Goal: Task Accomplishment & Management: Manage account settings

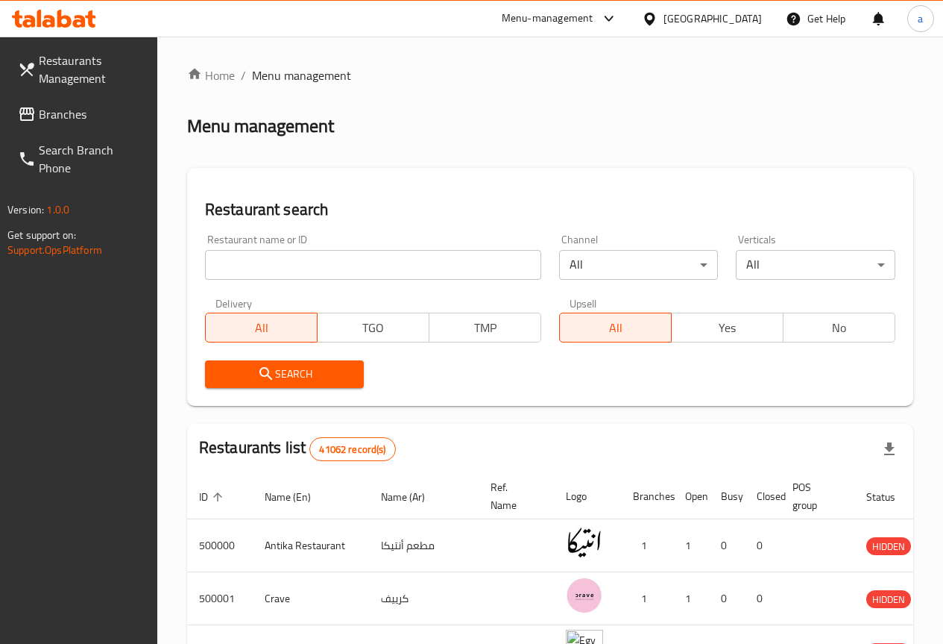
click at [72, 118] on span "Branches" at bounding box center [92, 114] width 107 height 18
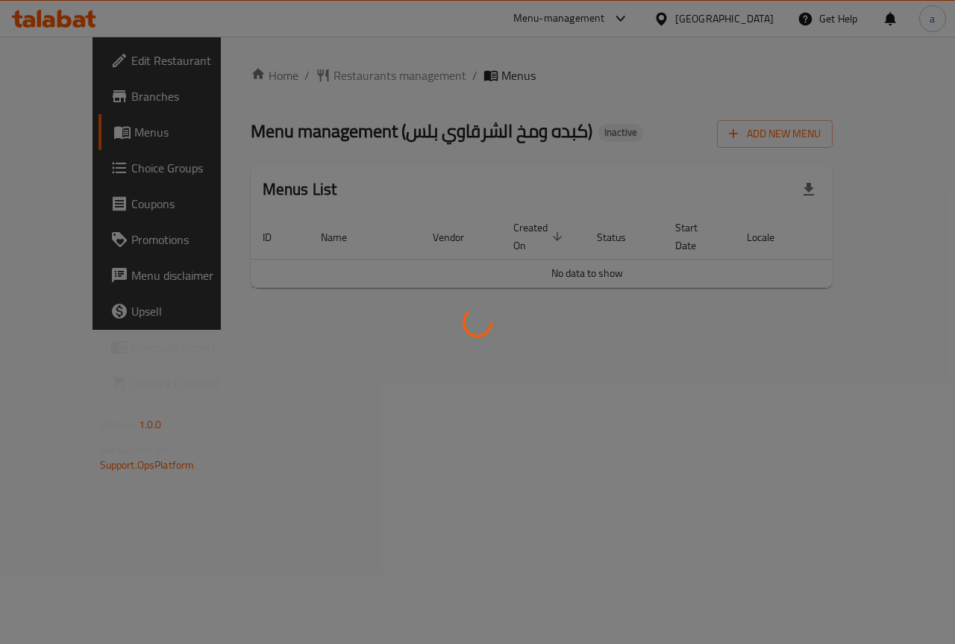
click at [85, 99] on div at bounding box center [477, 322] width 955 height 644
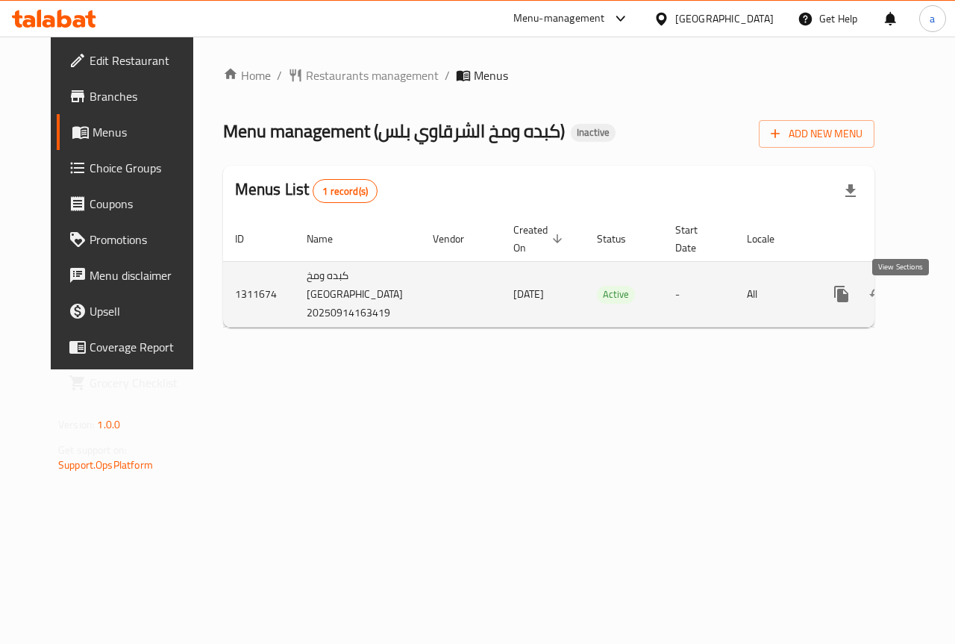
click at [940, 303] on icon "enhanced table" at bounding box center [949, 294] width 18 height 18
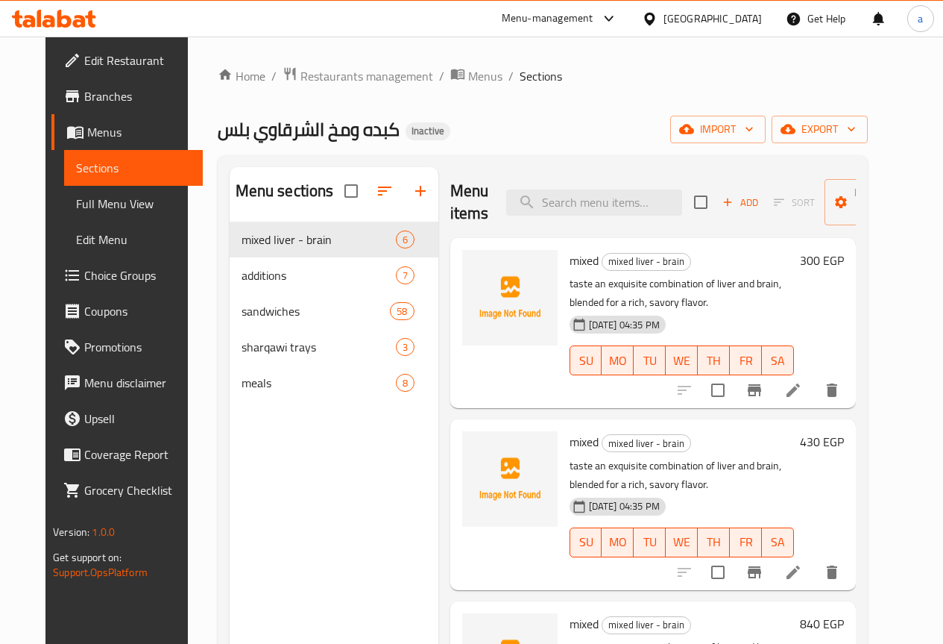
click at [87, 123] on span "Menus" at bounding box center [139, 132] width 104 height 18
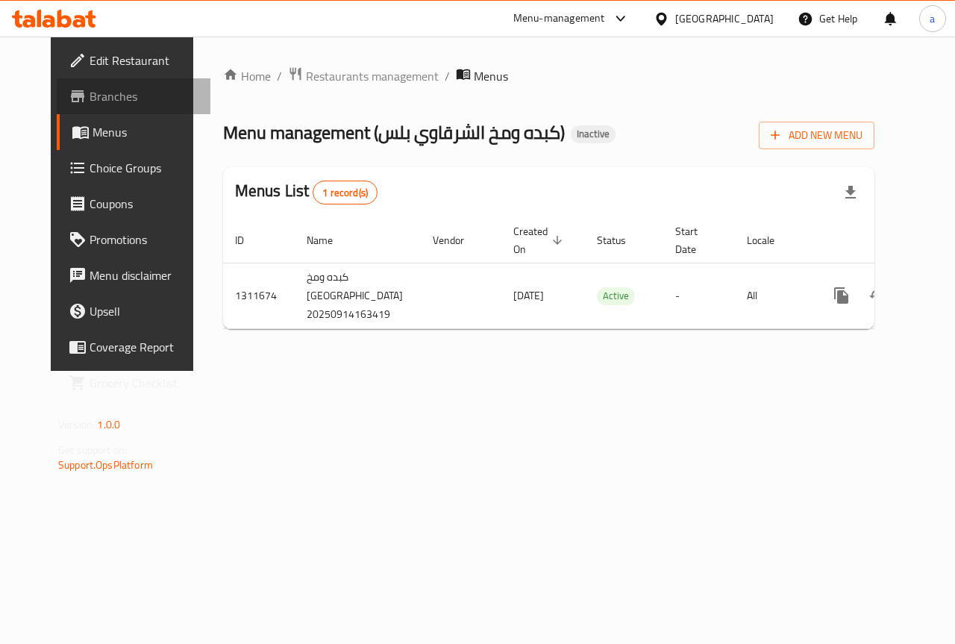
click at [105, 89] on span "Branches" at bounding box center [143, 96] width 109 height 18
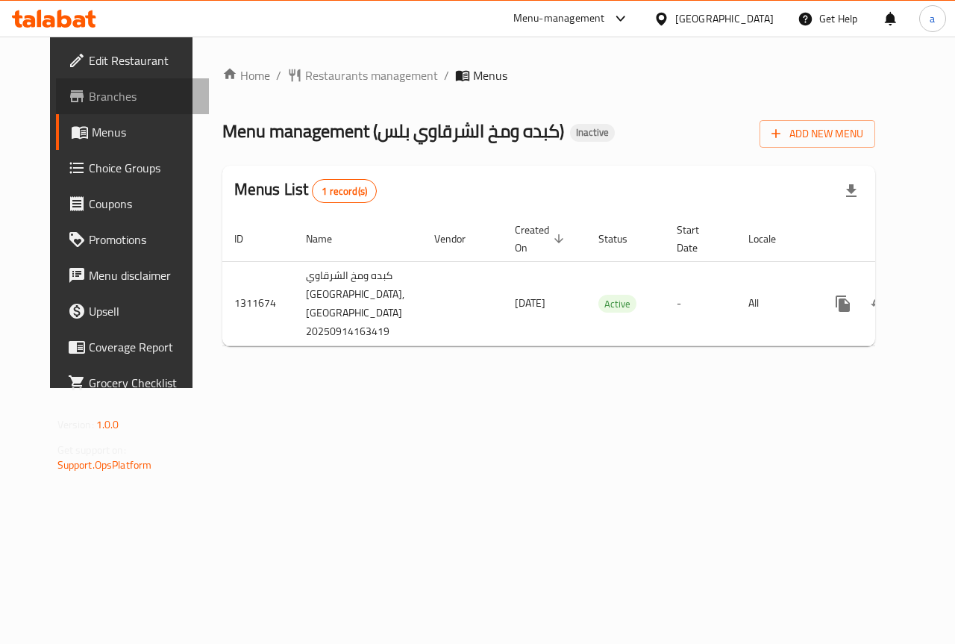
click at [89, 98] on span "Branches" at bounding box center [143, 96] width 109 height 18
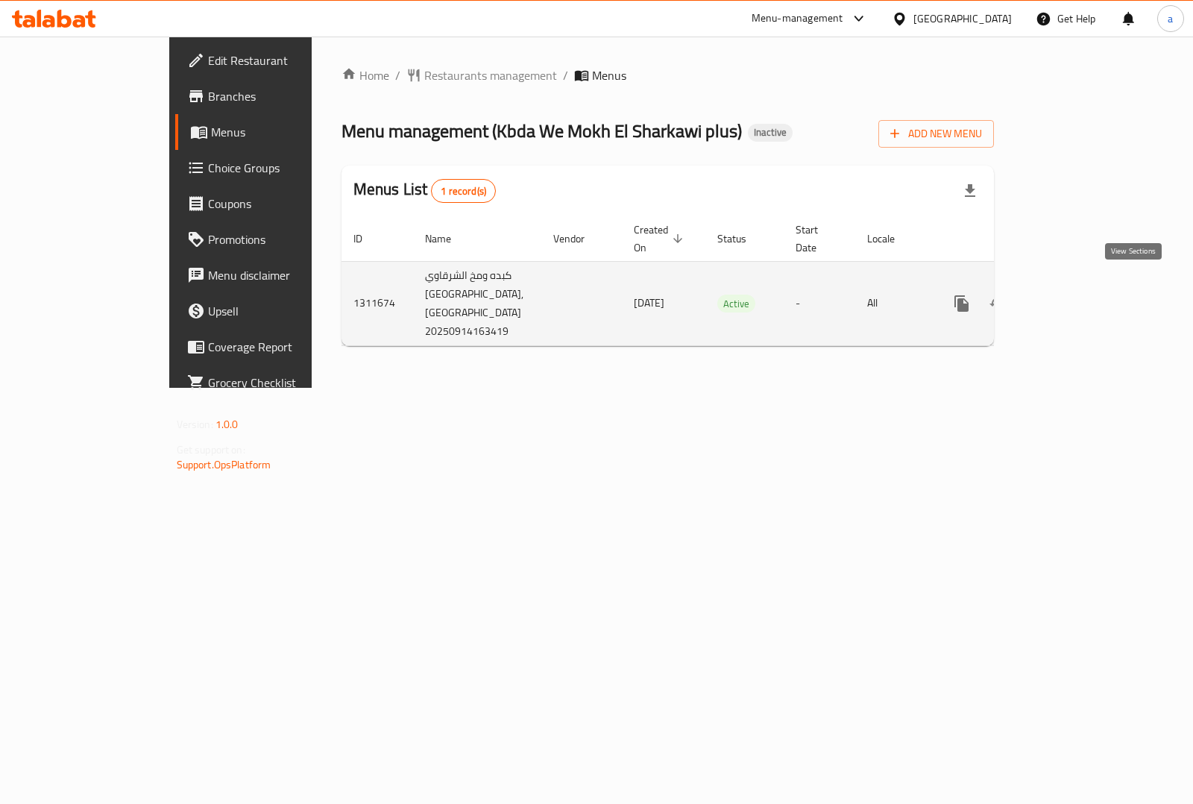
click at [1076, 297] on icon "enhanced table" at bounding box center [1069, 303] width 13 height 13
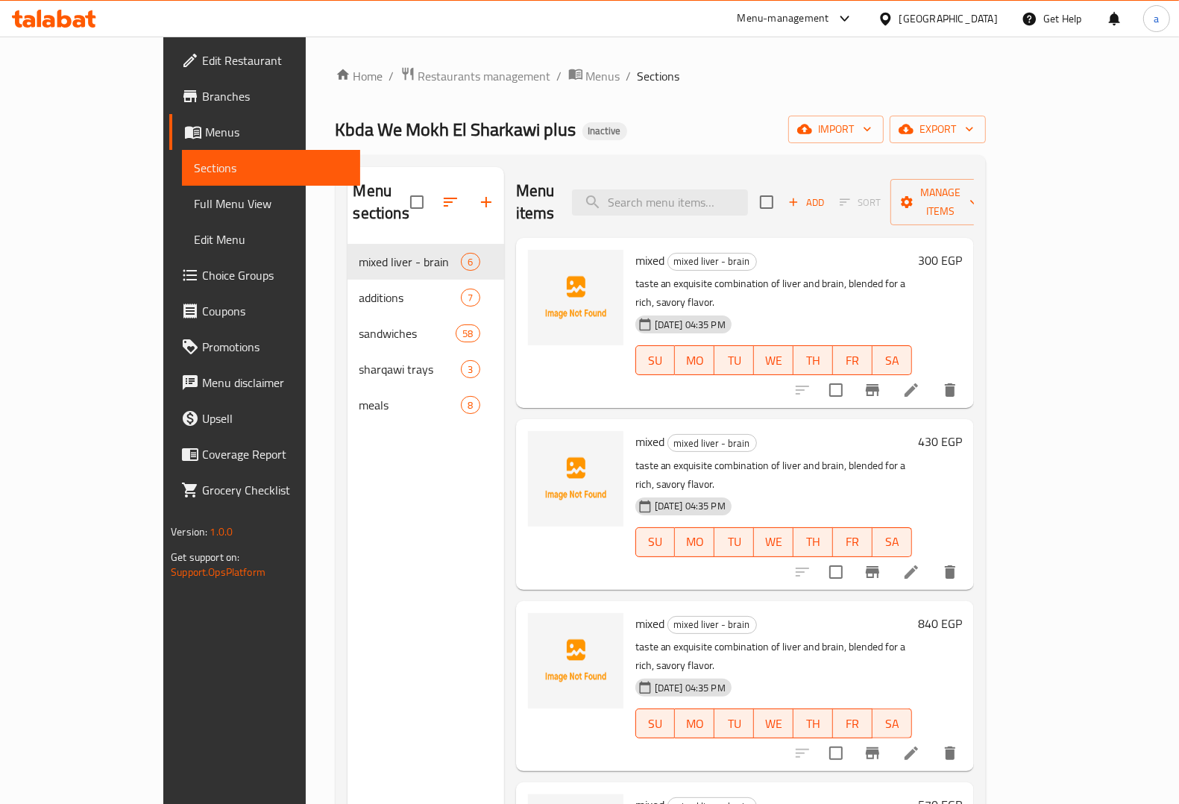
click at [205, 125] on span "Menus" at bounding box center [276, 132] width 143 height 18
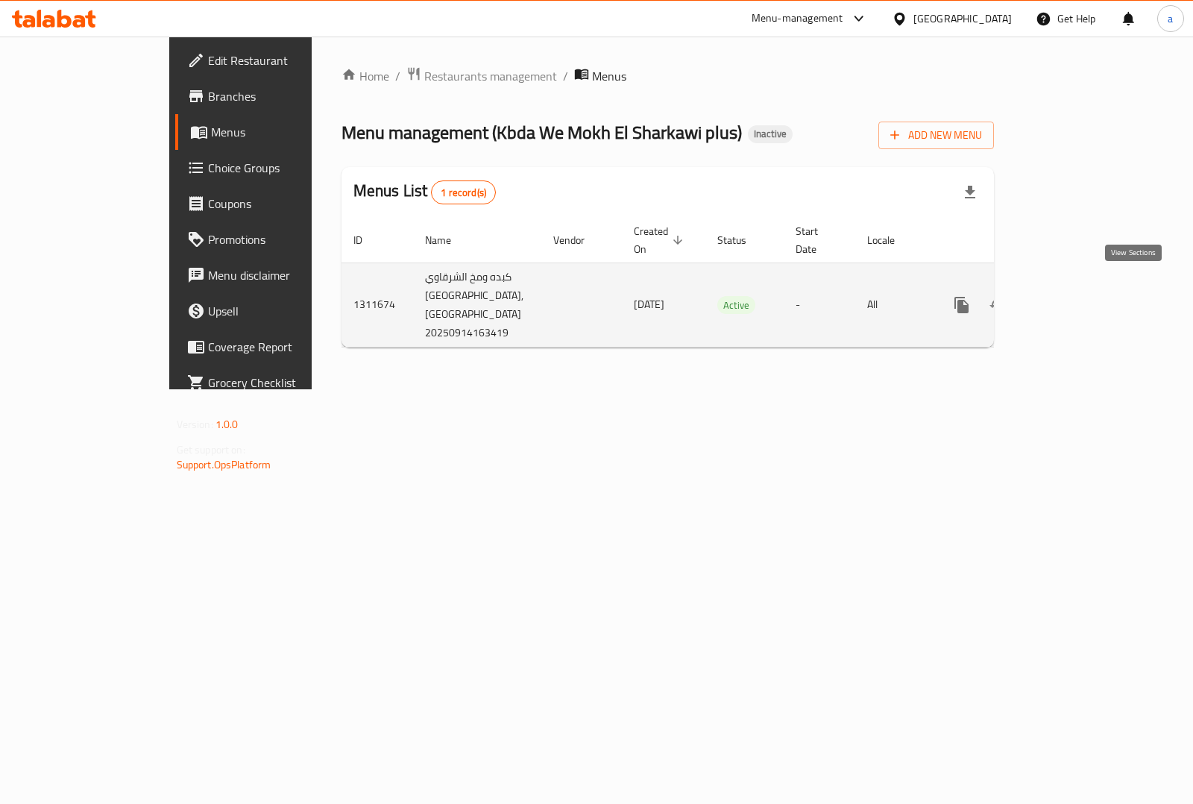
click at [1078, 296] on icon "enhanced table" at bounding box center [1069, 305] width 18 height 18
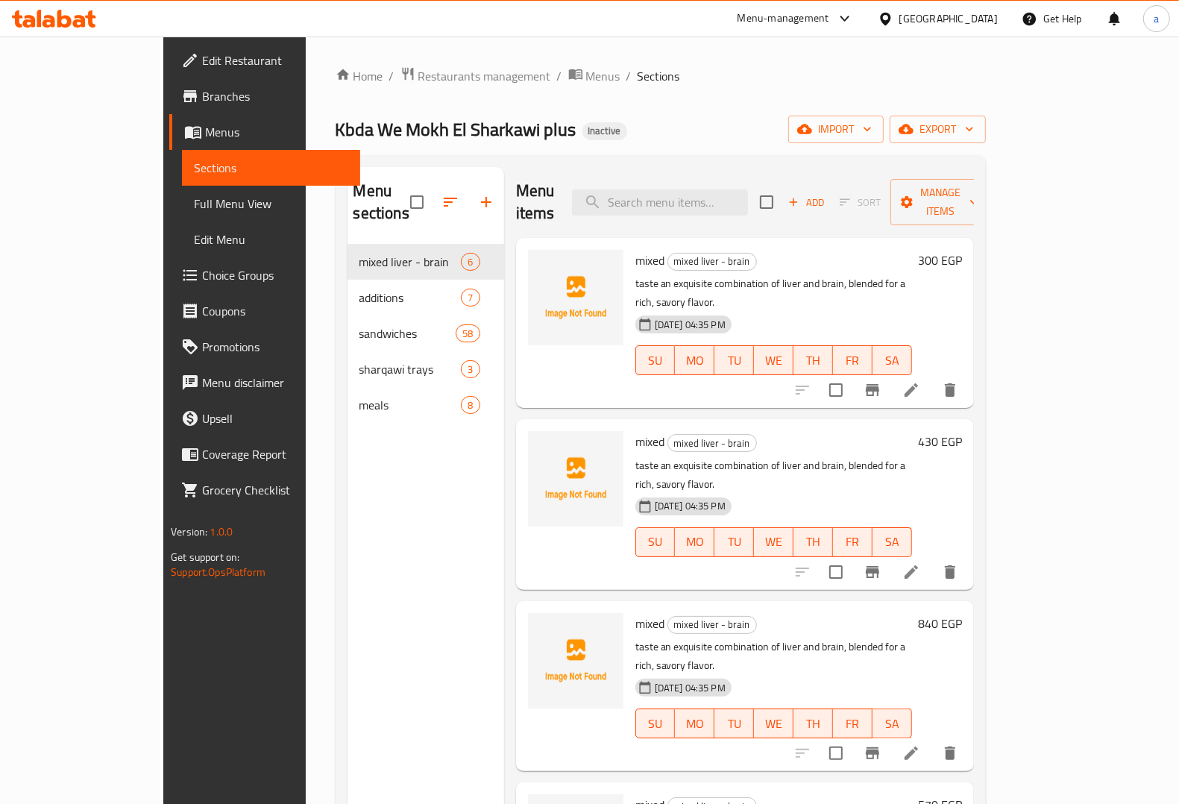
click at [205, 136] on span "Menus" at bounding box center [276, 132] width 143 height 18
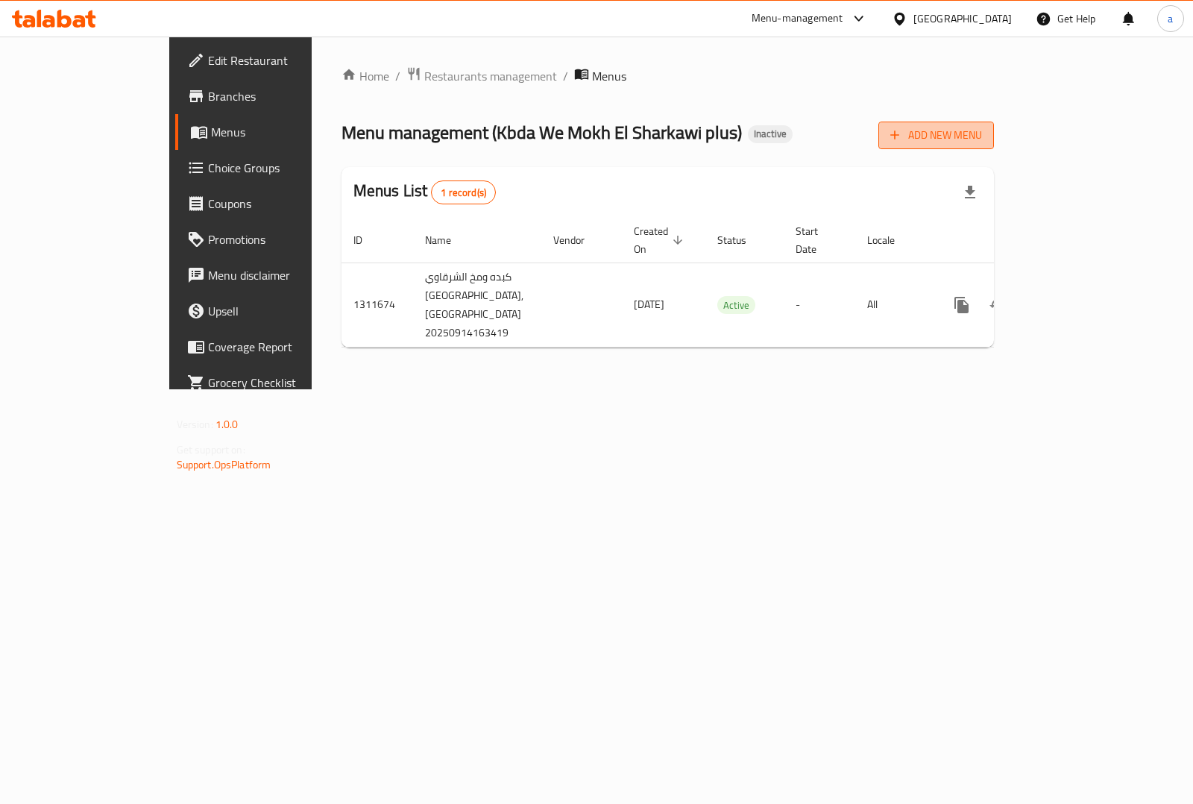
click at [982, 144] on span "Add New Menu" at bounding box center [936, 135] width 92 height 19
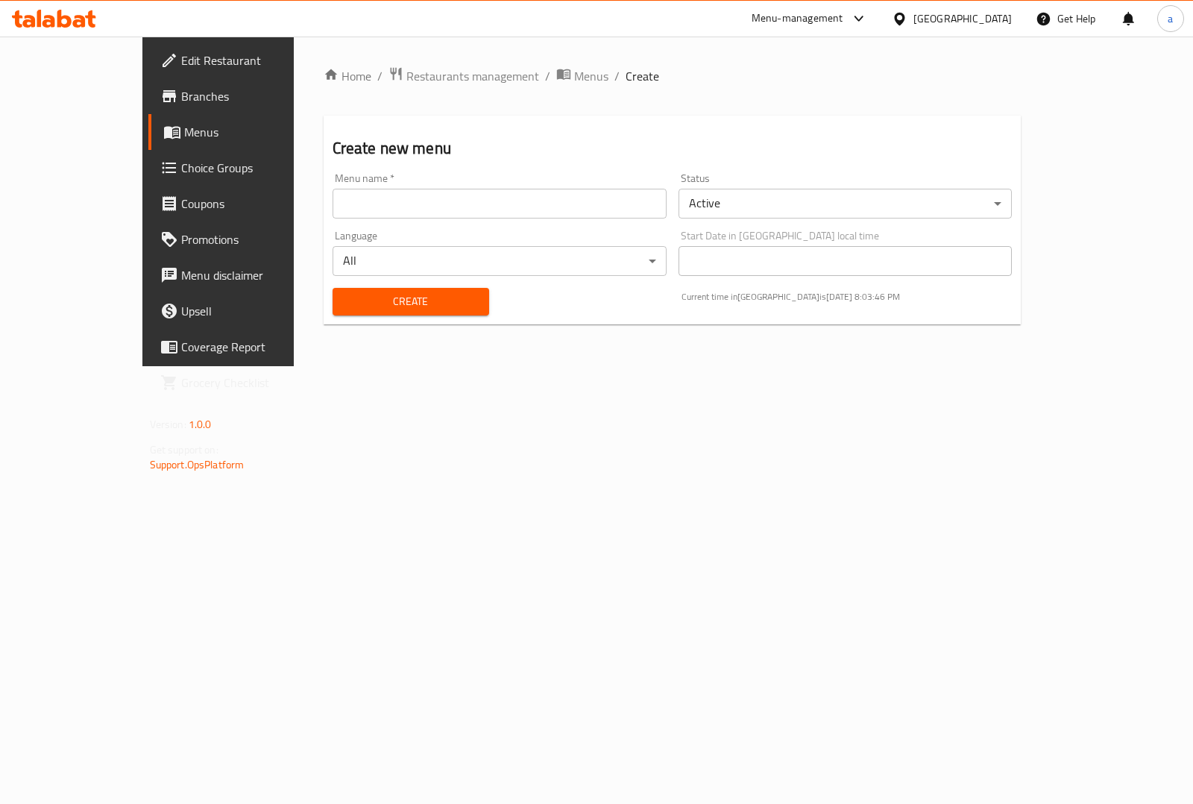
click at [416, 215] on input "text" at bounding box center [500, 204] width 334 height 30
type input "new menu"
click at [392, 299] on span "Create" at bounding box center [411, 301] width 133 height 19
click at [184, 131] on span "Menus" at bounding box center [256, 132] width 145 height 18
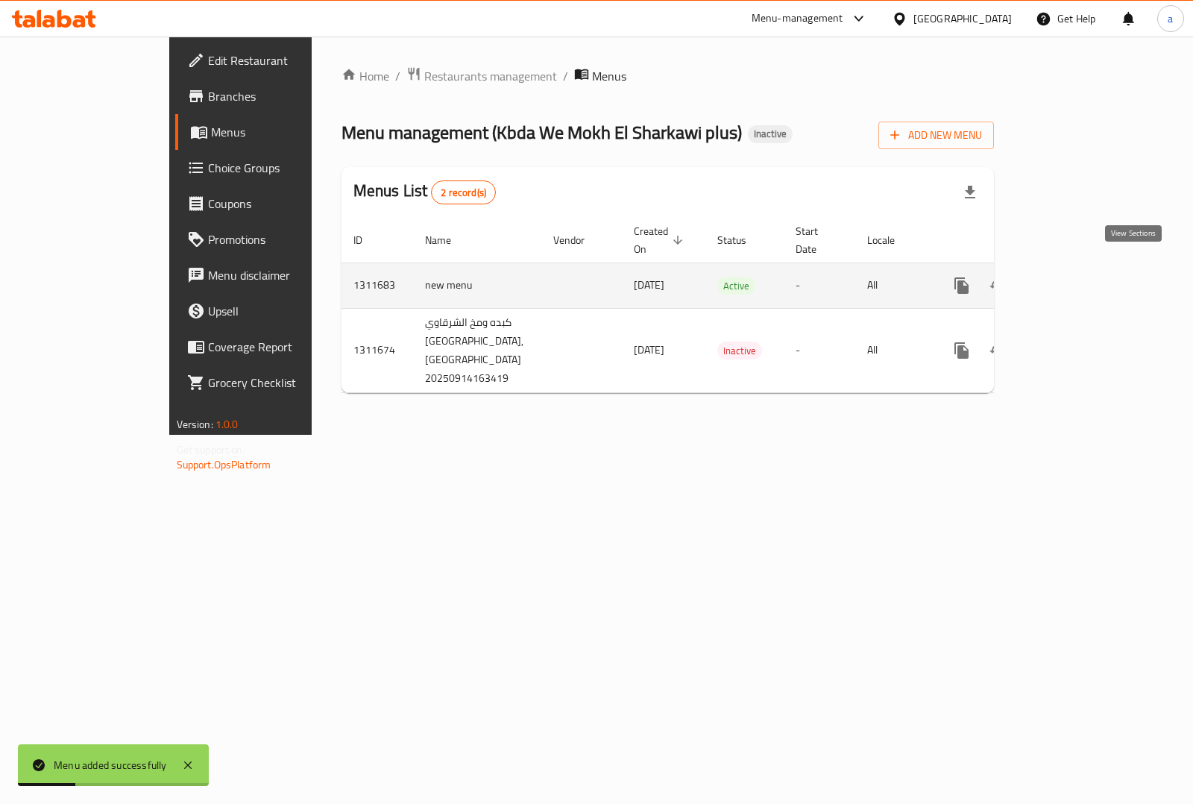
click at [1078, 277] on icon "enhanced table" at bounding box center [1069, 286] width 18 height 18
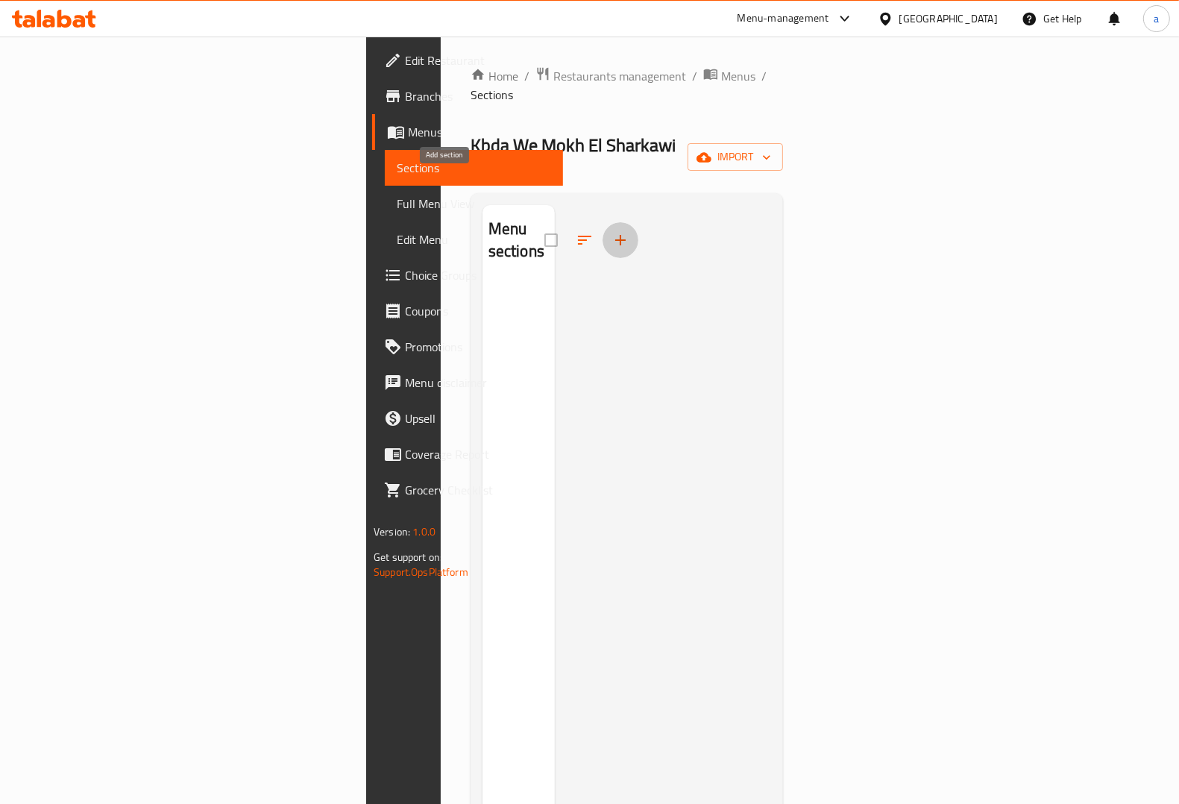
click at [612, 231] on icon "button" at bounding box center [621, 240] width 18 height 18
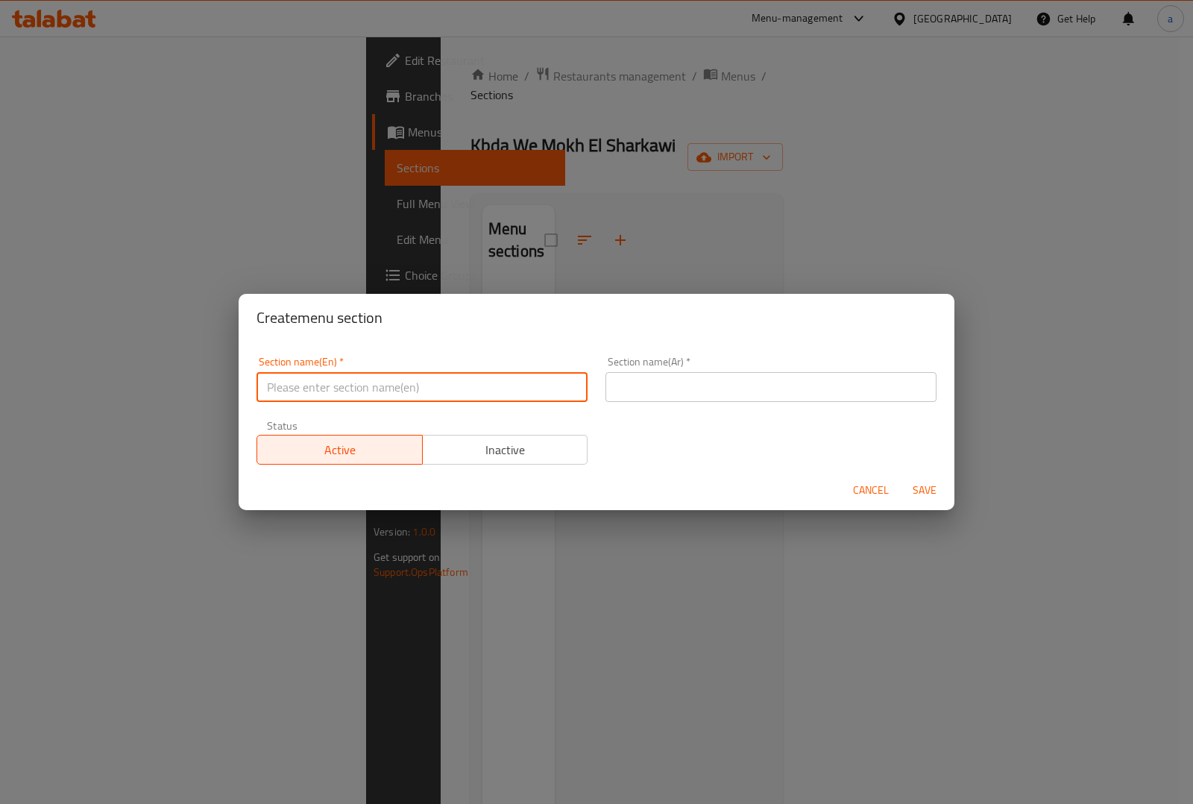
click at [450, 381] on input "text" at bounding box center [422, 387] width 331 height 30
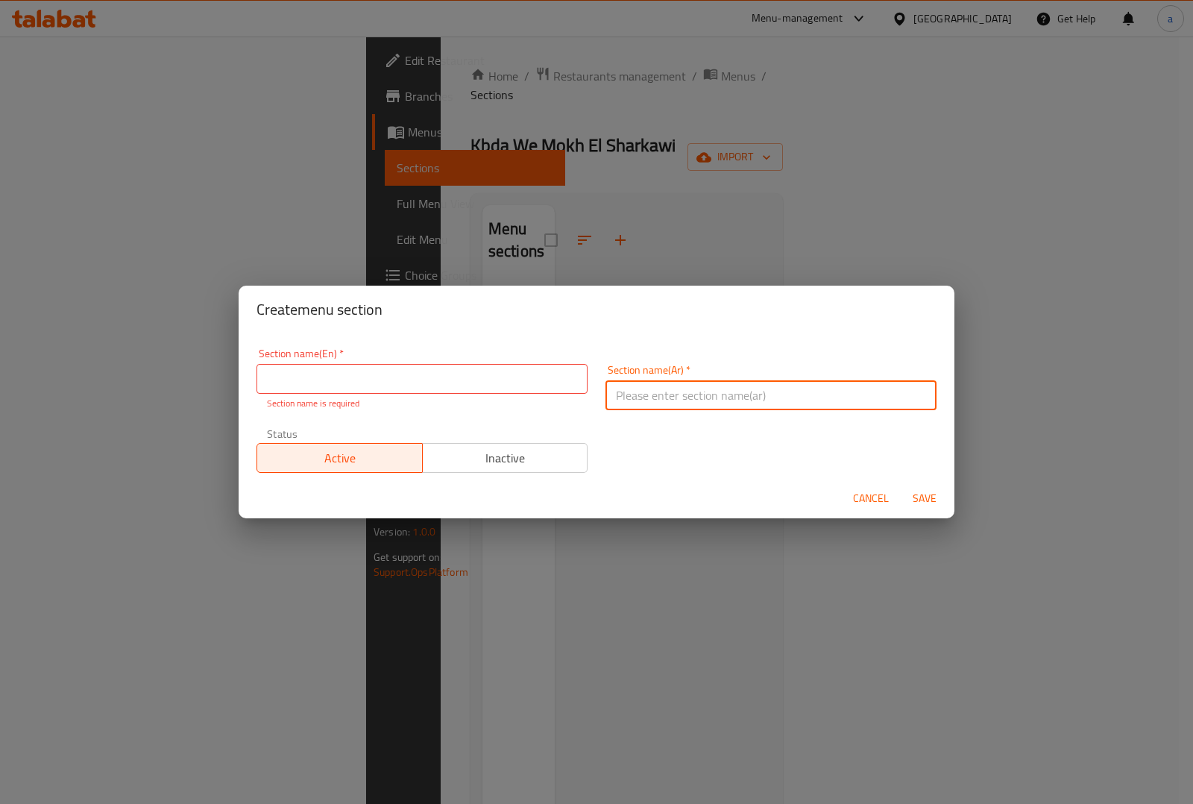
click at [662, 389] on input "text" at bounding box center [771, 395] width 331 height 30
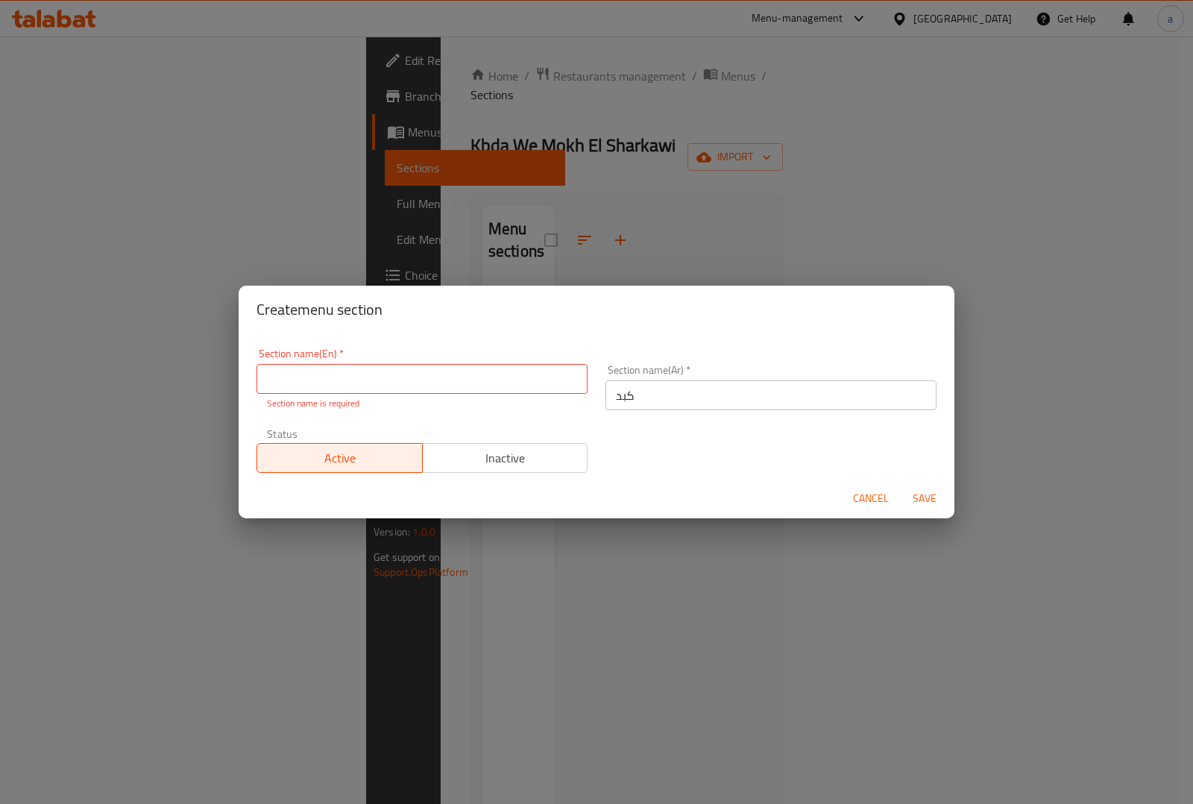
click at [634, 392] on input "كبد" at bounding box center [771, 395] width 331 height 30
type input "ك"
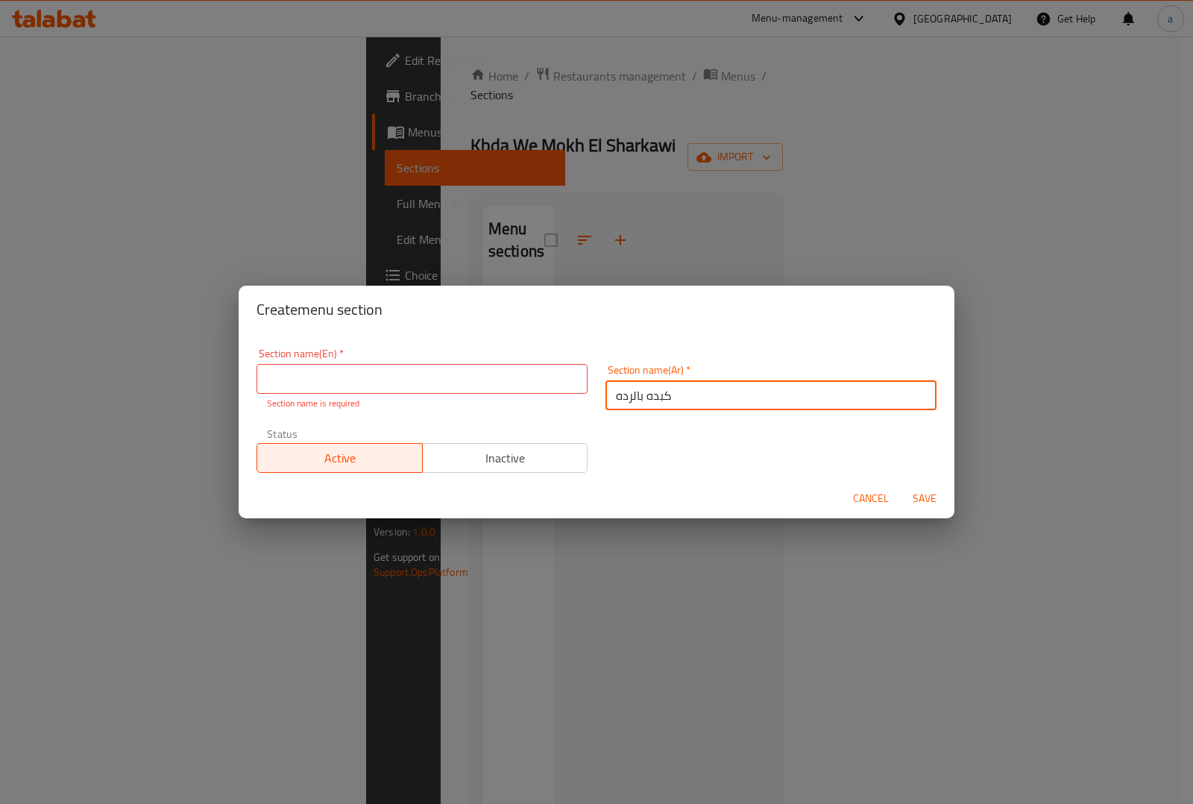
type input "كبده بالرده"
click at [341, 374] on input "text" at bounding box center [422, 379] width 331 height 30
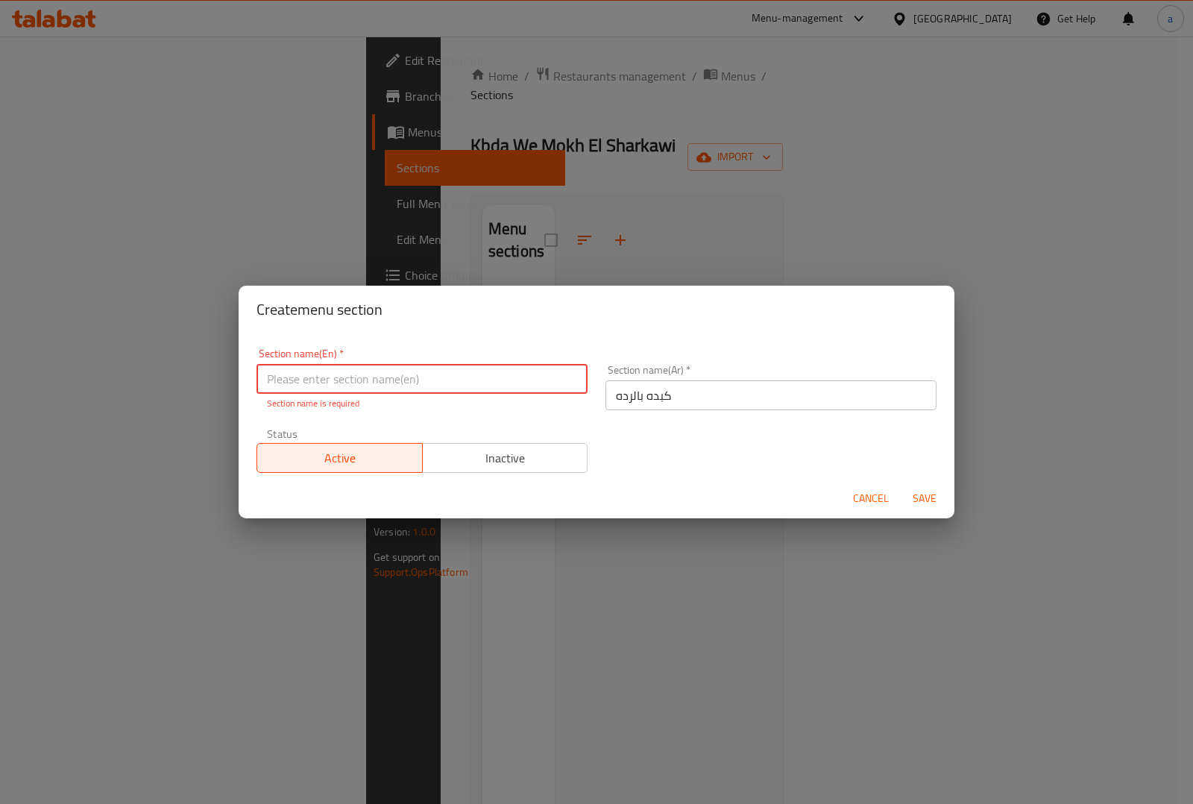
click at [623, 383] on input "كبده بالرده" at bounding box center [771, 395] width 331 height 30
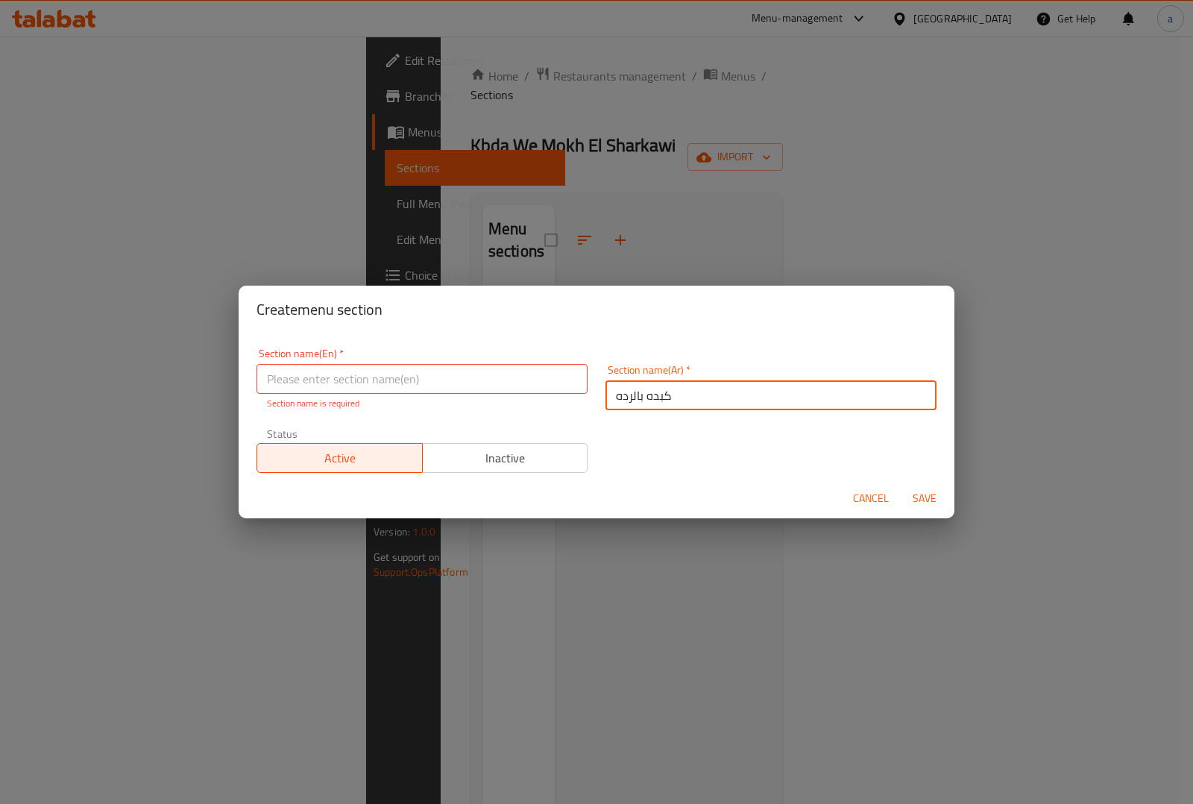
click at [628, 400] on input "كبده بالرده" at bounding box center [771, 395] width 331 height 30
click at [641, 394] on input "كبده بالرده" at bounding box center [771, 395] width 331 height 30
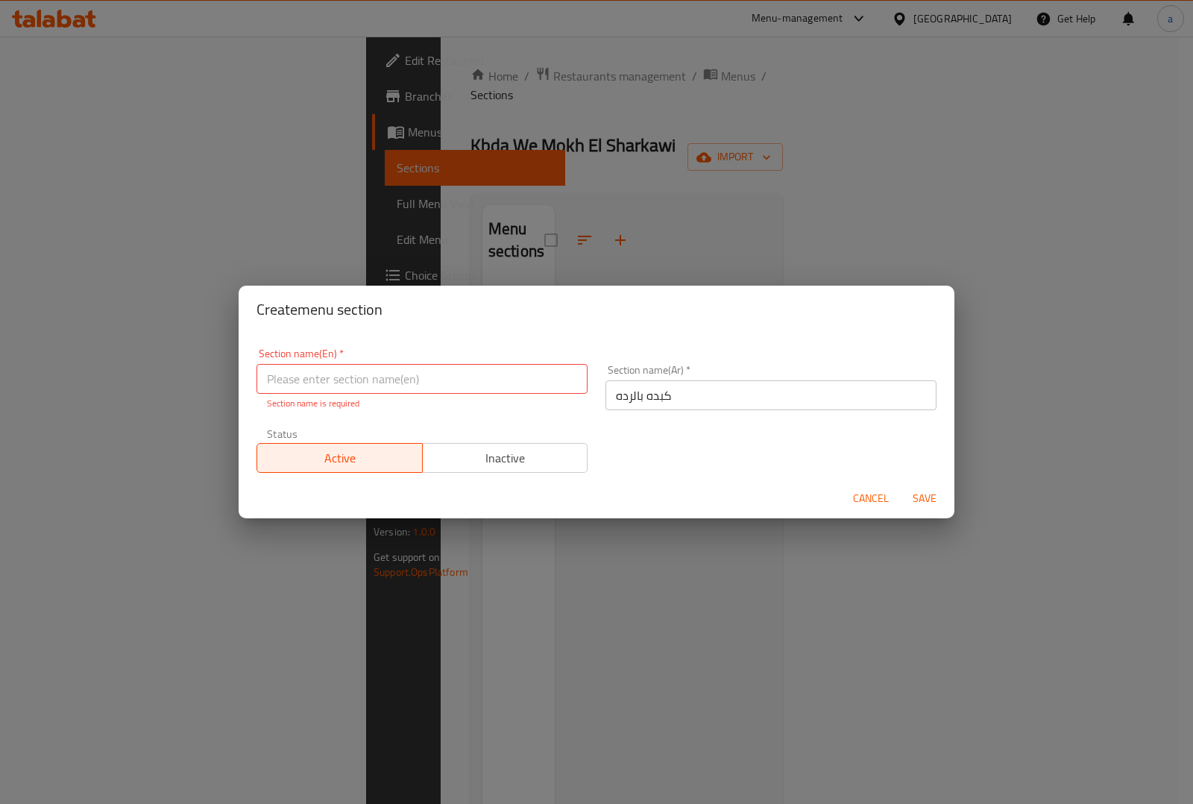
click at [415, 380] on input "text" at bounding box center [422, 379] width 331 height 30
paste input "Liver"
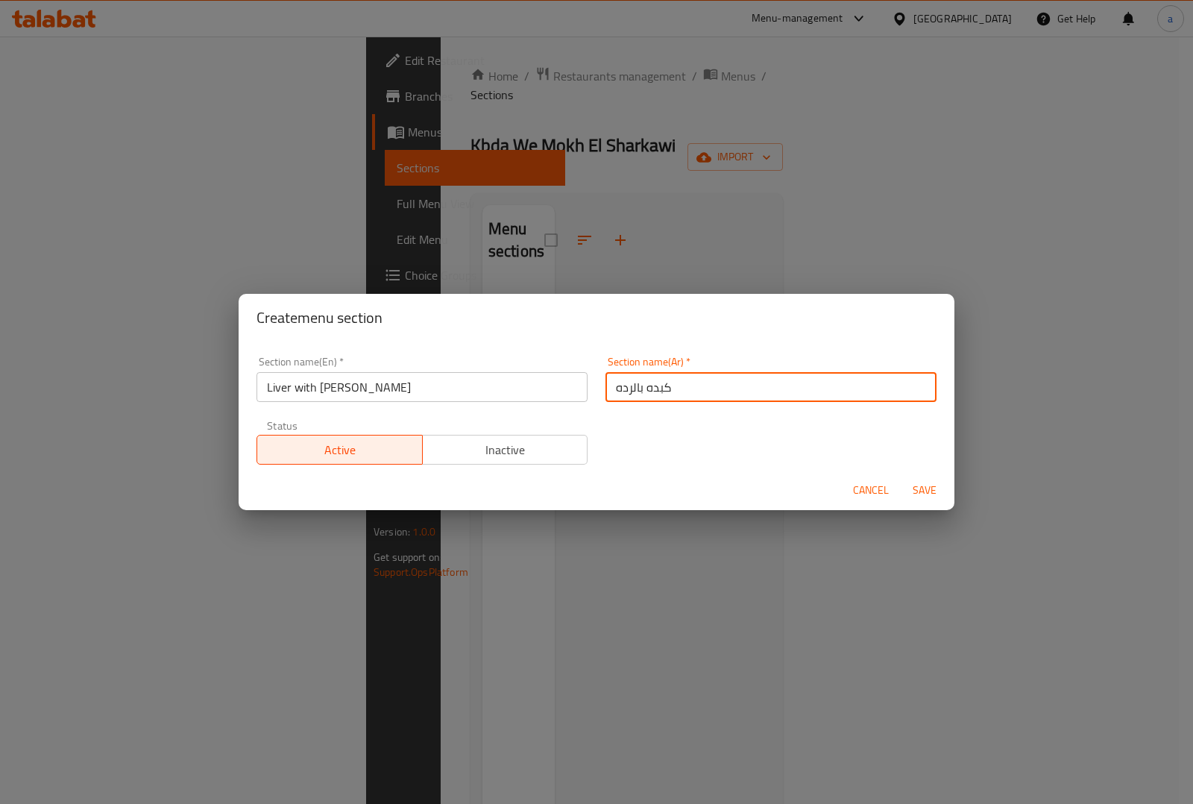
drag, startPoint x: 627, startPoint y: 397, endPoint x: 601, endPoint y: 401, distance: 26.4
click at [606, 401] on input "كبده بالرده" at bounding box center [771, 387] width 331 height 30
click at [452, 394] on input "Liver with radah" at bounding box center [422, 387] width 331 height 30
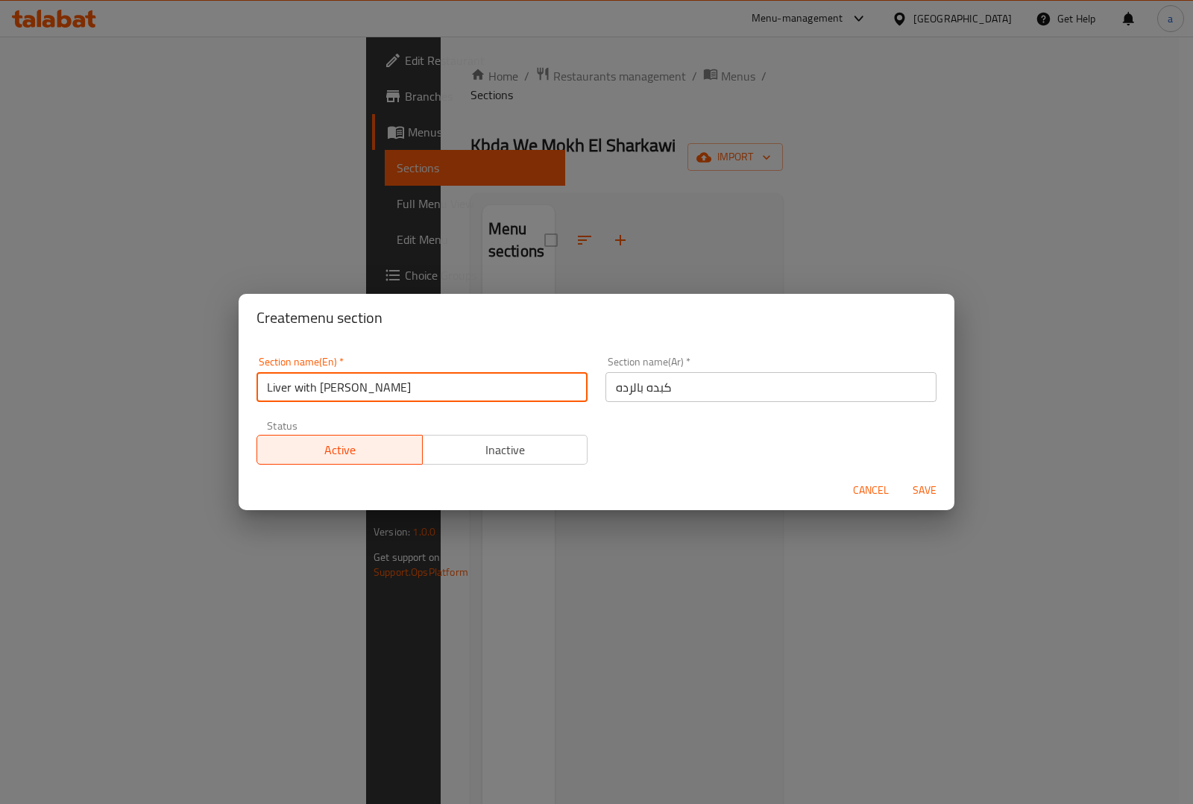
drag, startPoint x: 319, startPoint y: 389, endPoint x: 348, endPoint y: 389, distance: 28.3
click at [348, 389] on input "Liver with radah" at bounding box center [422, 387] width 331 height 30
paste input "Bran"
click at [314, 382] on input "Liver with Bran" at bounding box center [422, 387] width 331 height 30
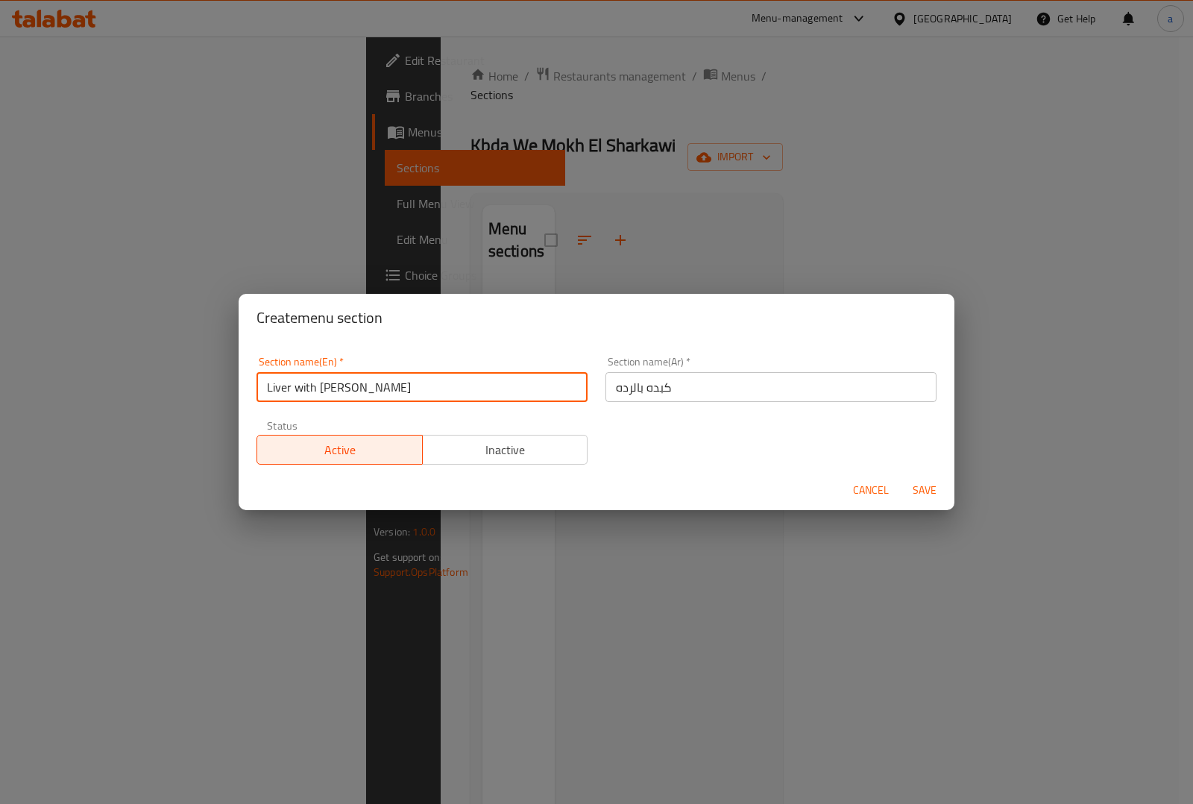
click at [314, 382] on input "Liver with Bran" at bounding box center [422, 387] width 331 height 30
type input "Liver with Bran"
click at [911, 481] on span "Save" at bounding box center [925, 490] width 36 height 19
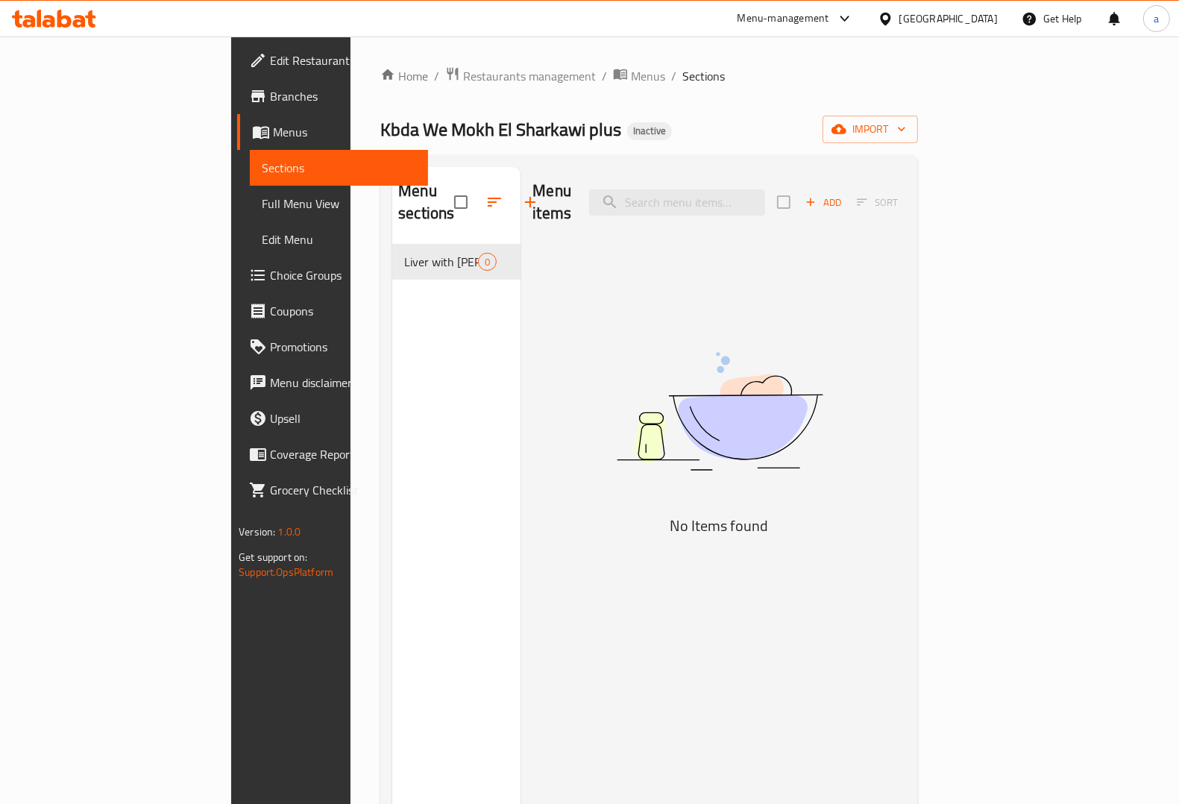
click at [521, 199] on icon "button" at bounding box center [530, 202] width 18 height 18
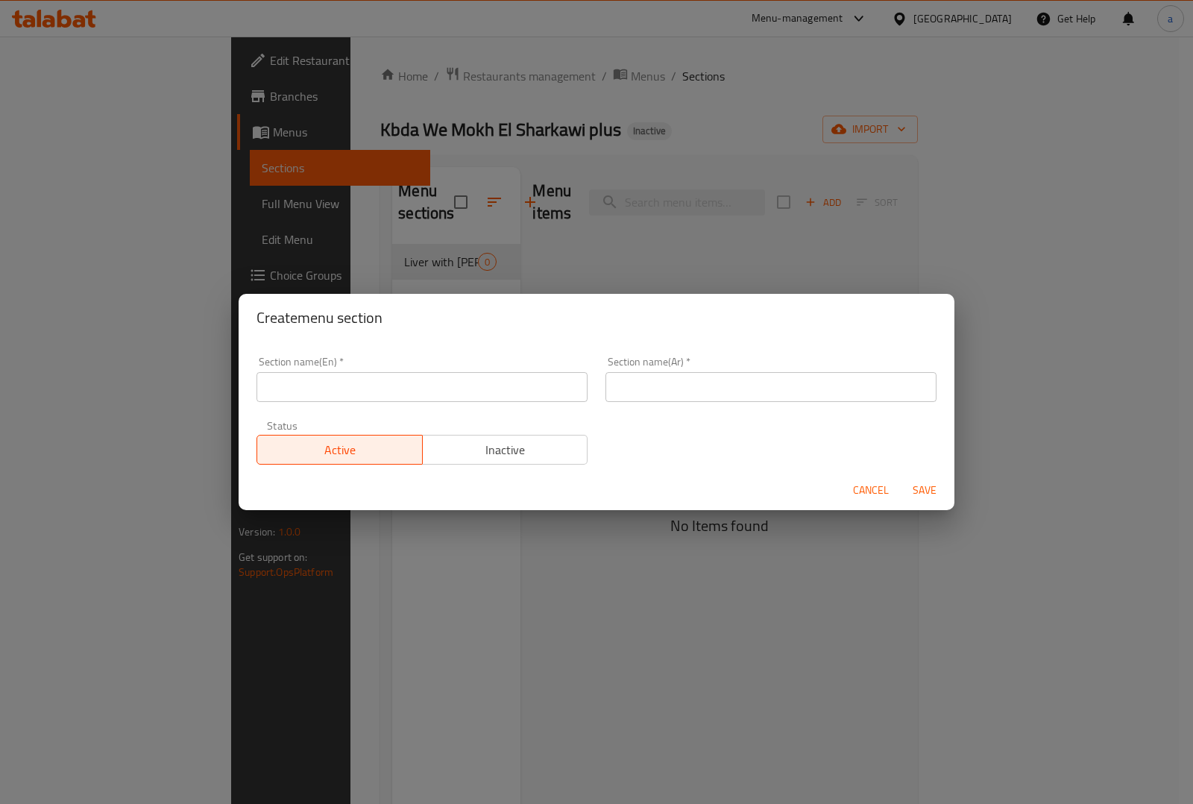
click at [647, 386] on input "text" at bounding box center [771, 387] width 331 height 30
type input "مخ"
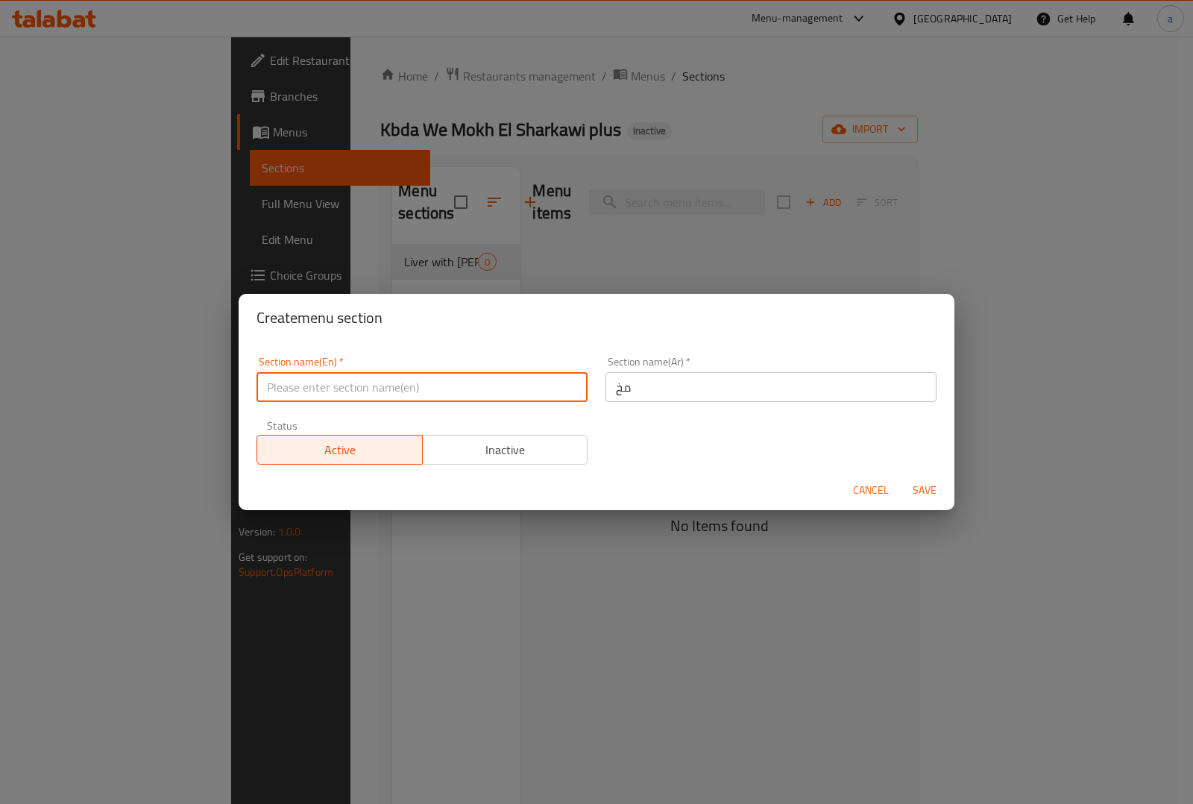
click at [359, 380] on input "text" at bounding box center [422, 387] width 331 height 30
type input "Mokh"
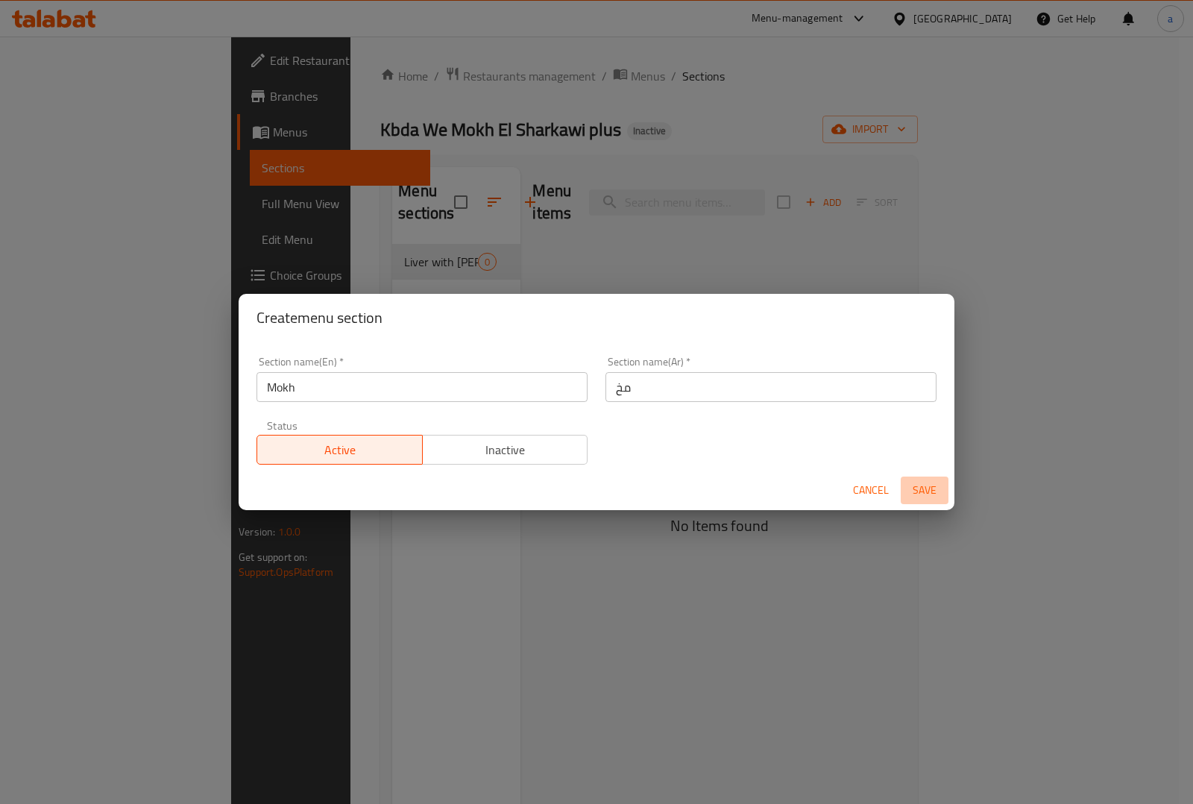
click at [929, 488] on span "Save" at bounding box center [925, 490] width 36 height 19
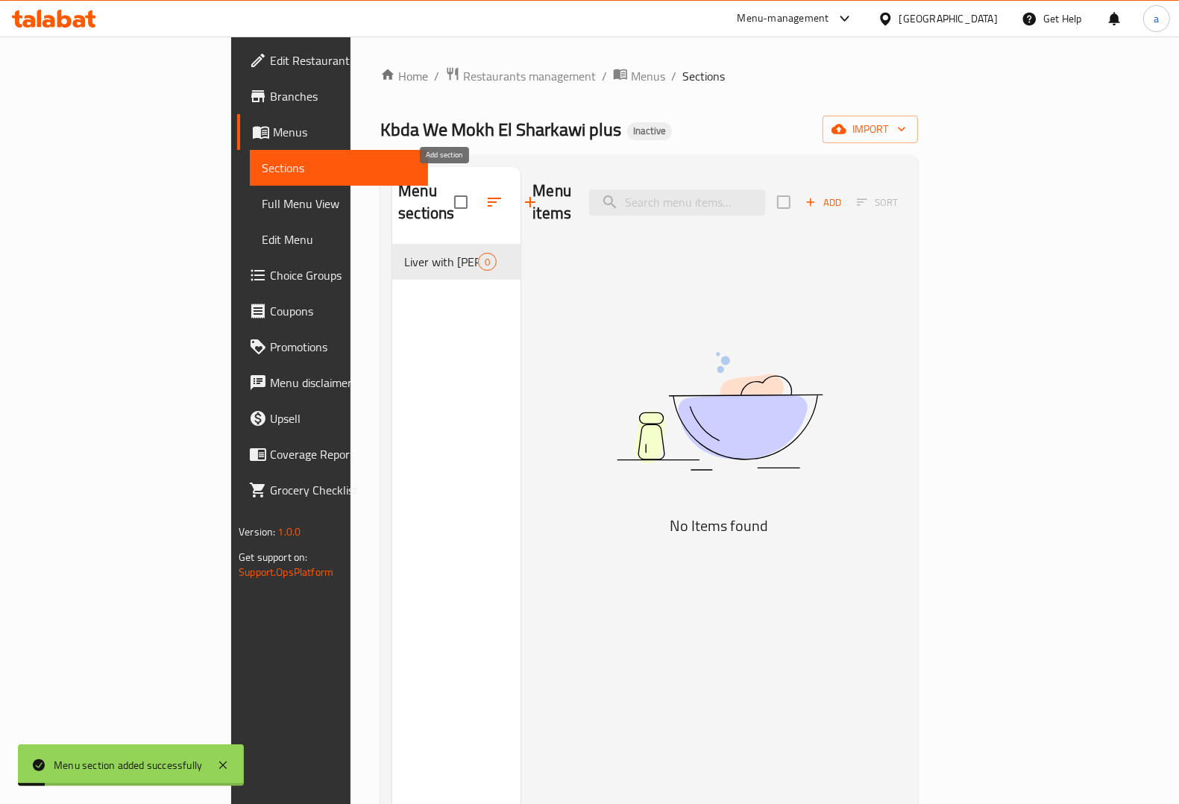
click at [512, 192] on button "button" at bounding box center [530, 202] width 36 height 36
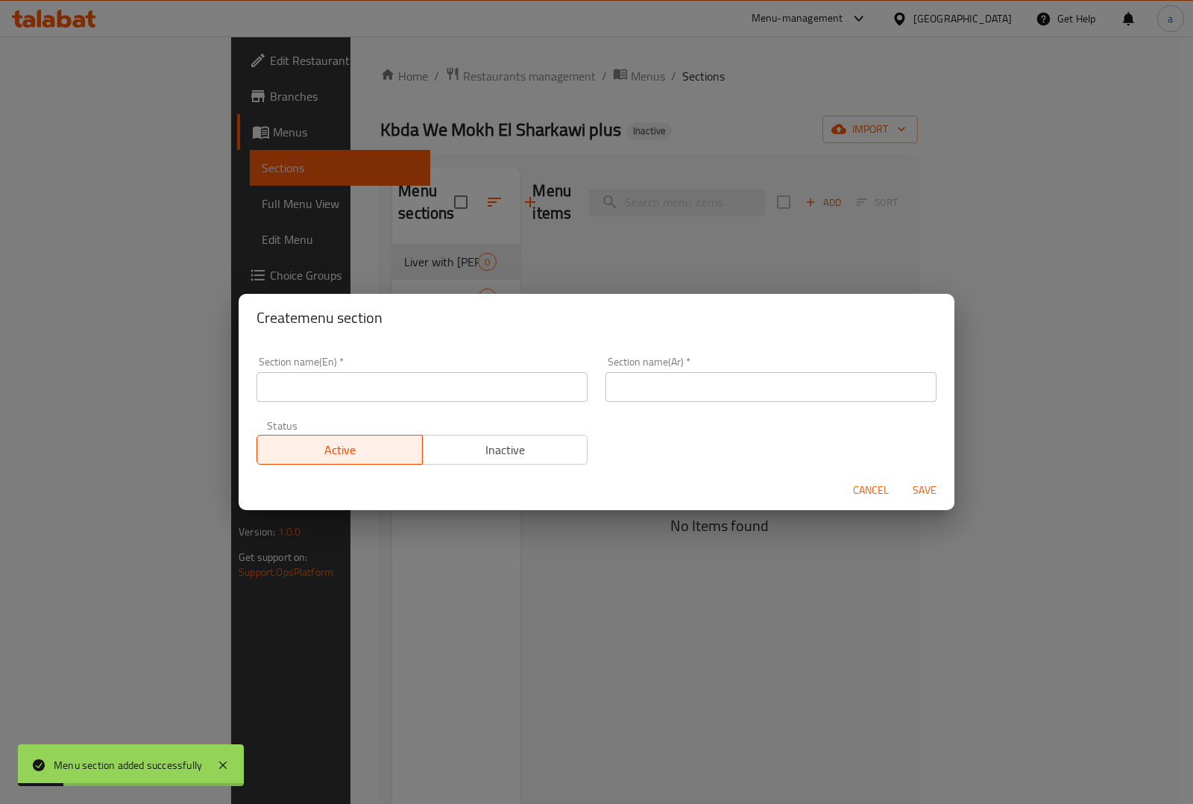
click at [386, 379] on input "text" at bounding box center [422, 387] width 331 height 30
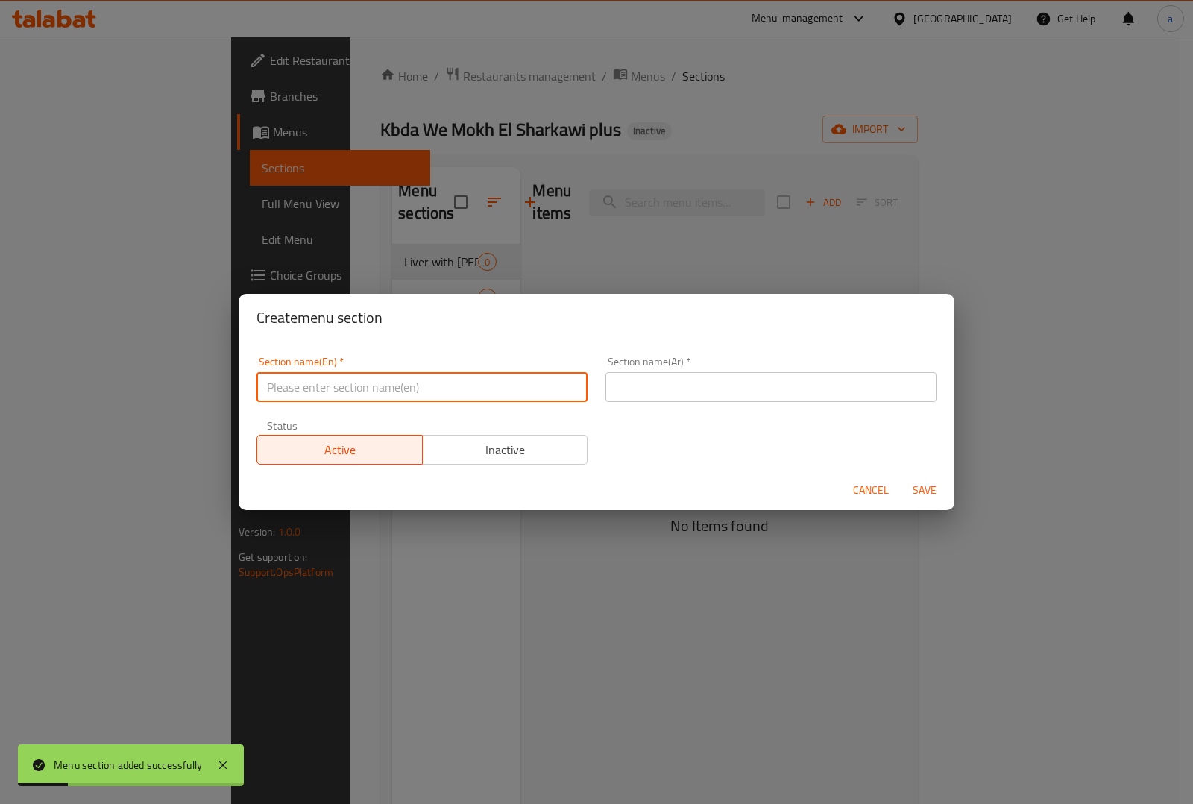
click at [701, 373] on div "Section name(Ar)   * Section name(Ar) *" at bounding box center [771, 378] width 331 height 45
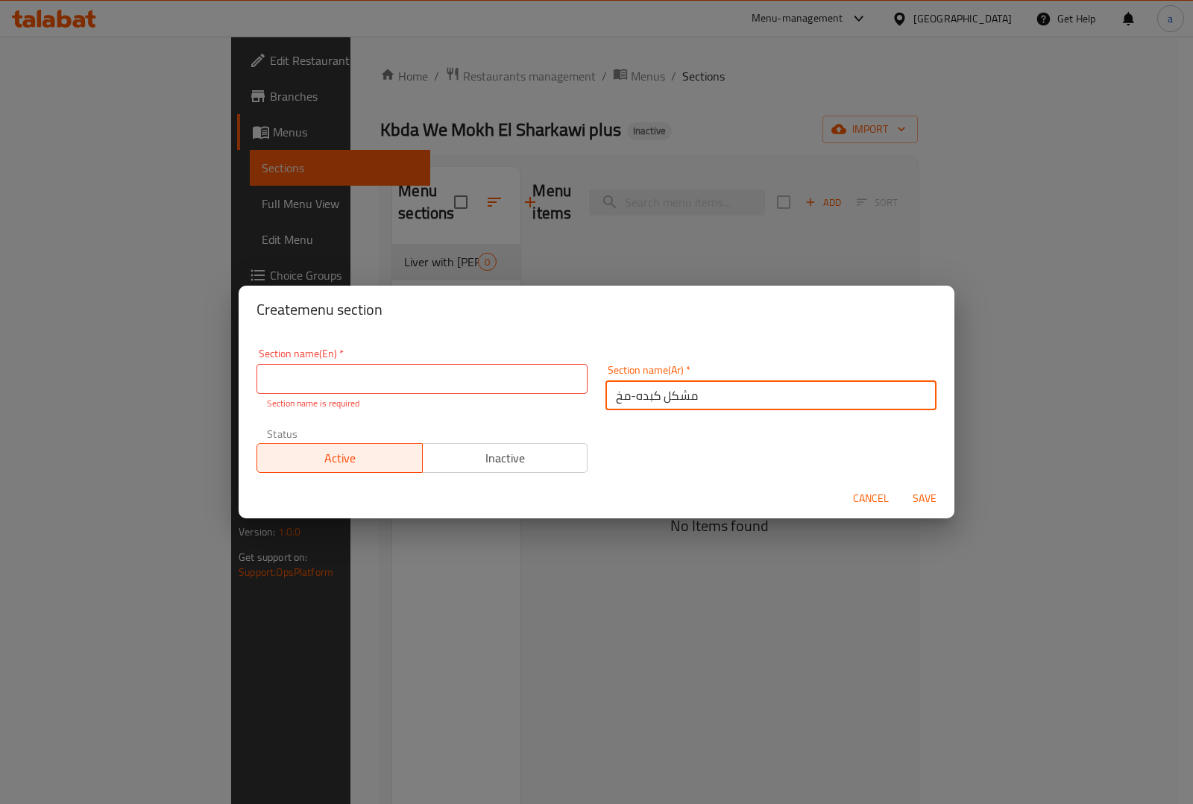
type input "مشكل كبده-مخ"
click at [552, 378] on input "text" at bounding box center [422, 379] width 331 height 30
drag, startPoint x: 658, startPoint y: 397, endPoint x: 691, endPoint y: 395, distance: 33.6
click at [691, 395] on input "مشكل كبده-مخ" at bounding box center [771, 395] width 331 height 30
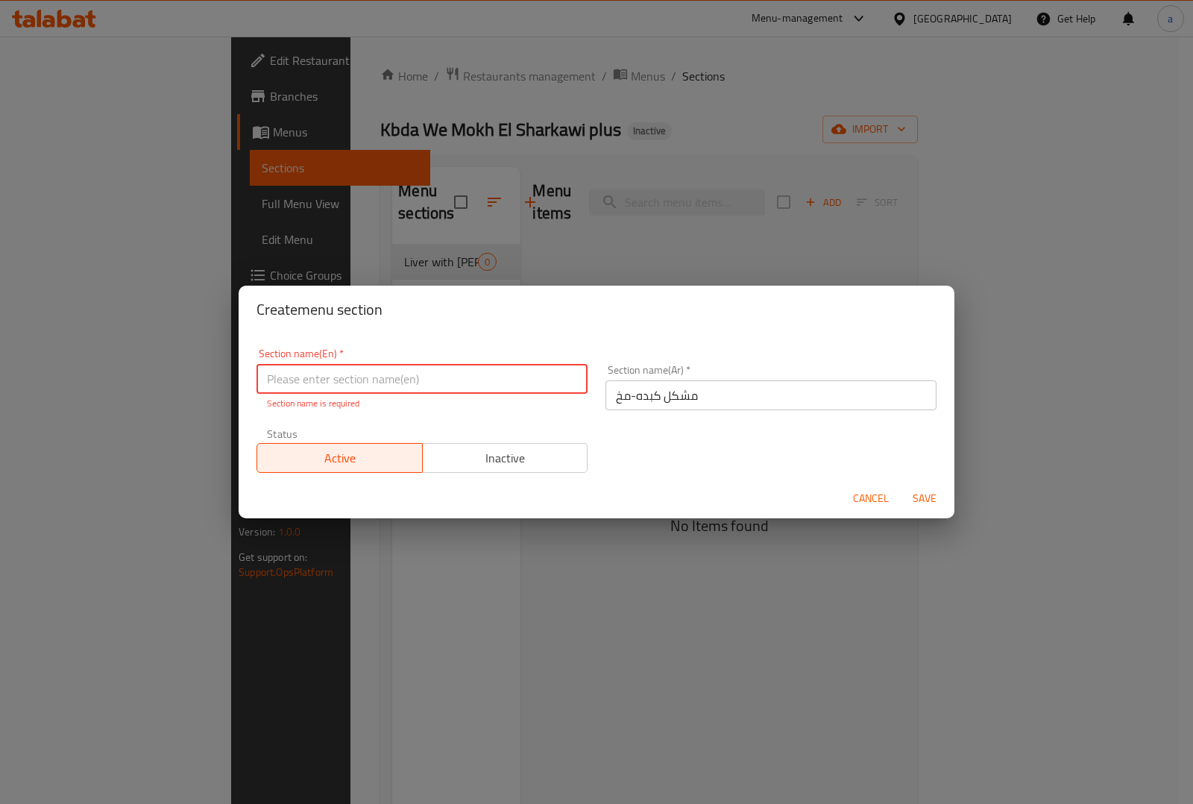
click at [362, 373] on input "text" at bounding box center [422, 379] width 331 height 30
type input "m"
type input "Mix liver-Mokh"
click at [921, 493] on span "Save" at bounding box center [925, 498] width 36 height 19
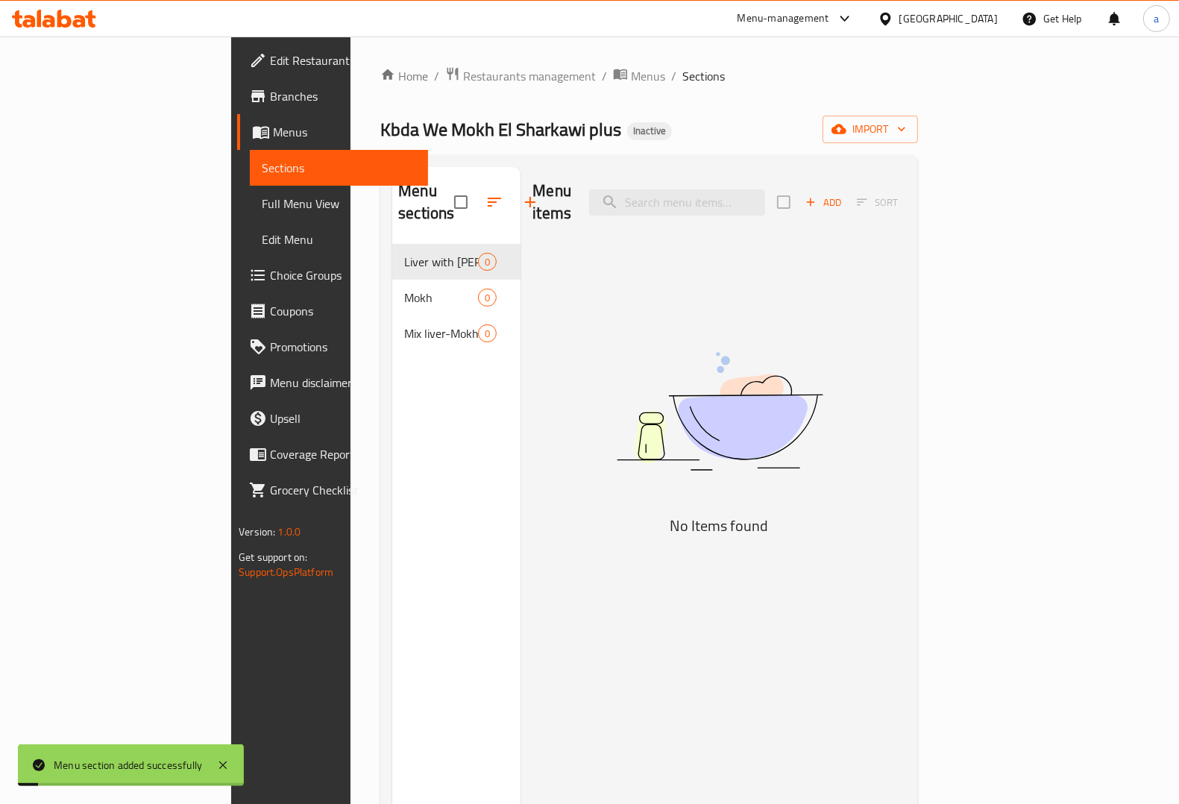
click at [521, 193] on icon "button" at bounding box center [530, 202] width 18 height 18
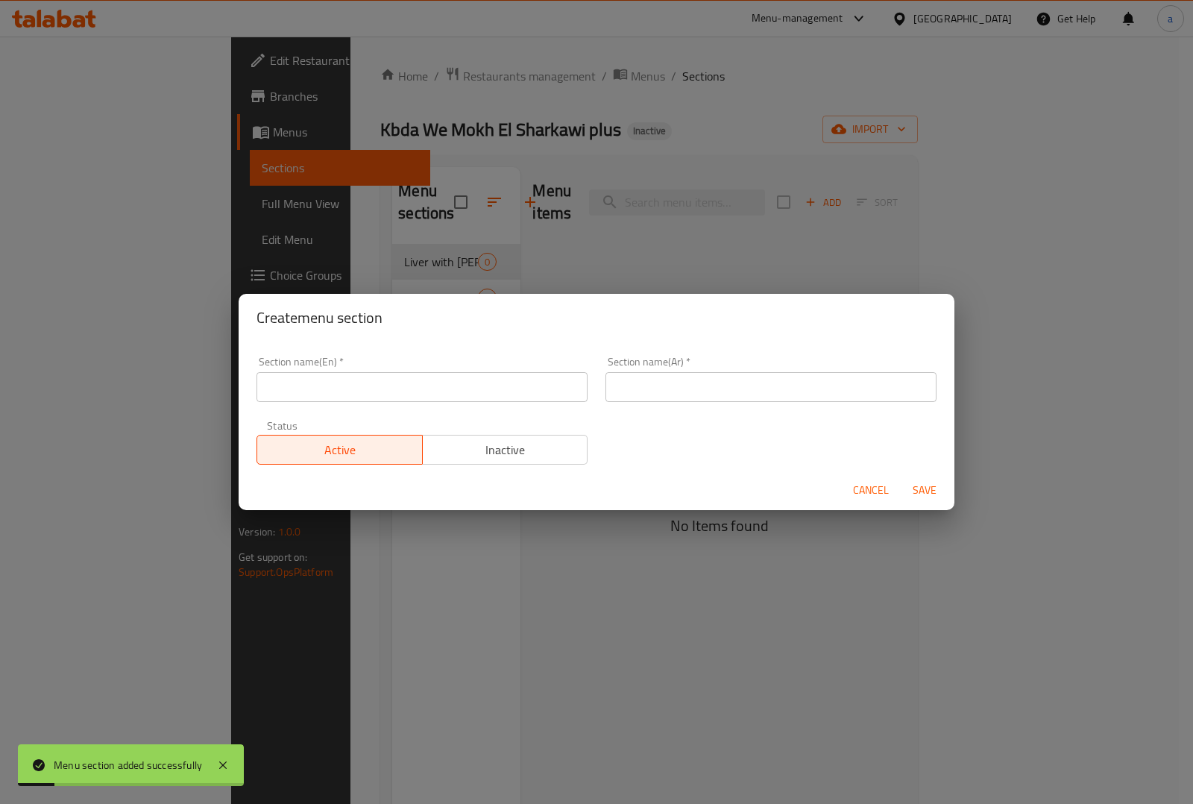
click at [703, 374] on input "text" at bounding box center [771, 387] width 331 height 30
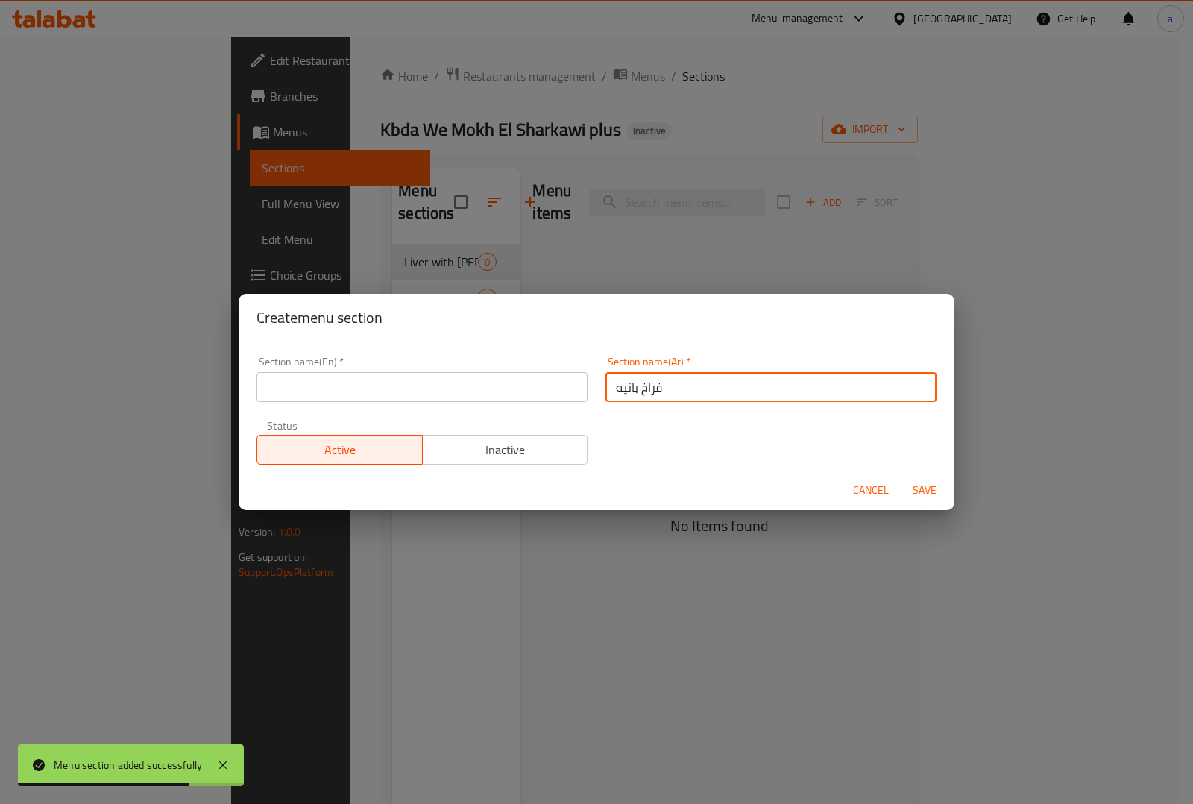
click at [632, 384] on input "فراخ بانيه" at bounding box center [771, 387] width 331 height 30
type input "فراخ بانيه"
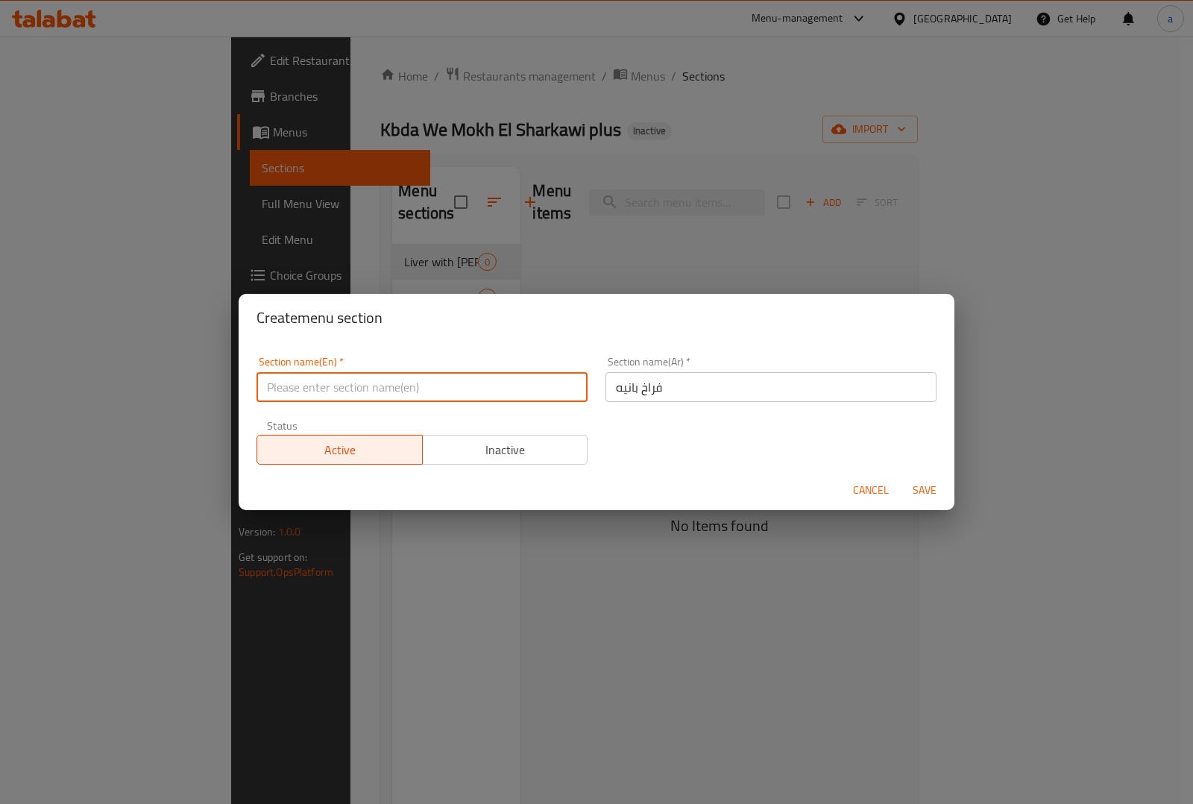
click at [496, 395] on input "text" at bounding box center [422, 387] width 331 height 30
paste input "Chicken Pane"
type input "Chicken Pane"
click at [925, 487] on span "Save" at bounding box center [925, 490] width 36 height 19
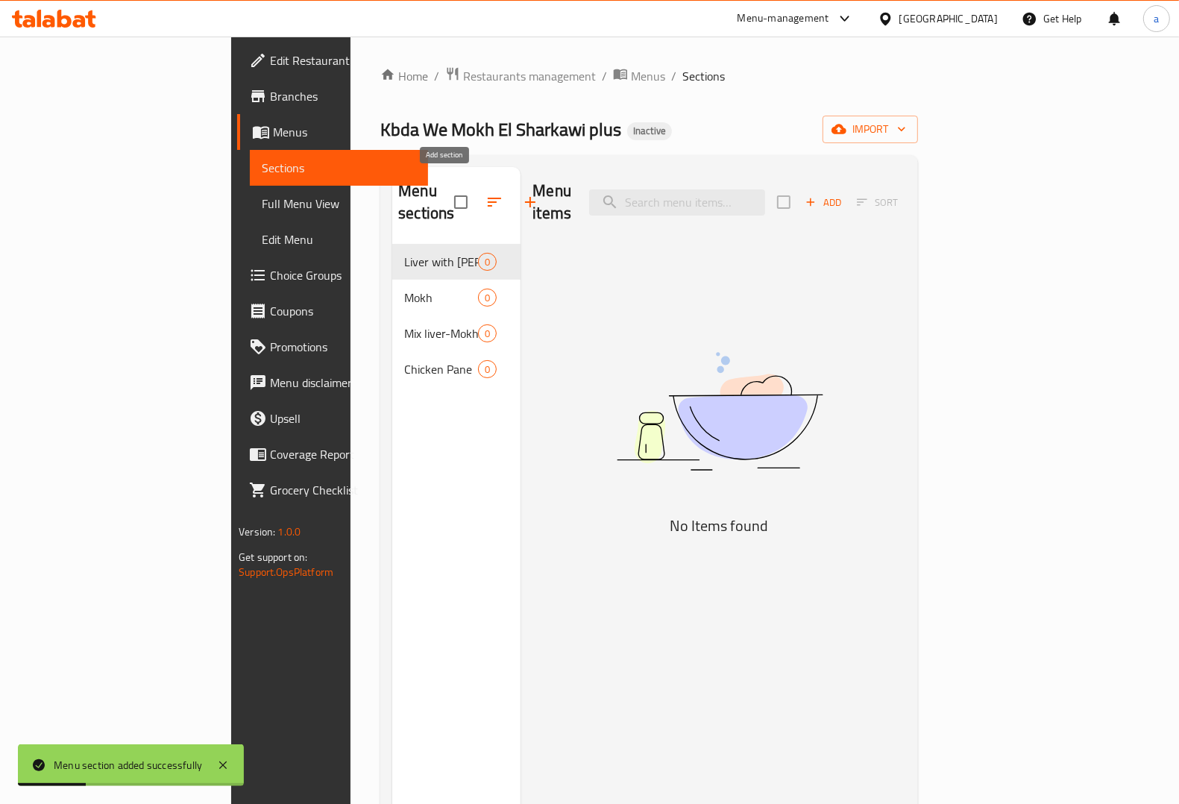
click at [521, 193] on icon "button" at bounding box center [530, 202] width 18 height 18
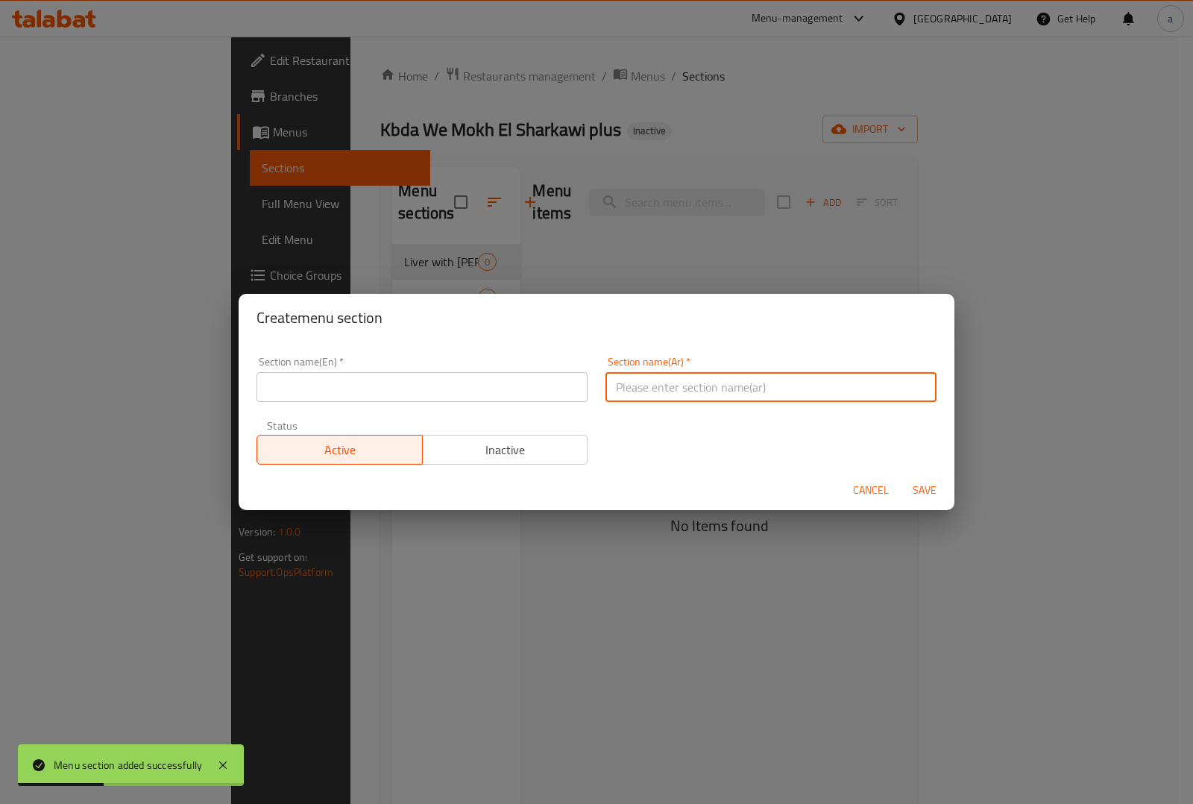
click at [795, 375] on input "text" at bounding box center [771, 387] width 331 height 30
click at [676, 384] on input "كبده اسكندراني" at bounding box center [771, 387] width 331 height 30
type input "كبده اسكندراني"
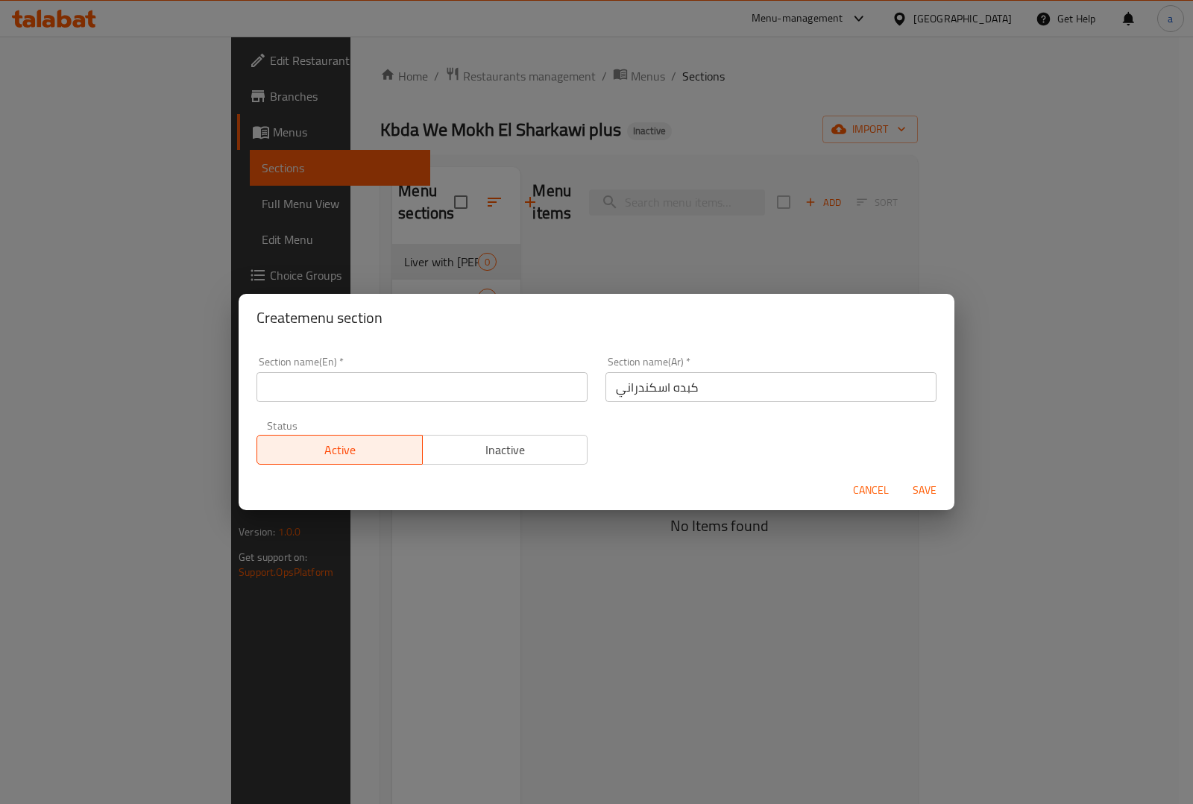
click at [459, 390] on input "text" at bounding box center [422, 387] width 331 height 30
paste input "Alexandrian Liver"
type input "Alexandrian Liver"
click at [917, 489] on span "Save" at bounding box center [925, 490] width 36 height 19
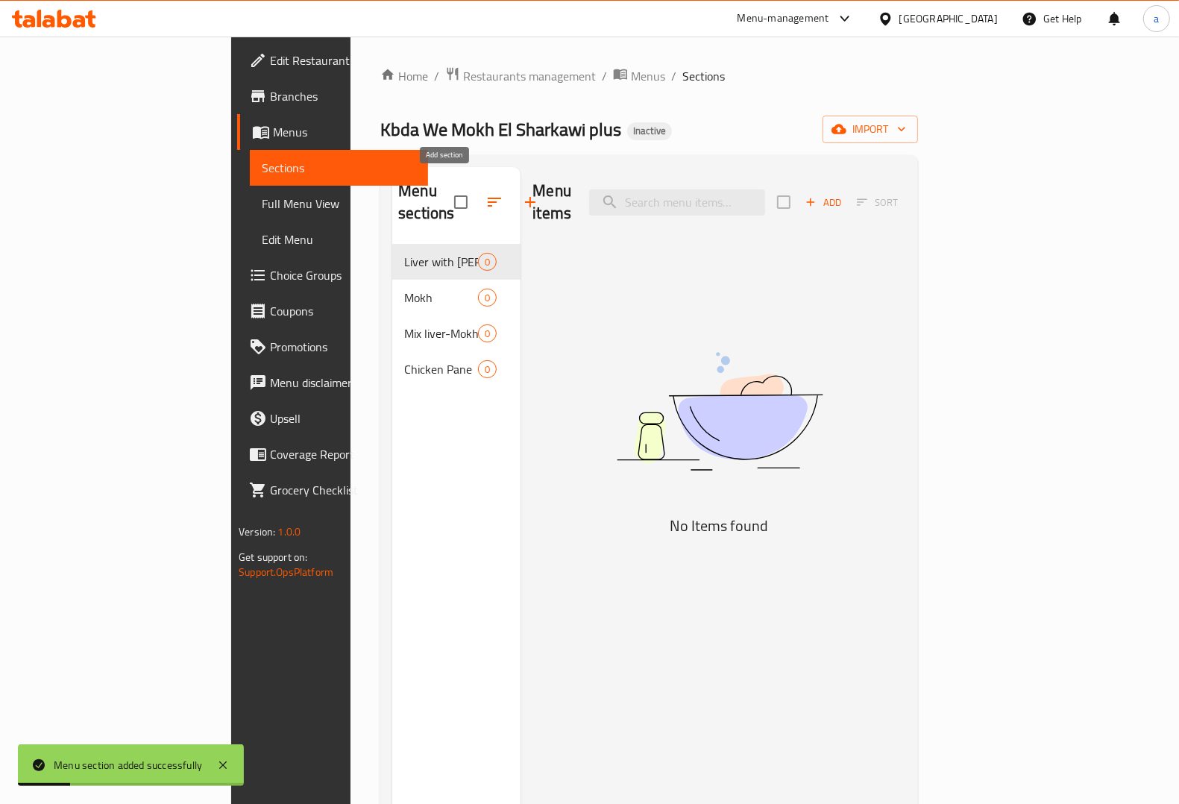
click at [521, 193] on icon "button" at bounding box center [530, 202] width 18 height 18
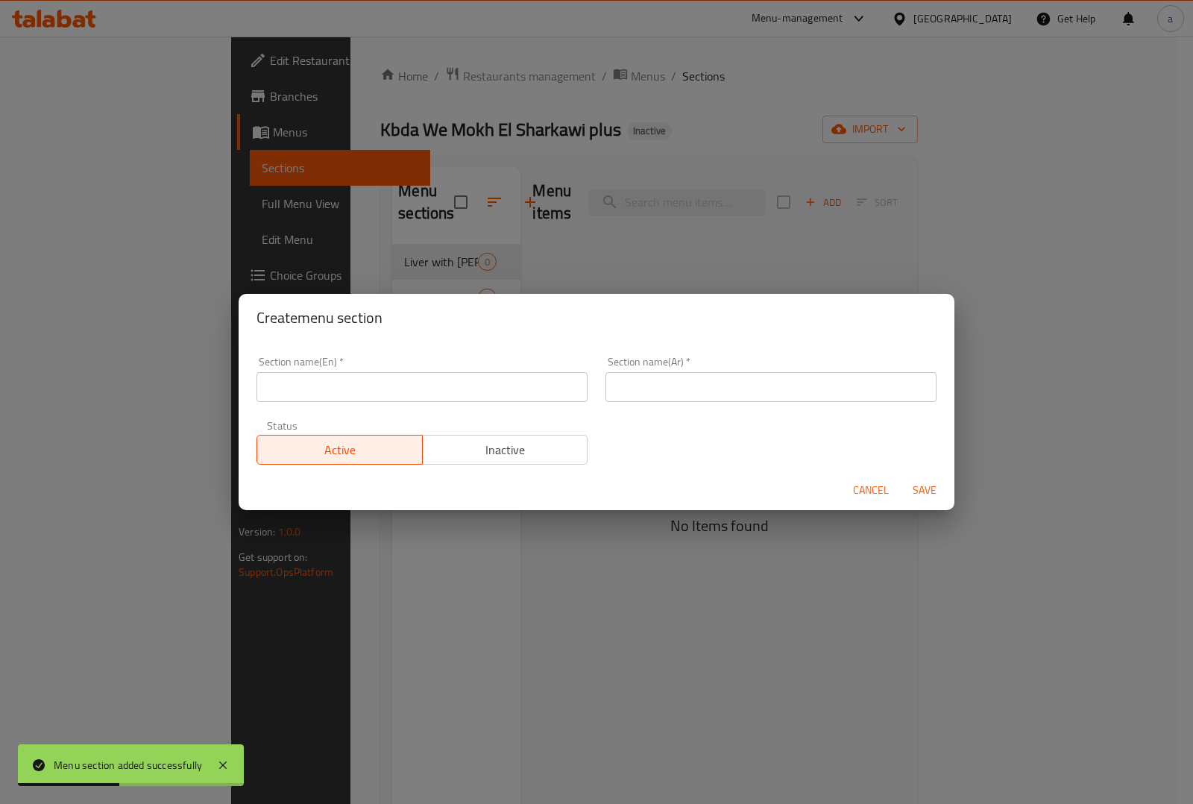
drag, startPoint x: 773, startPoint y: 367, endPoint x: 770, endPoint y: 383, distance: 16.1
click at [770, 375] on div "Section name(Ar)   * Section name(Ar) *" at bounding box center [771, 378] width 331 height 45
click at [770, 386] on input "text" at bounding box center [771, 387] width 331 height 30
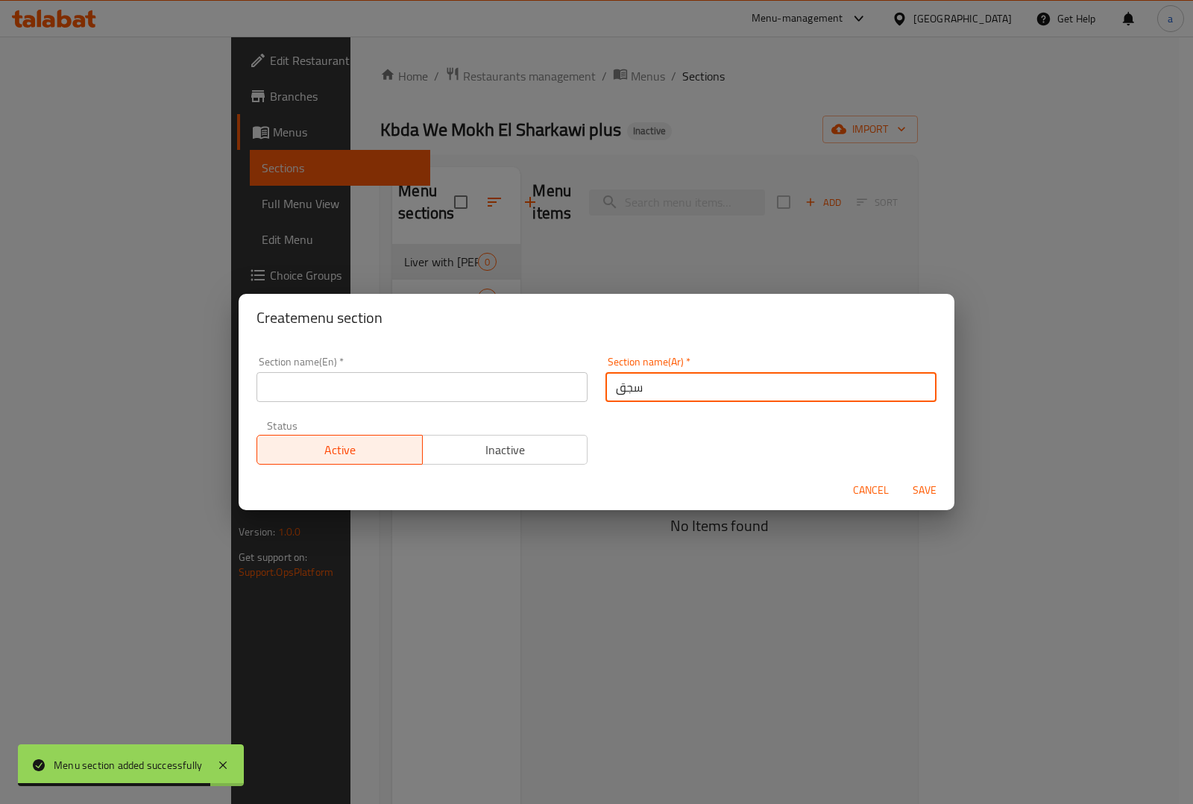
click at [635, 392] on input "سجق" at bounding box center [771, 387] width 331 height 30
type input "سجق"
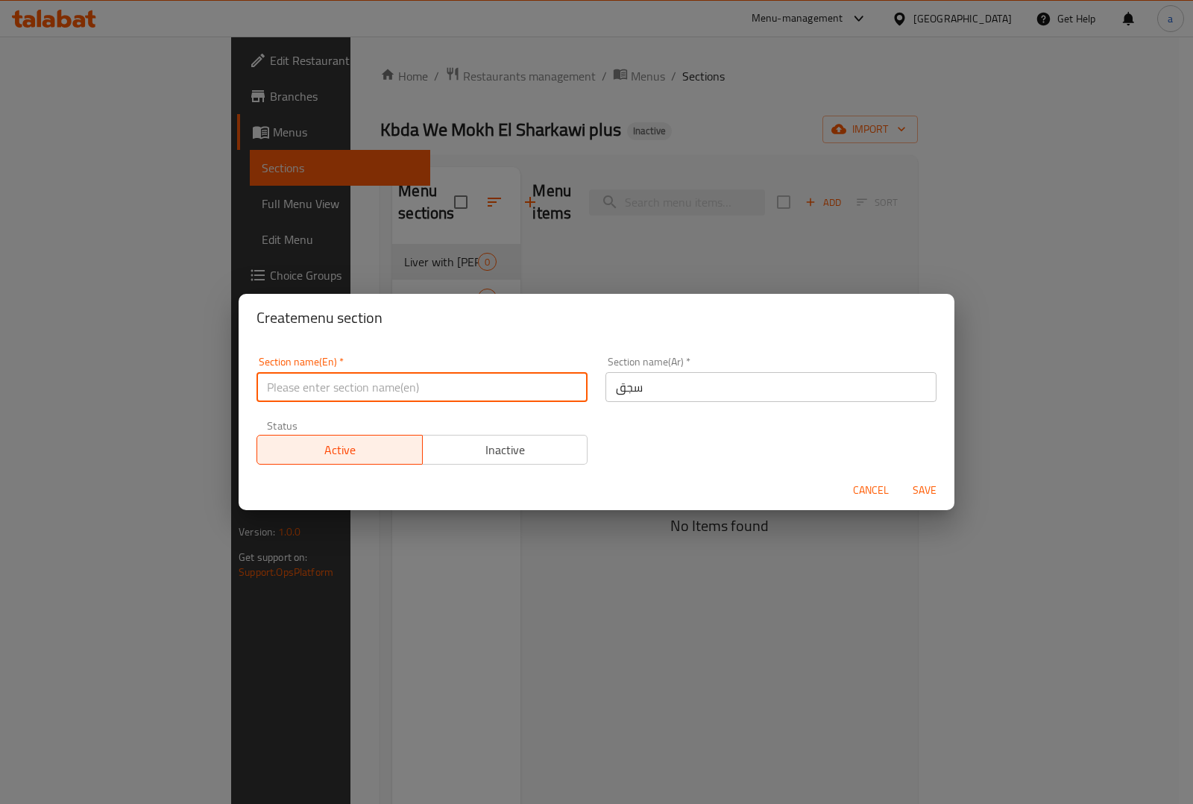
click at [333, 396] on input "text" at bounding box center [422, 387] width 331 height 30
paste input "Sausages"
type input "Sausages"
click at [927, 479] on button "Save" at bounding box center [925, 491] width 48 height 28
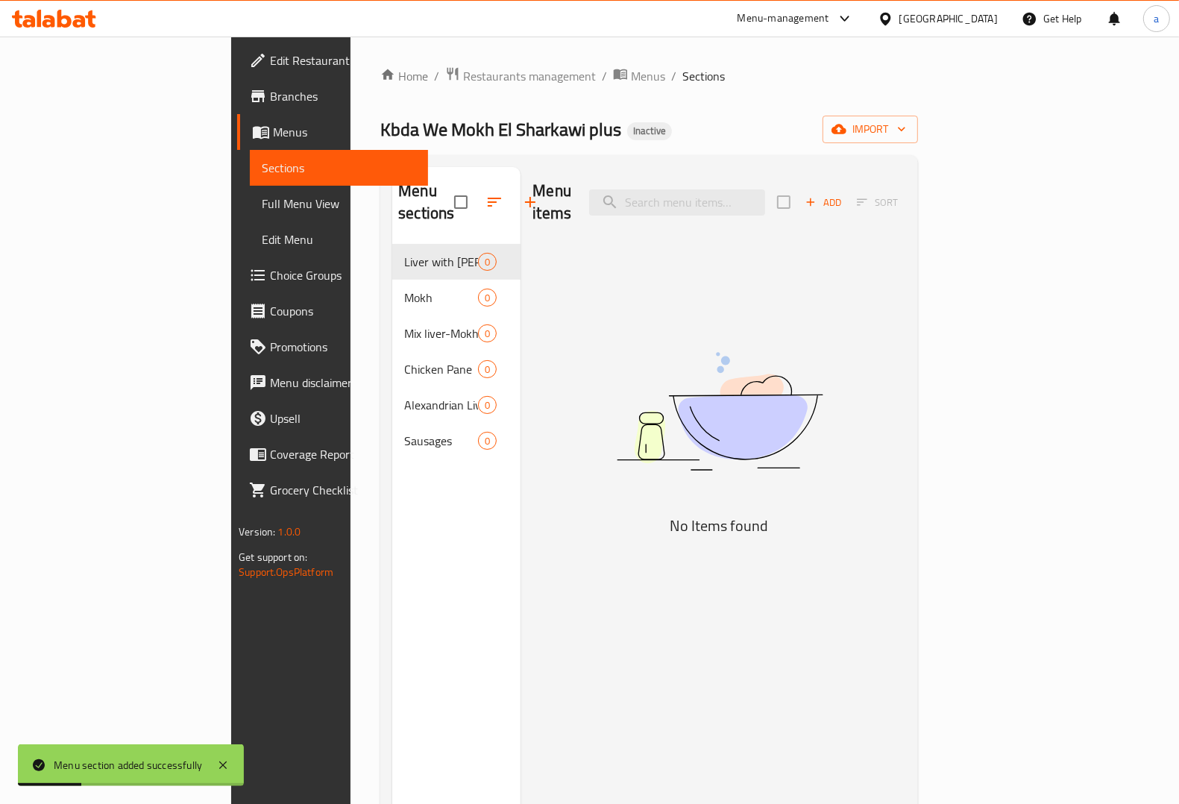
click at [512, 206] on button "button" at bounding box center [530, 202] width 36 height 36
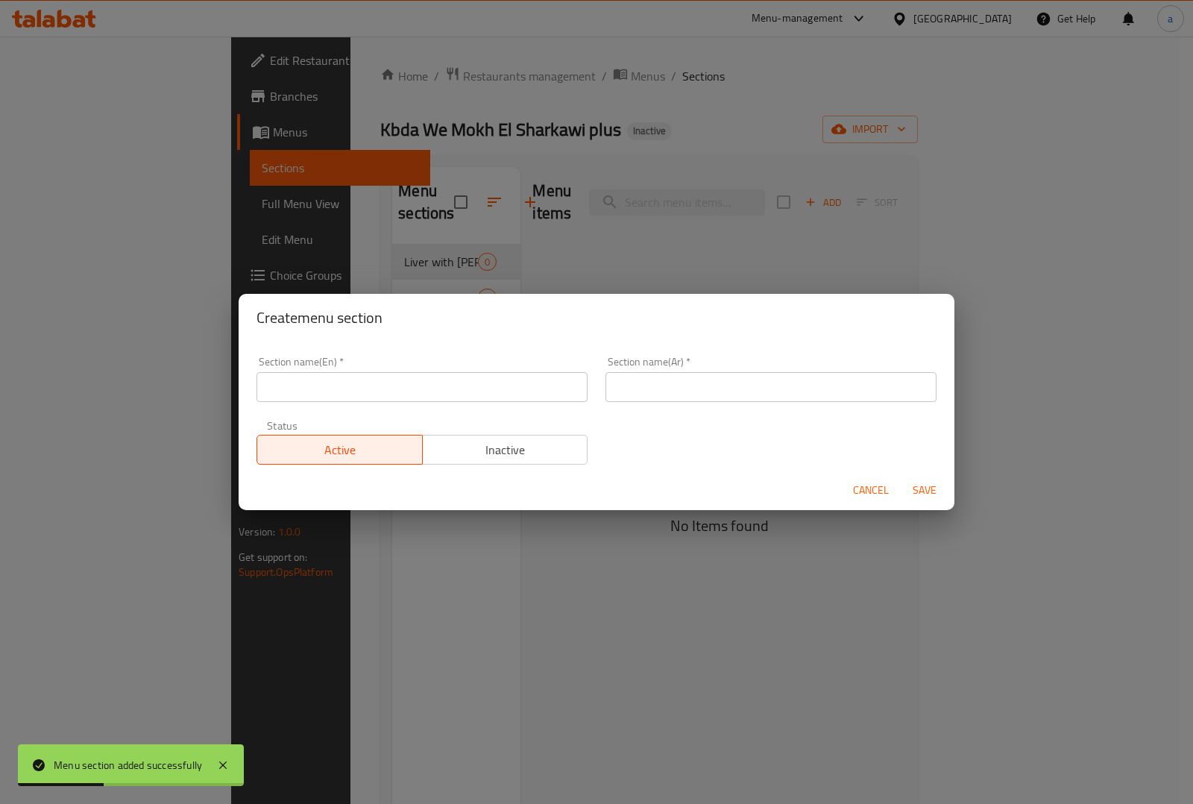
click at [747, 394] on input "text" at bounding box center [771, 387] width 331 height 30
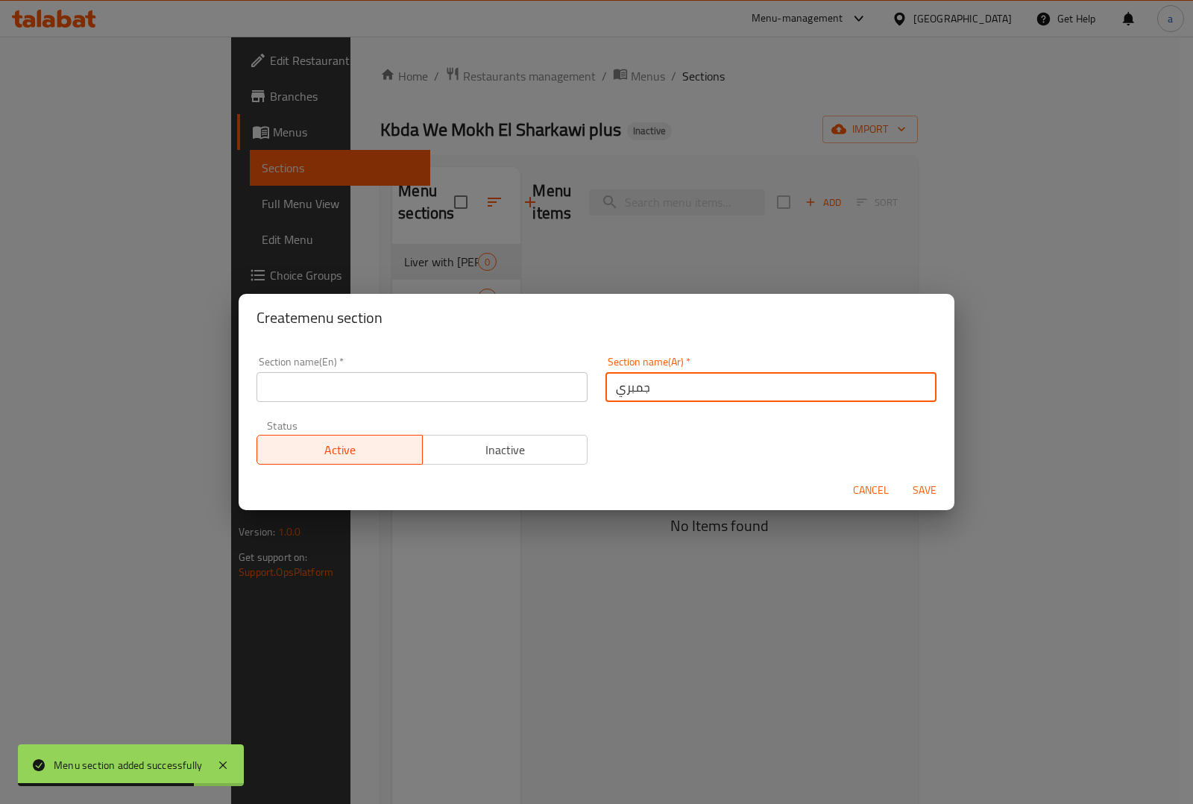
click at [635, 385] on input "جمبري" at bounding box center [771, 387] width 331 height 30
type input "جمبري"
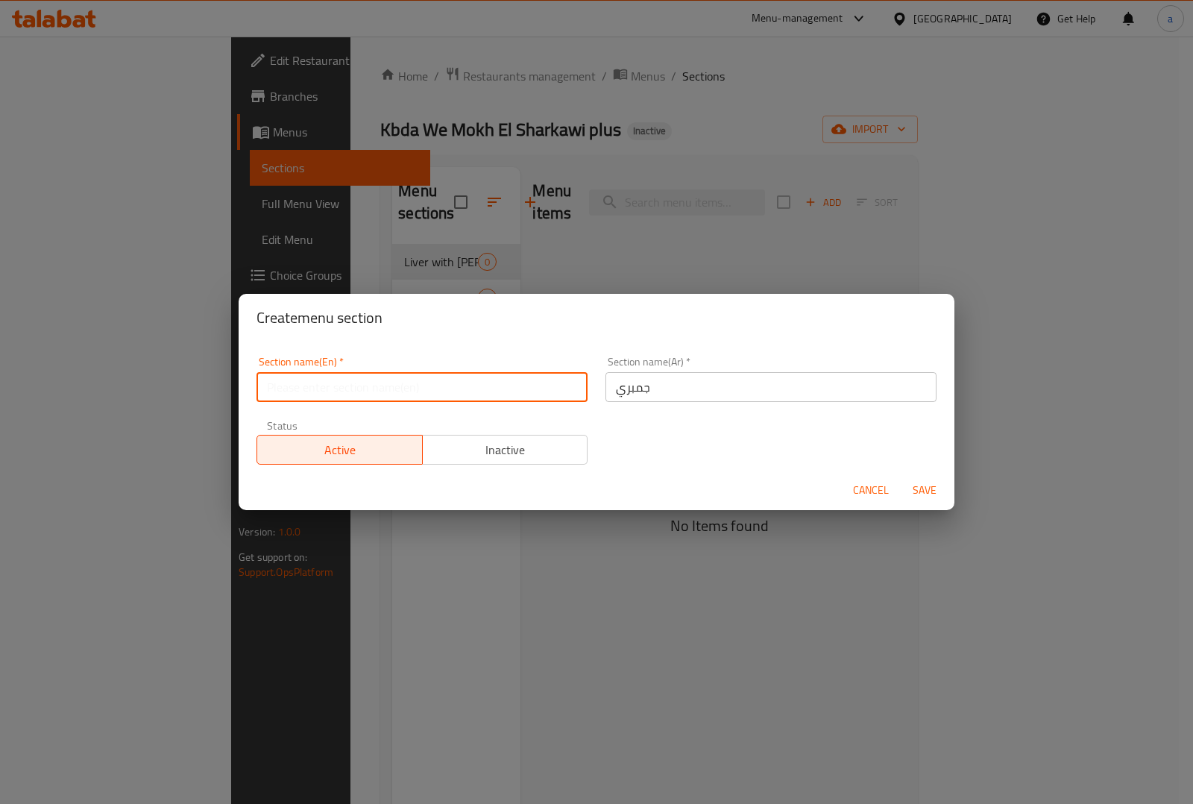
click at [321, 386] on input "text" at bounding box center [422, 387] width 331 height 30
paste input "Shrimp"
type input "Shrimp"
click at [933, 494] on span "Save" at bounding box center [925, 490] width 36 height 19
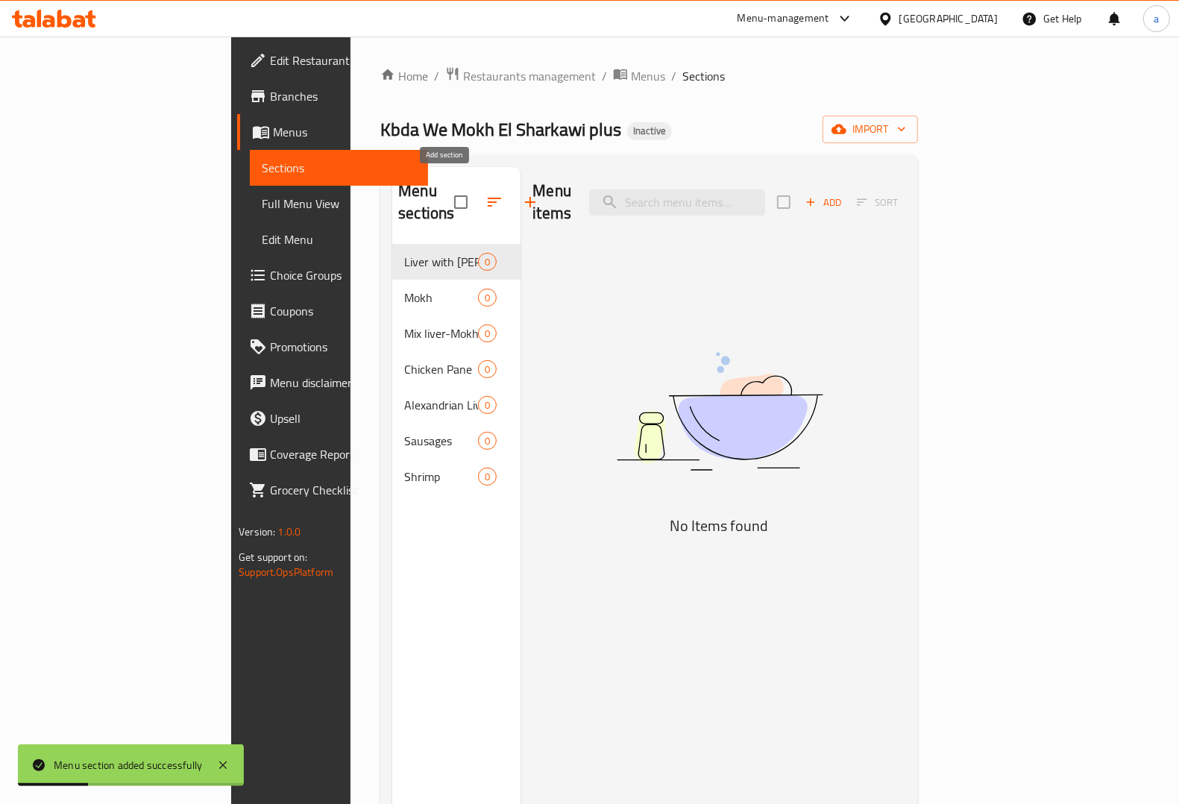
click at [521, 193] on icon "button" at bounding box center [530, 202] width 18 height 18
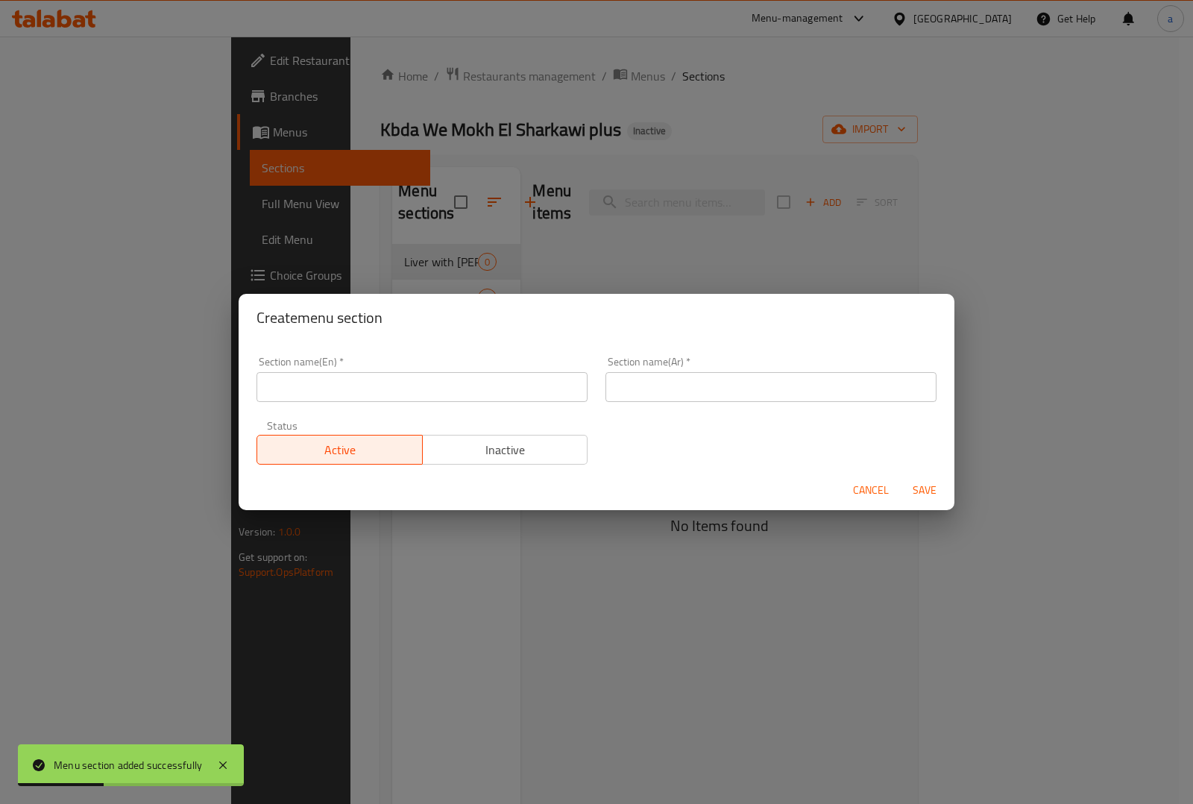
click at [650, 390] on input "text" at bounding box center [771, 387] width 331 height 30
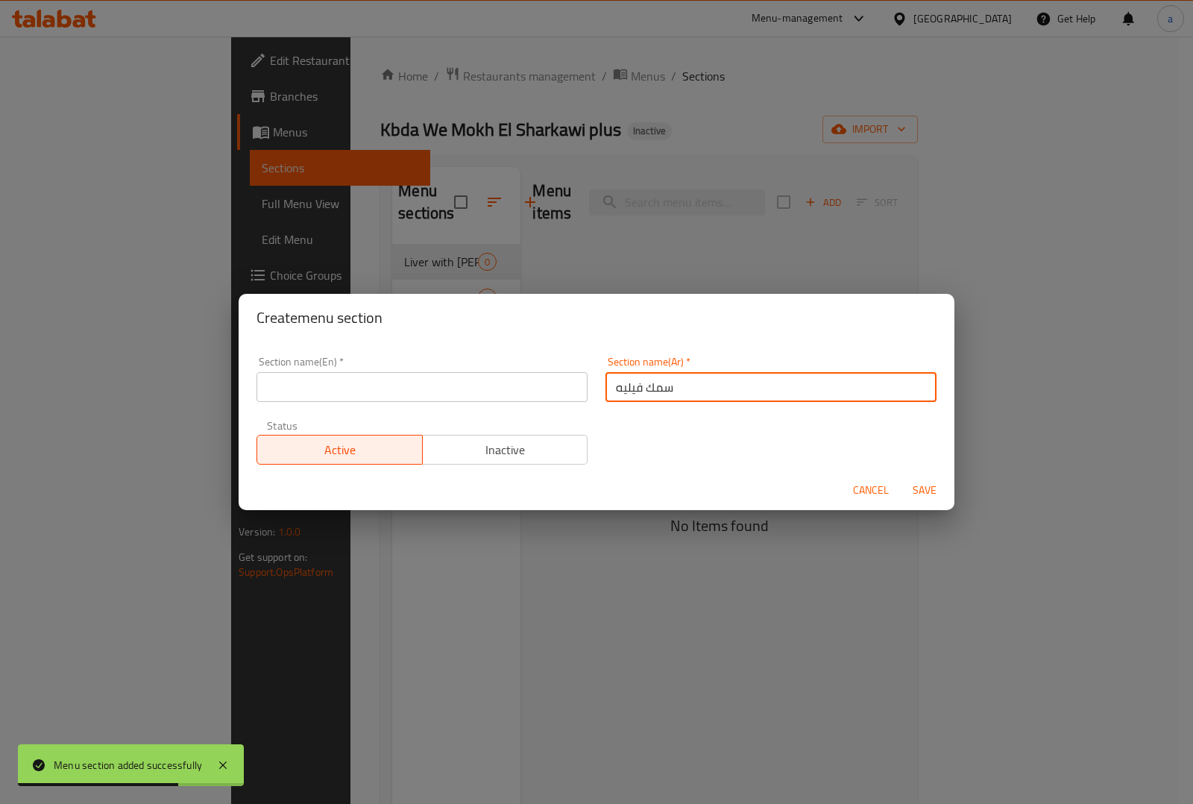
type input "سمك فيليه"
click at [656, 403] on div "Section name(Ar)   * سمك فيليه Section name(Ar) *" at bounding box center [771, 379] width 349 height 63
click at [653, 389] on input "سمك فيليه" at bounding box center [771, 387] width 331 height 30
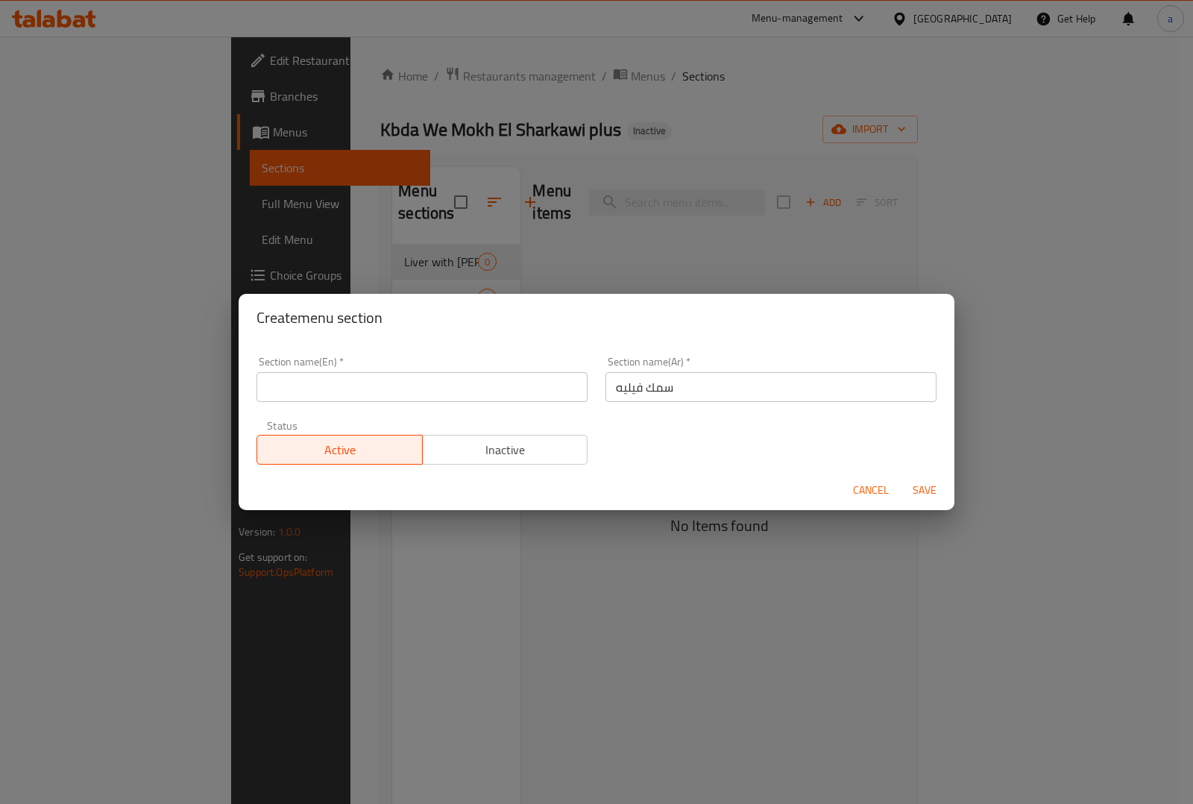
click at [367, 393] on input "text" at bounding box center [422, 387] width 331 height 30
paste input "Fish Fillet"
type input "Fish Fillet"
click at [921, 490] on span "Save" at bounding box center [925, 490] width 36 height 19
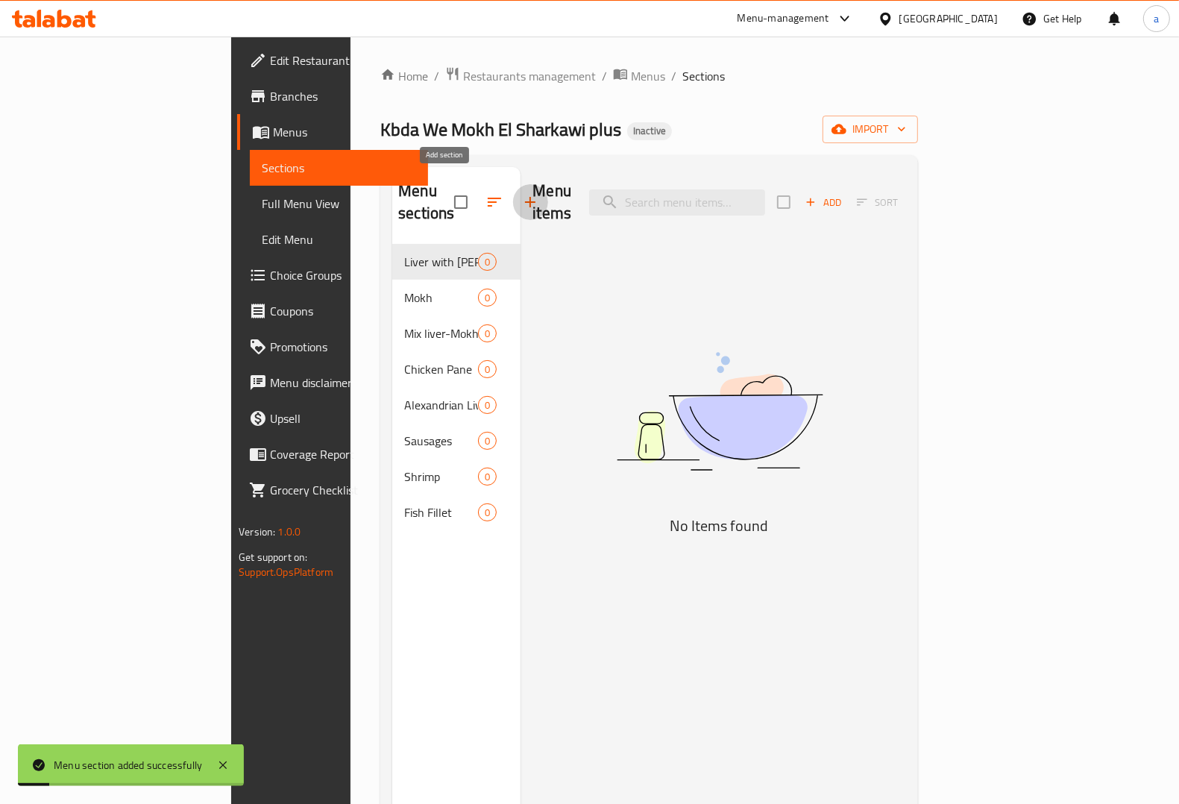
click at [521, 193] on icon "button" at bounding box center [530, 202] width 18 height 18
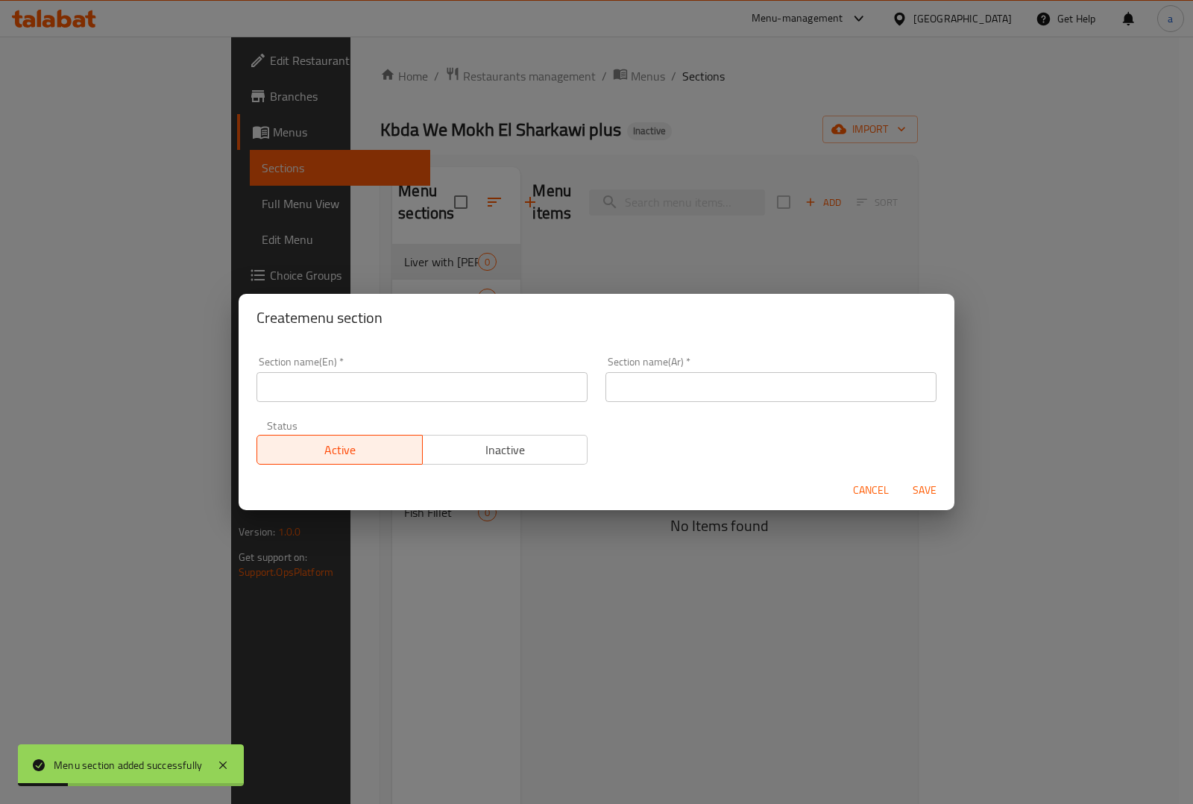
click at [676, 392] on input "text" at bounding box center [771, 387] width 331 height 30
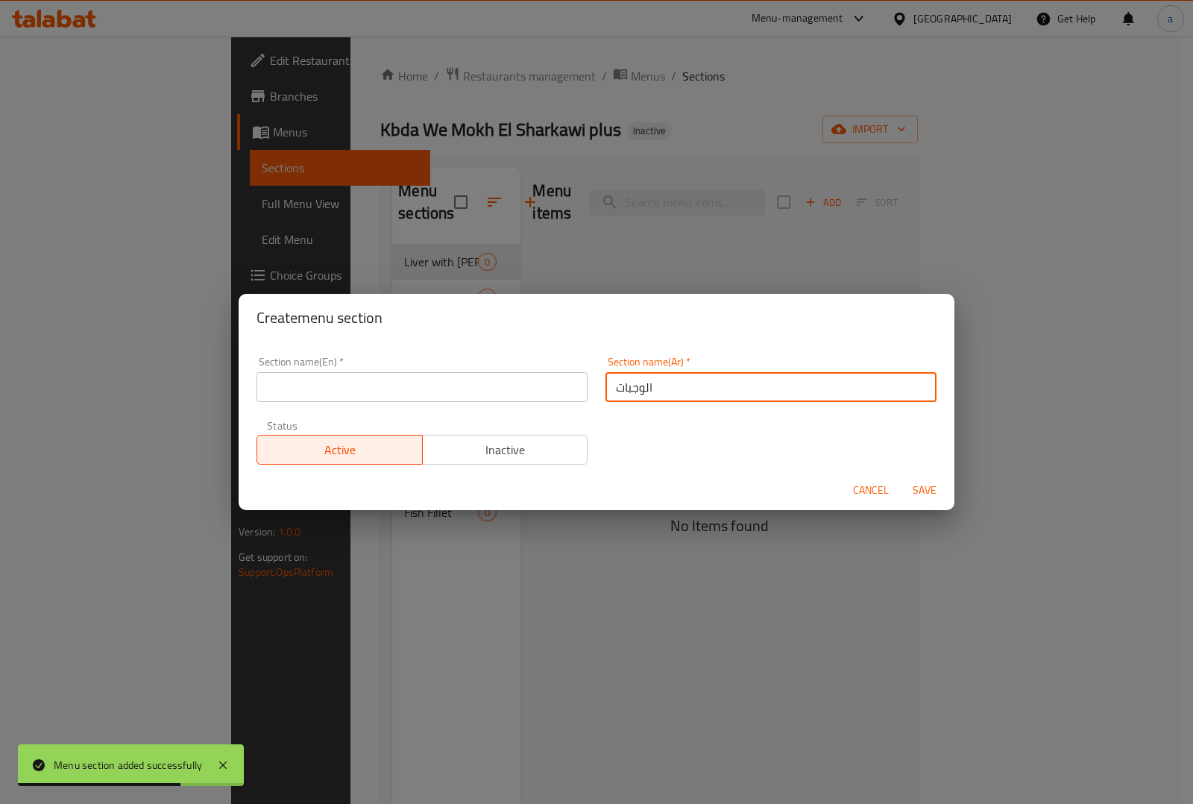
click at [636, 390] on input "الوجبات" at bounding box center [771, 387] width 331 height 30
type input "الوجبات"
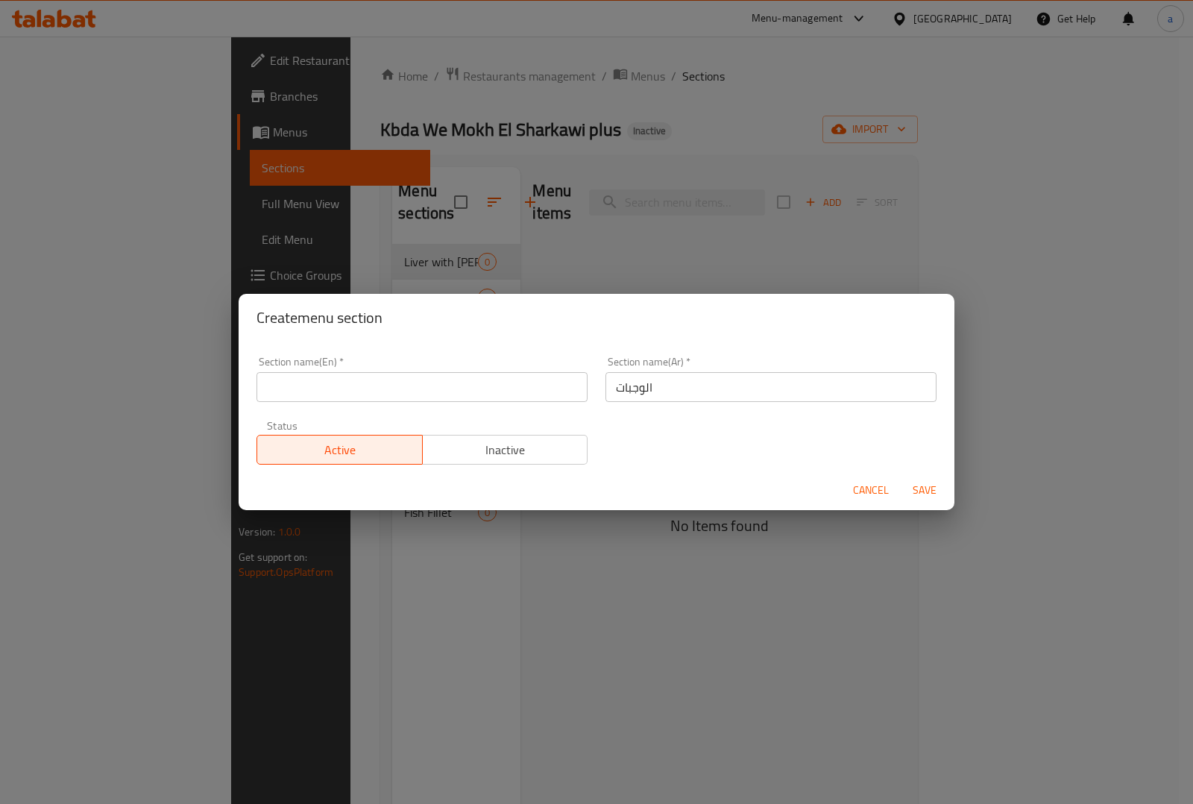
click at [397, 381] on input "text" at bounding box center [422, 387] width 331 height 30
paste input "Meals"
type input "Meals"
click at [934, 490] on span "Save" at bounding box center [925, 490] width 36 height 19
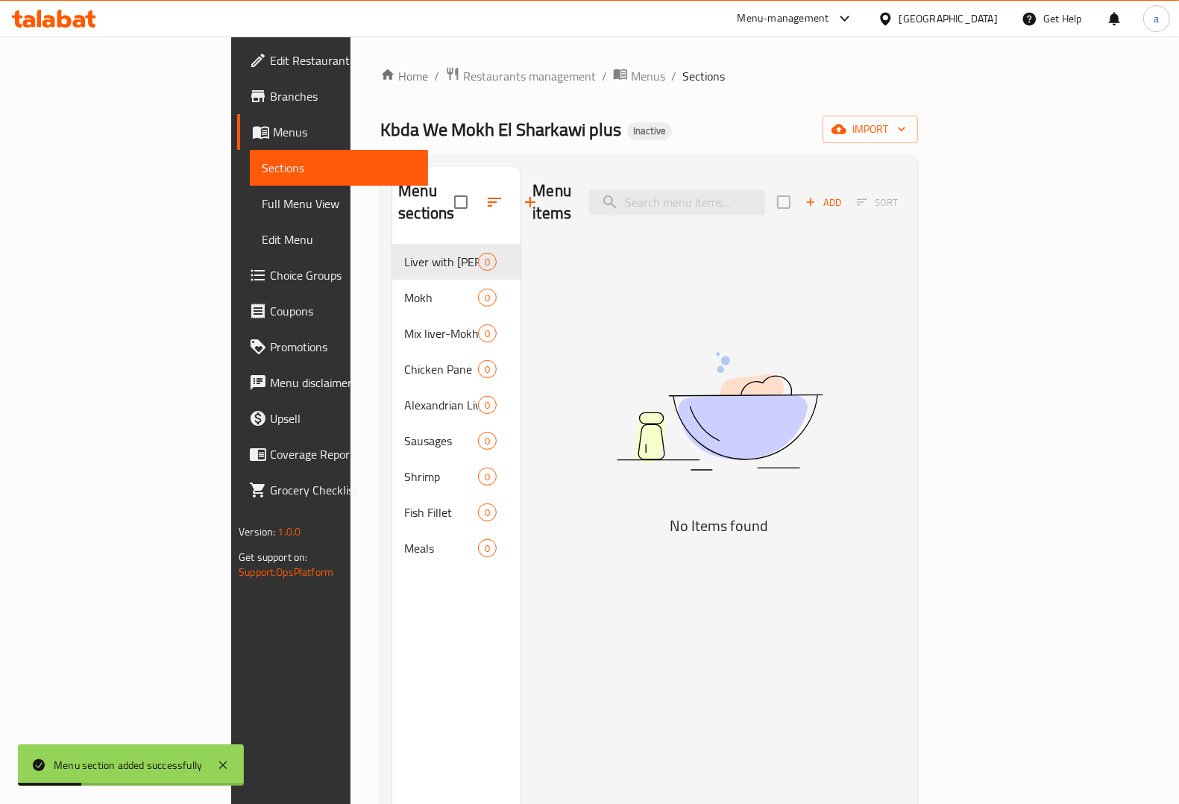
click at [512, 184] on button "button" at bounding box center [530, 202] width 36 height 36
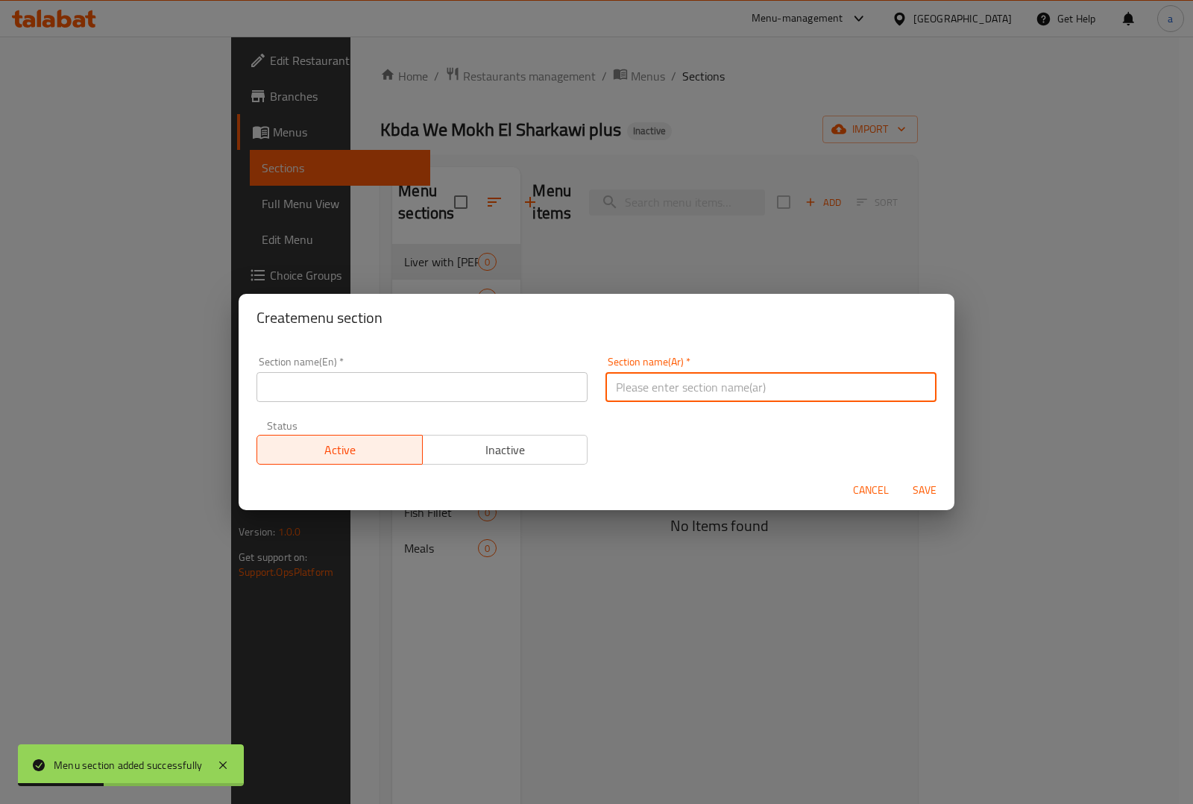
click at [822, 379] on input "text" at bounding box center [771, 387] width 331 height 30
click at [638, 401] on input "السندوتشات" at bounding box center [771, 387] width 331 height 30
type input "السندوتشات"
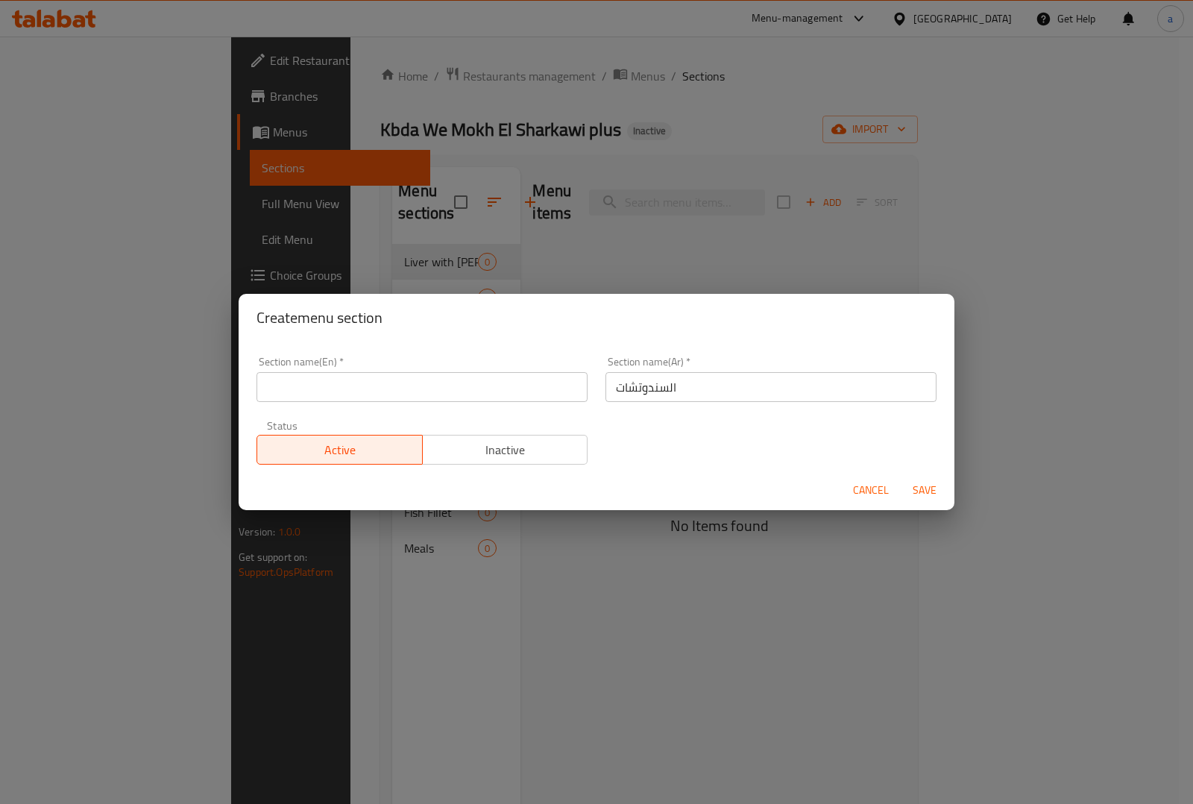
click at [351, 380] on input "text" at bounding box center [422, 387] width 331 height 30
paste input "Sandwich"
type input "Sandwiches"
click at [934, 486] on span "Save" at bounding box center [925, 490] width 36 height 19
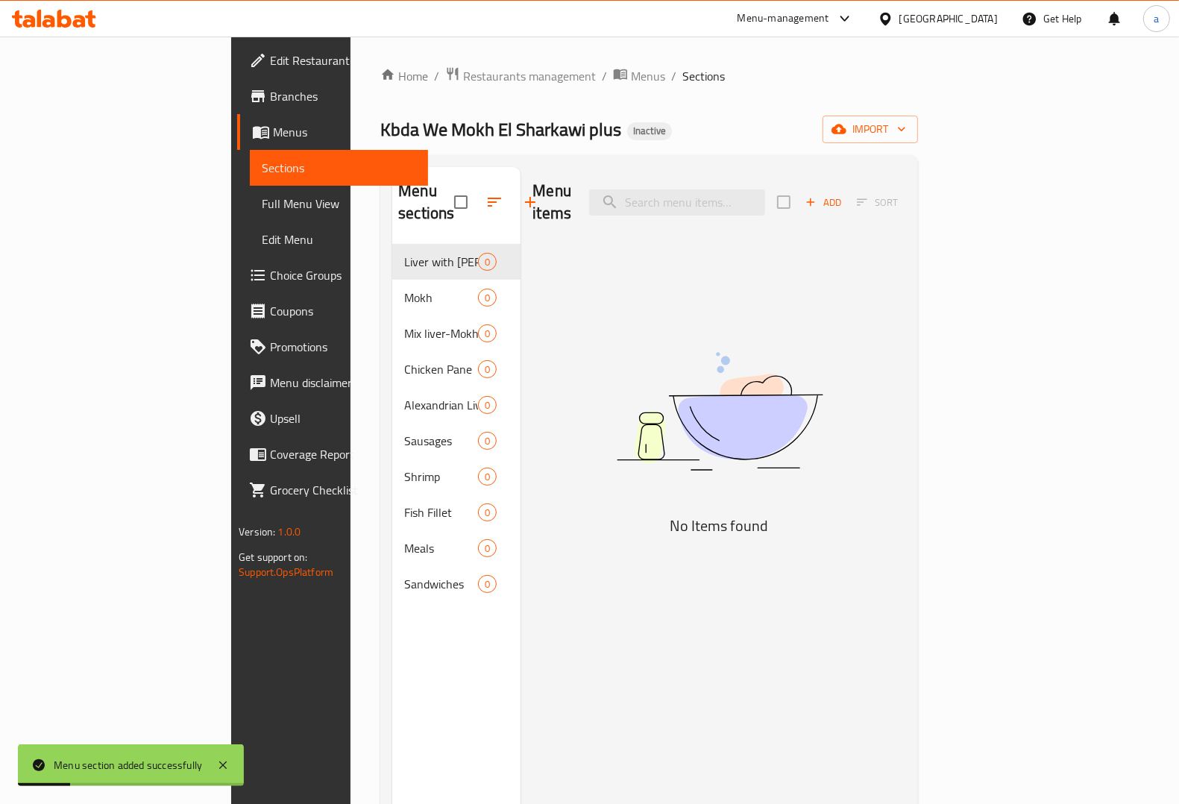
click at [521, 199] on icon "button" at bounding box center [530, 202] width 18 height 18
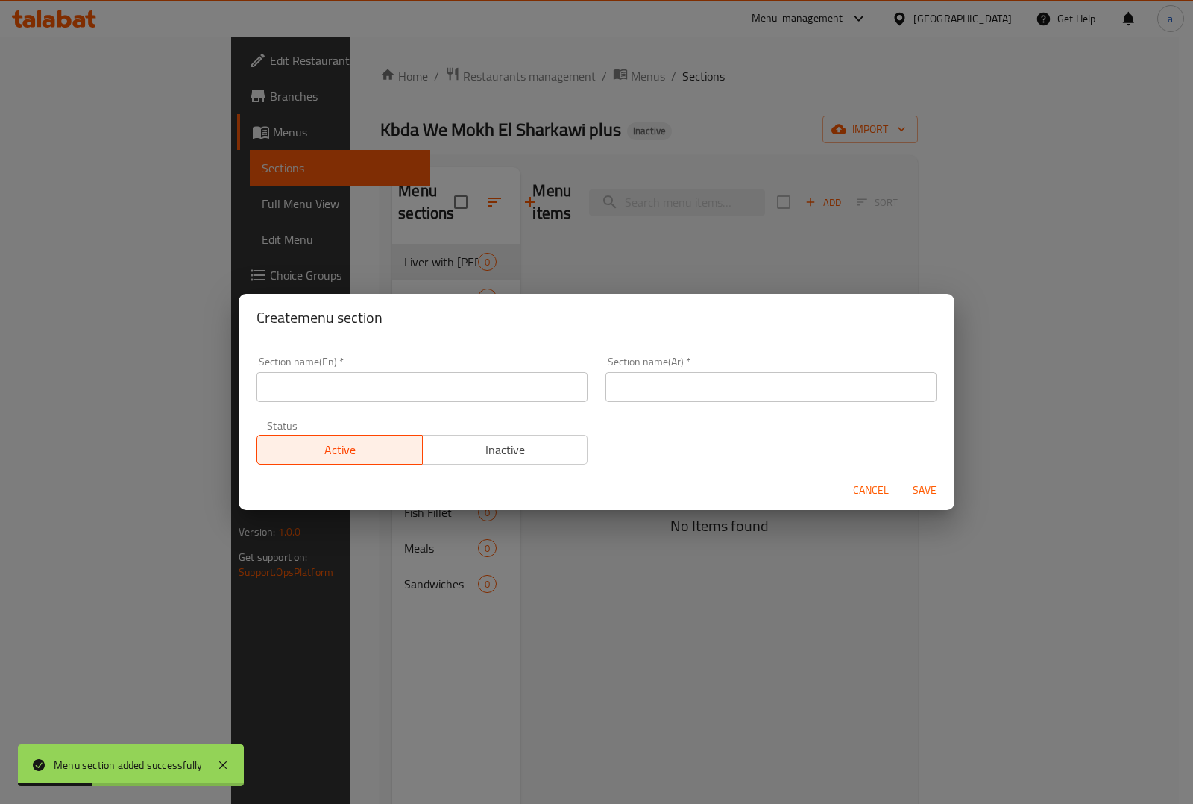
click at [643, 394] on input "text" at bounding box center [771, 387] width 331 height 30
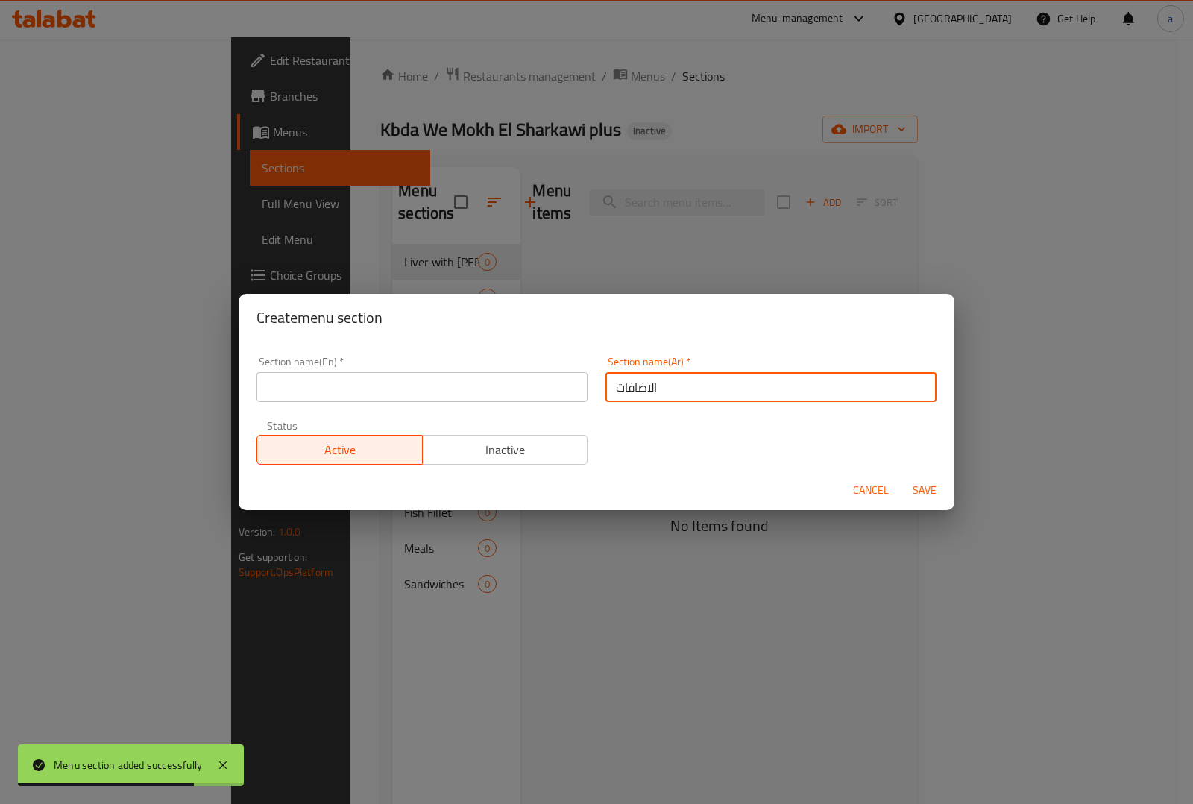
type input "الاضافات"
click at [535, 384] on input "text" at bounding box center [422, 387] width 331 height 30
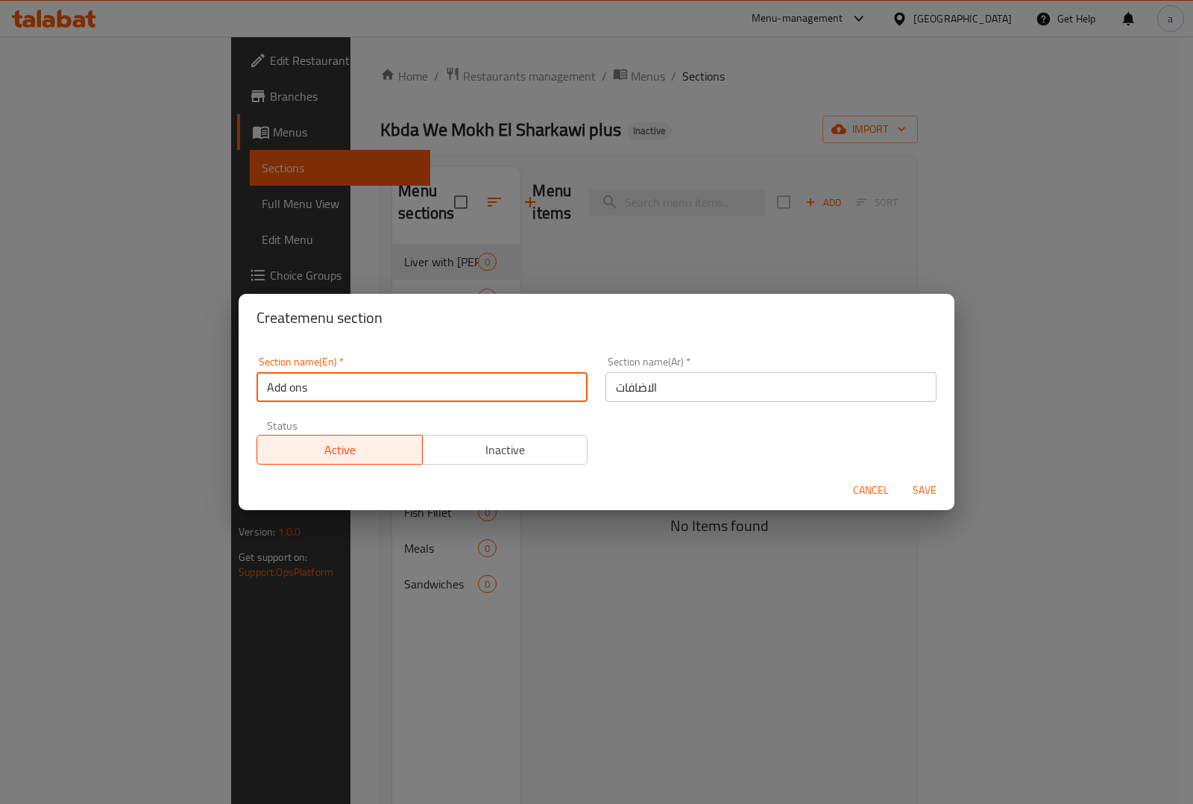
type input "Add ons"
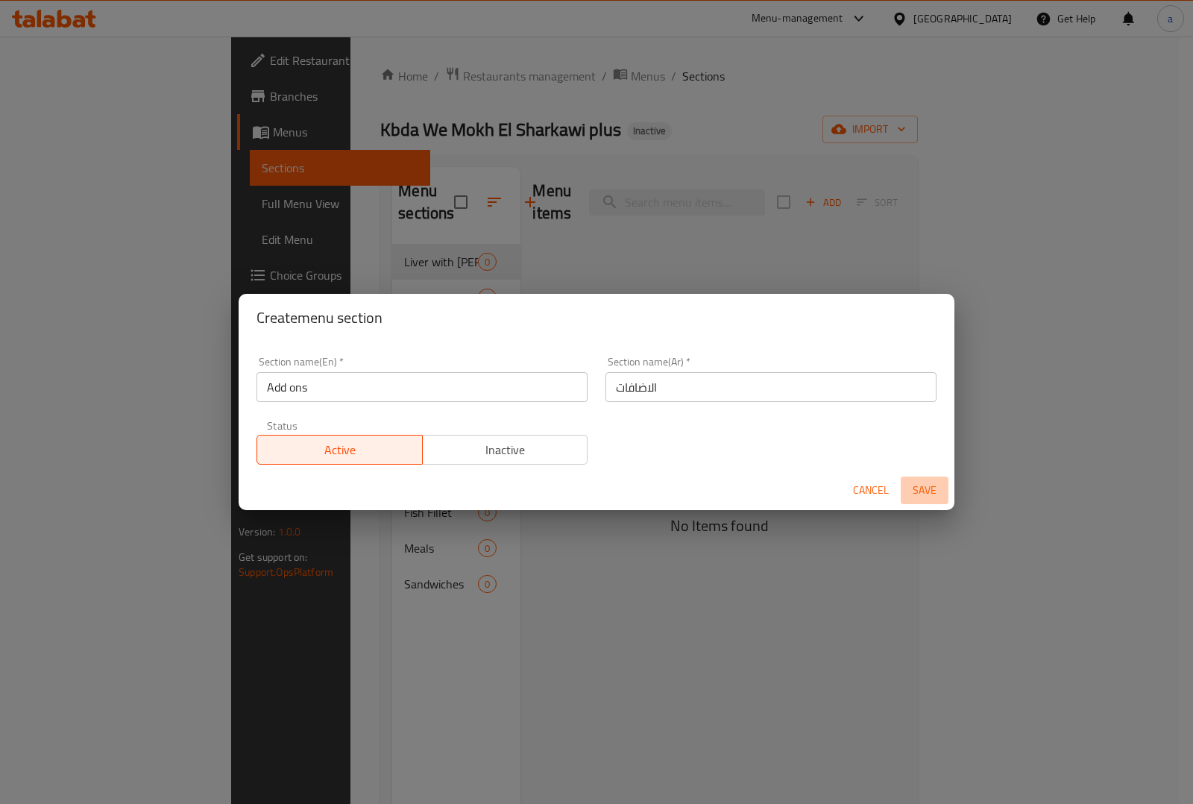
click at [926, 486] on span "Save" at bounding box center [925, 490] width 36 height 19
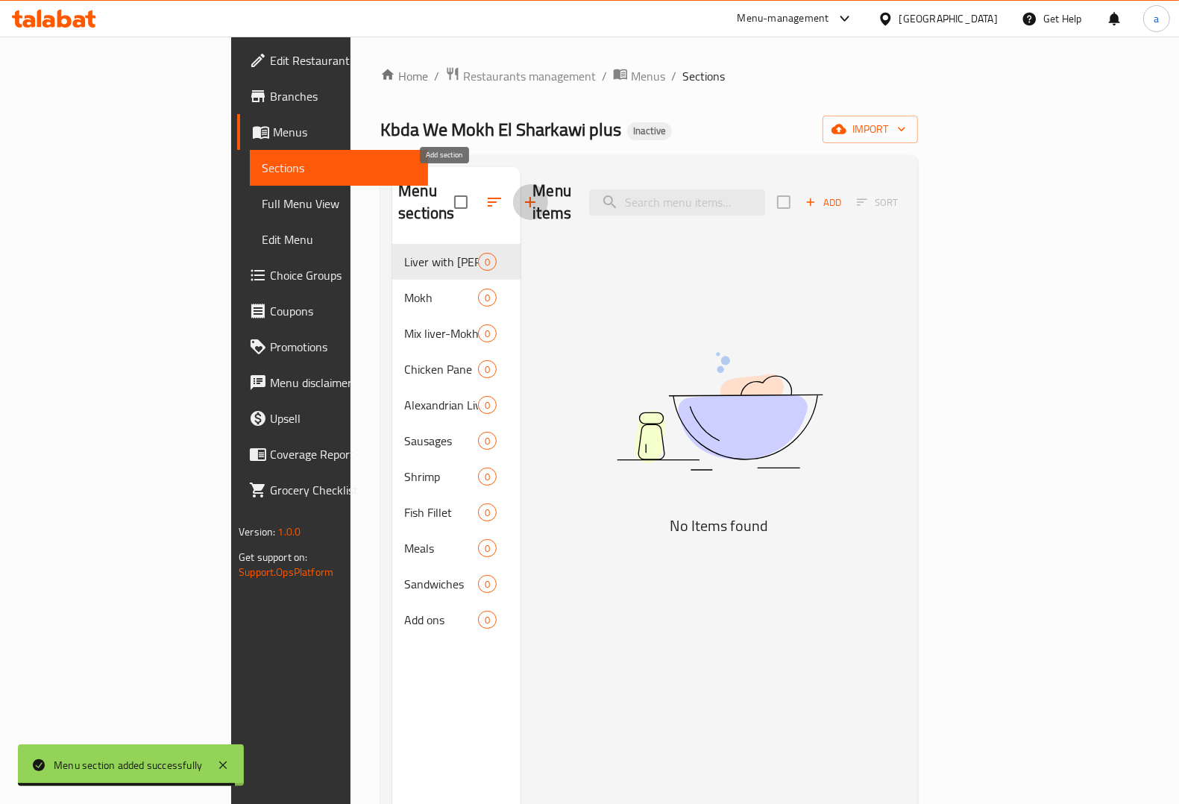
click at [521, 193] on icon "button" at bounding box center [530, 202] width 18 height 18
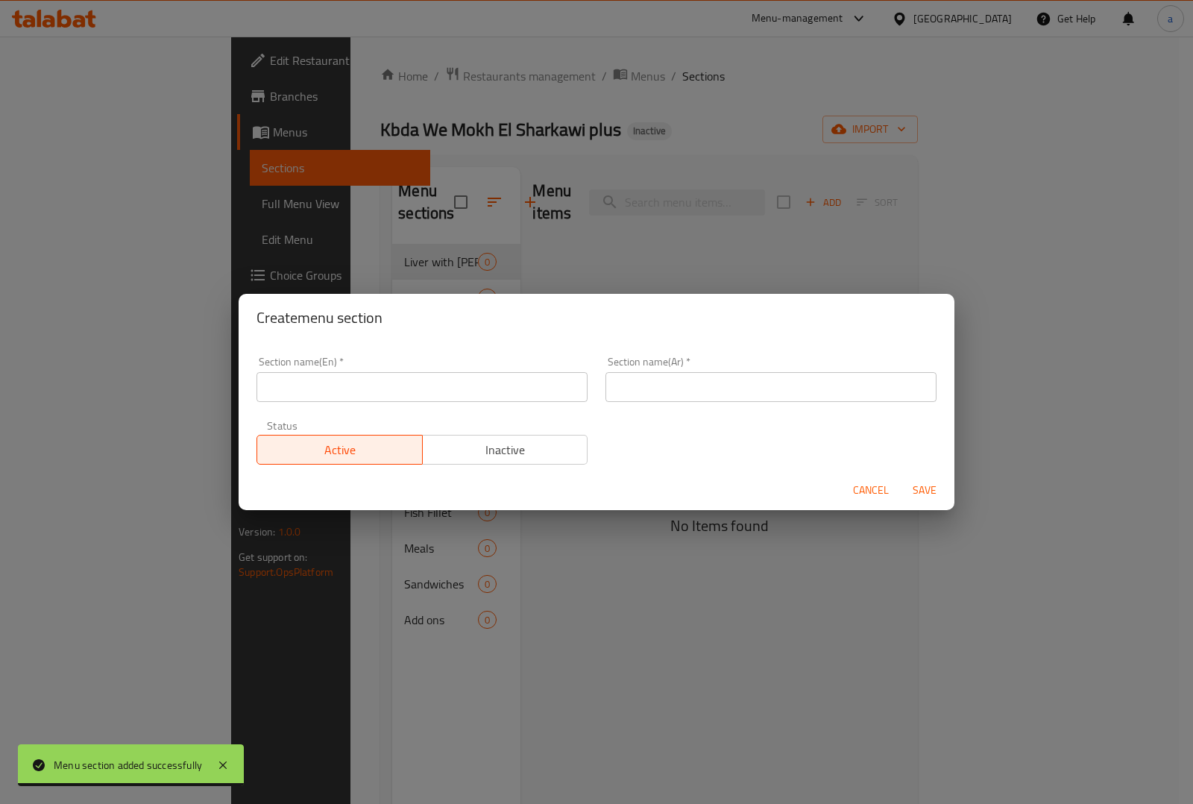
click at [823, 381] on input "text" at bounding box center [771, 387] width 331 height 30
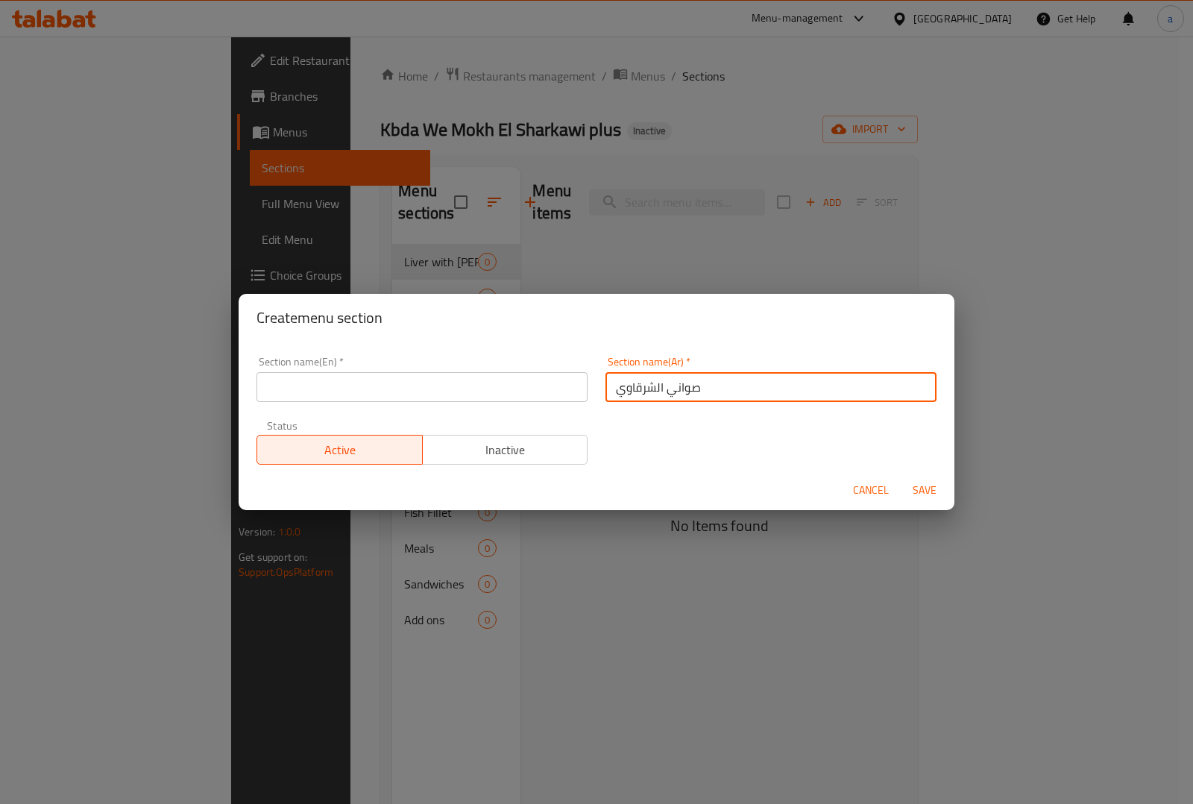
drag, startPoint x: 661, startPoint y: 390, endPoint x: 694, endPoint y: 389, distance: 32.1
click at [694, 389] on input "صواني الشرقاوي" at bounding box center [771, 387] width 331 height 30
type input "صواني الشرقاوي"
click at [353, 386] on input "text" at bounding box center [422, 387] width 331 height 30
type input "w"
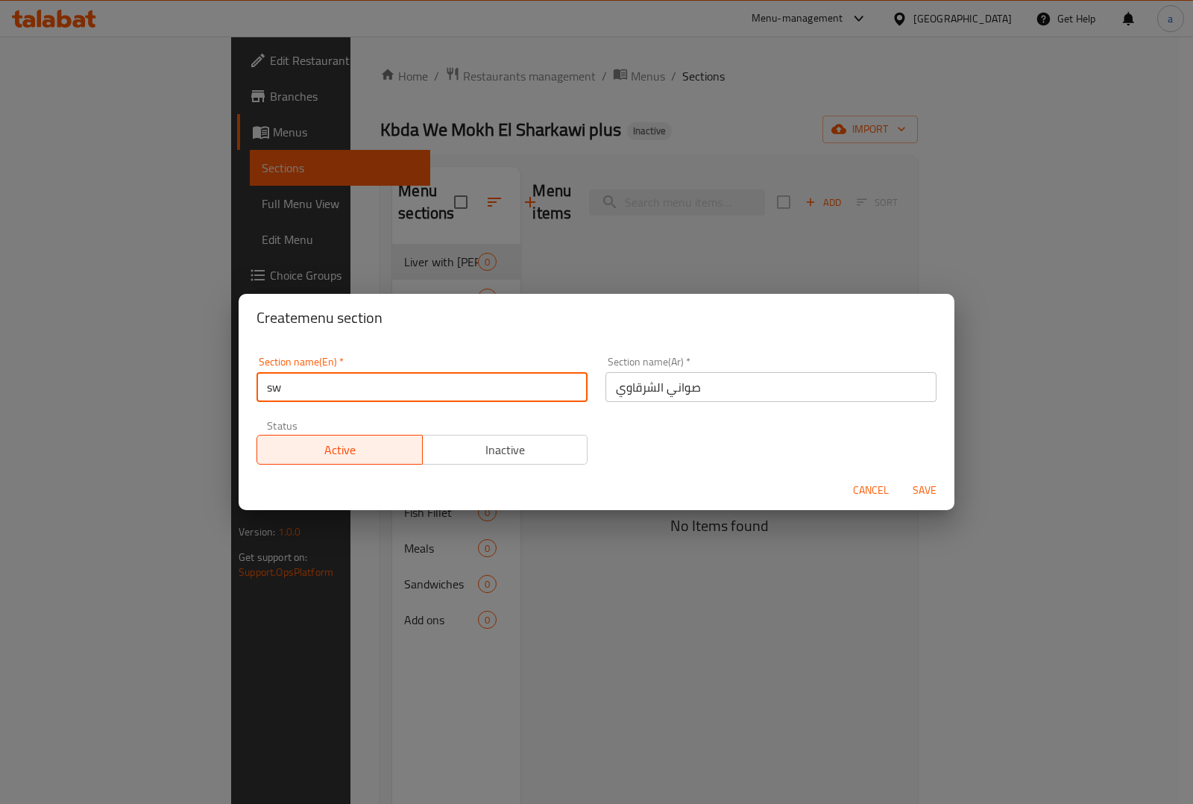
type input "s"
type input "Swani El sharkawi"
click at [919, 488] on span "Save" at bounding box center [925, 490] width 36 height 19
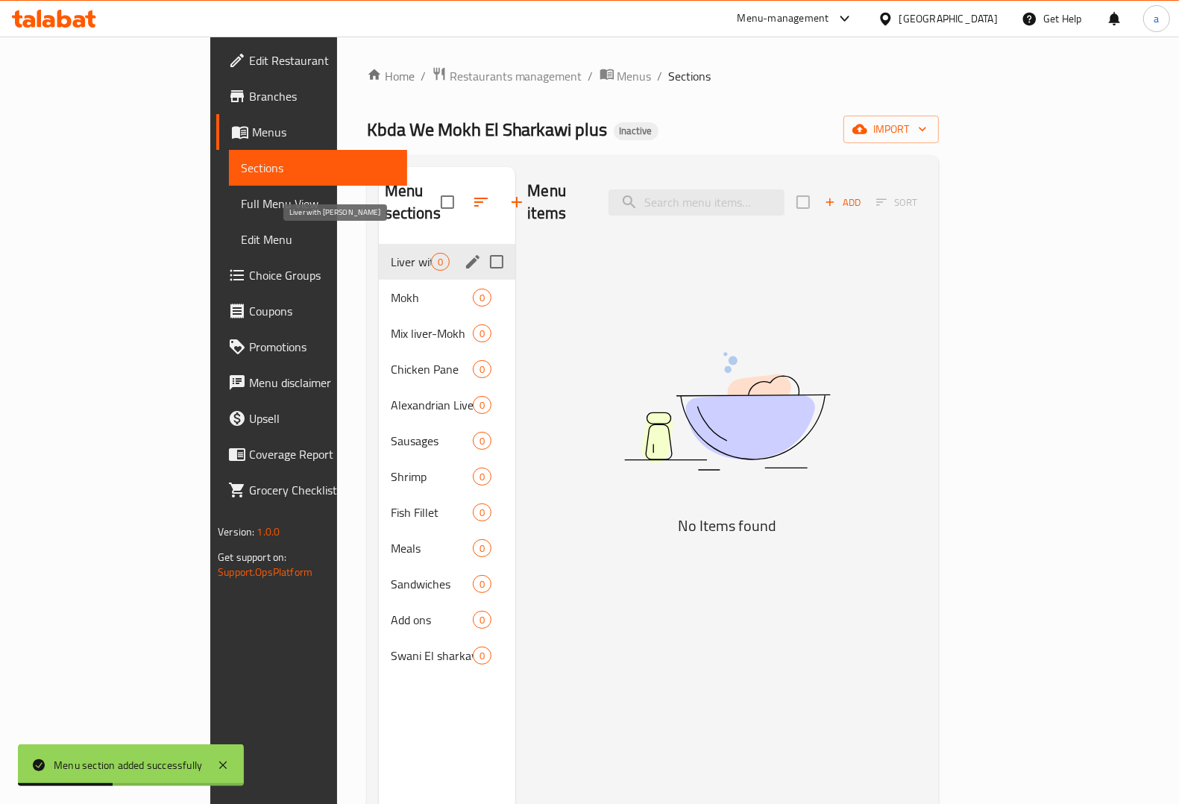
click at [391, 253] on span "Liver with Bran" at bounding box center [411, 262] width 41 height 18
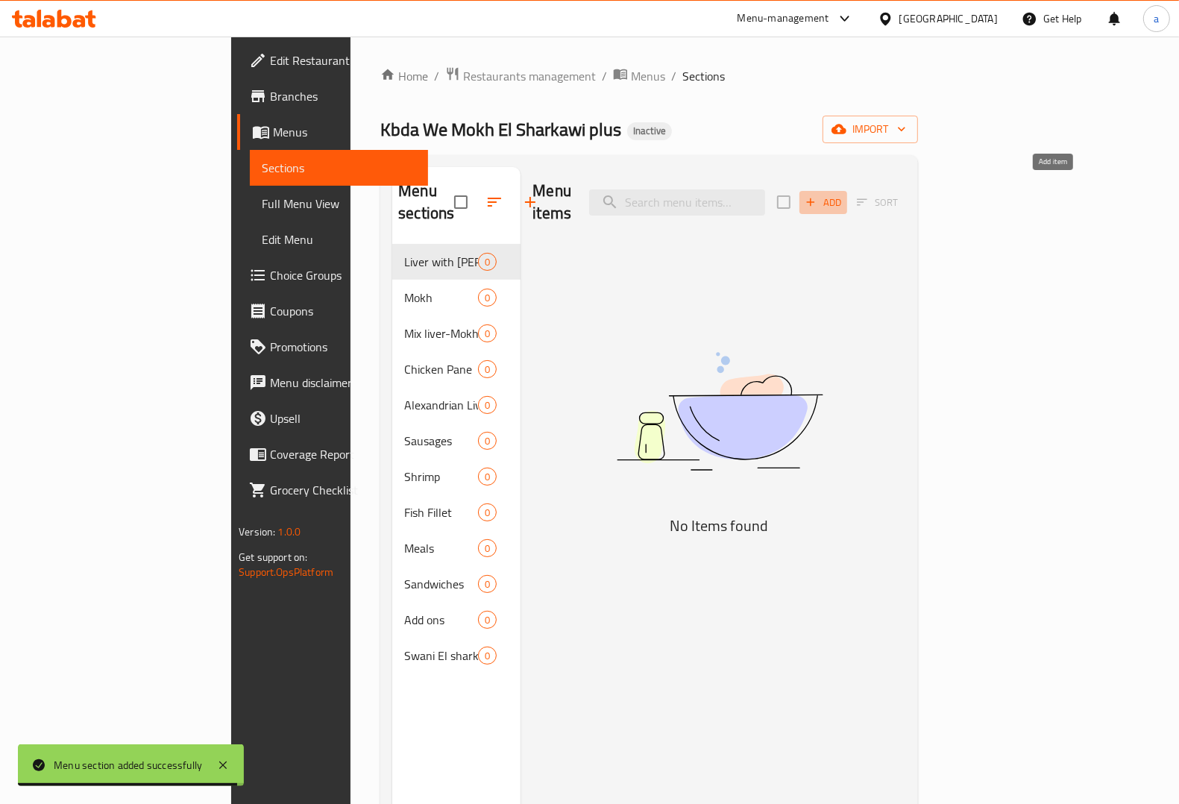
click at [843, 195] on span "Add" at bounding box center [823, 202] width 40 height 17
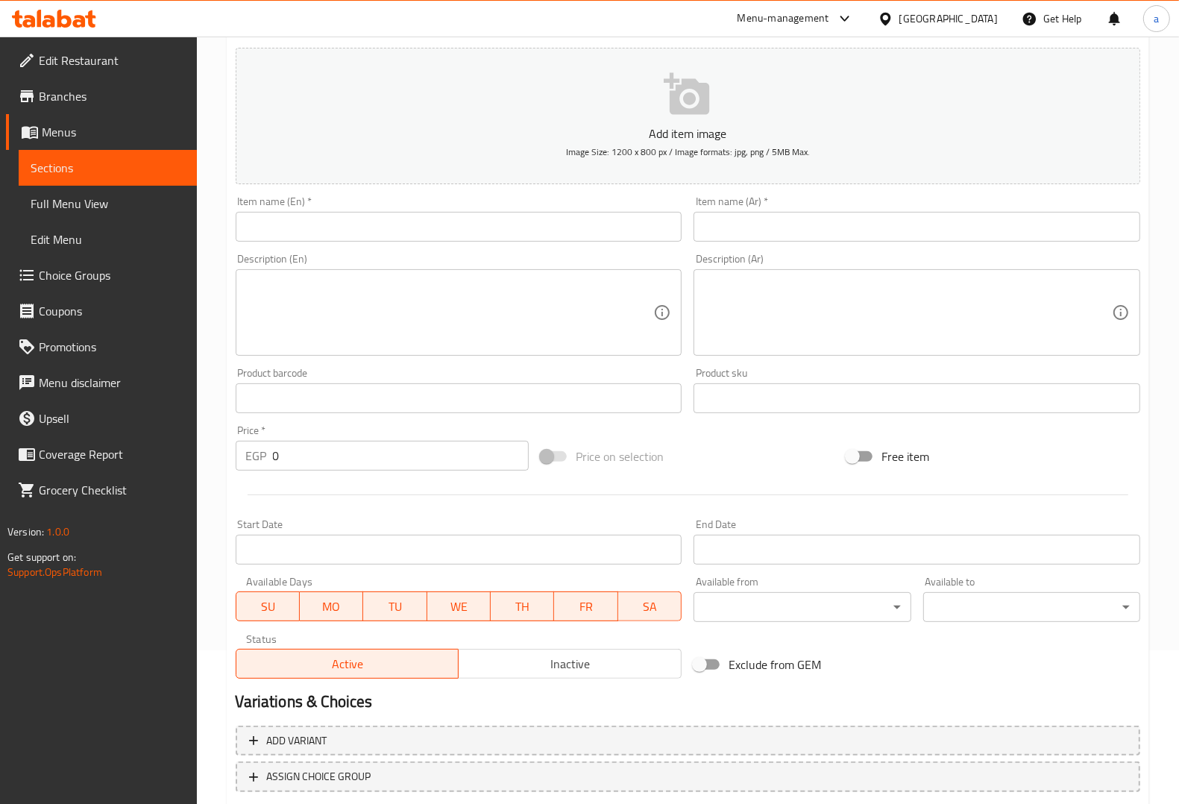
scroll to position [186, 0]
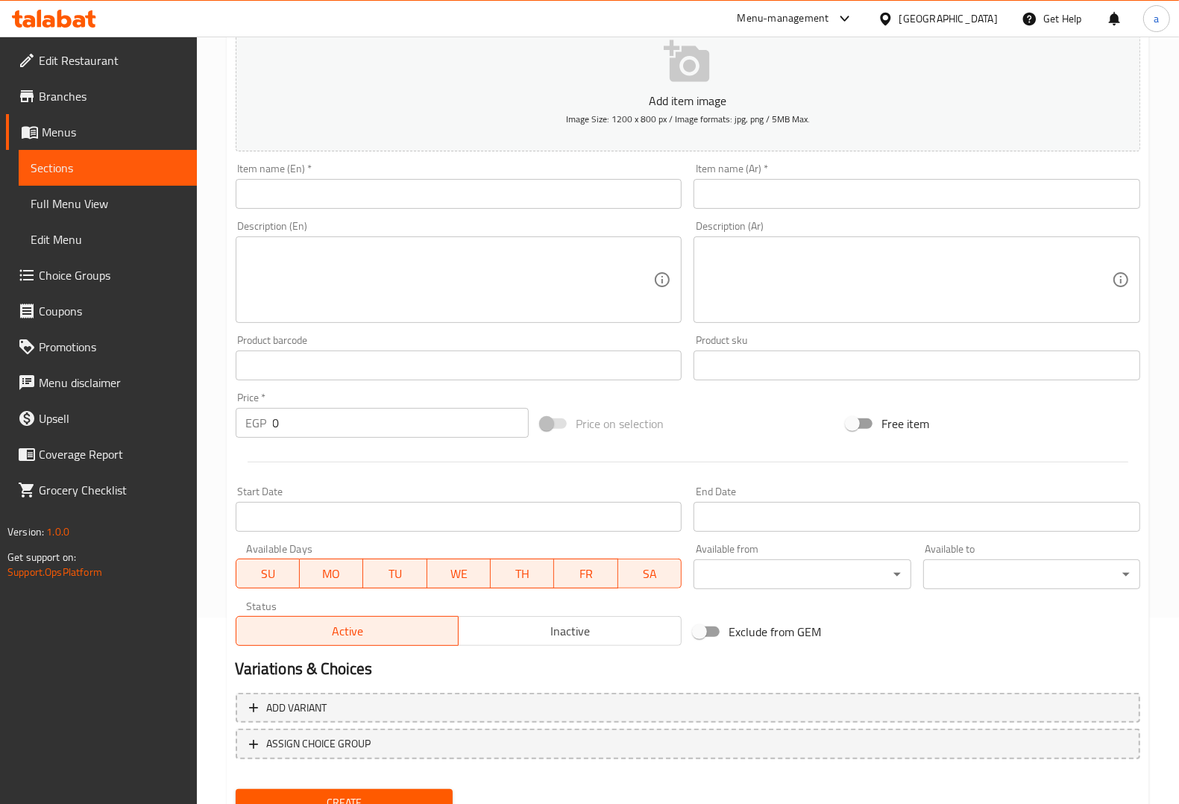
drag, startPoint x: 546, startPoint y: 196, endPoint x: 557, endPoint y: 195, distance: 11.2
click at [546, 196] on input "text" at bounding box center [459, 194] width 447 height 30
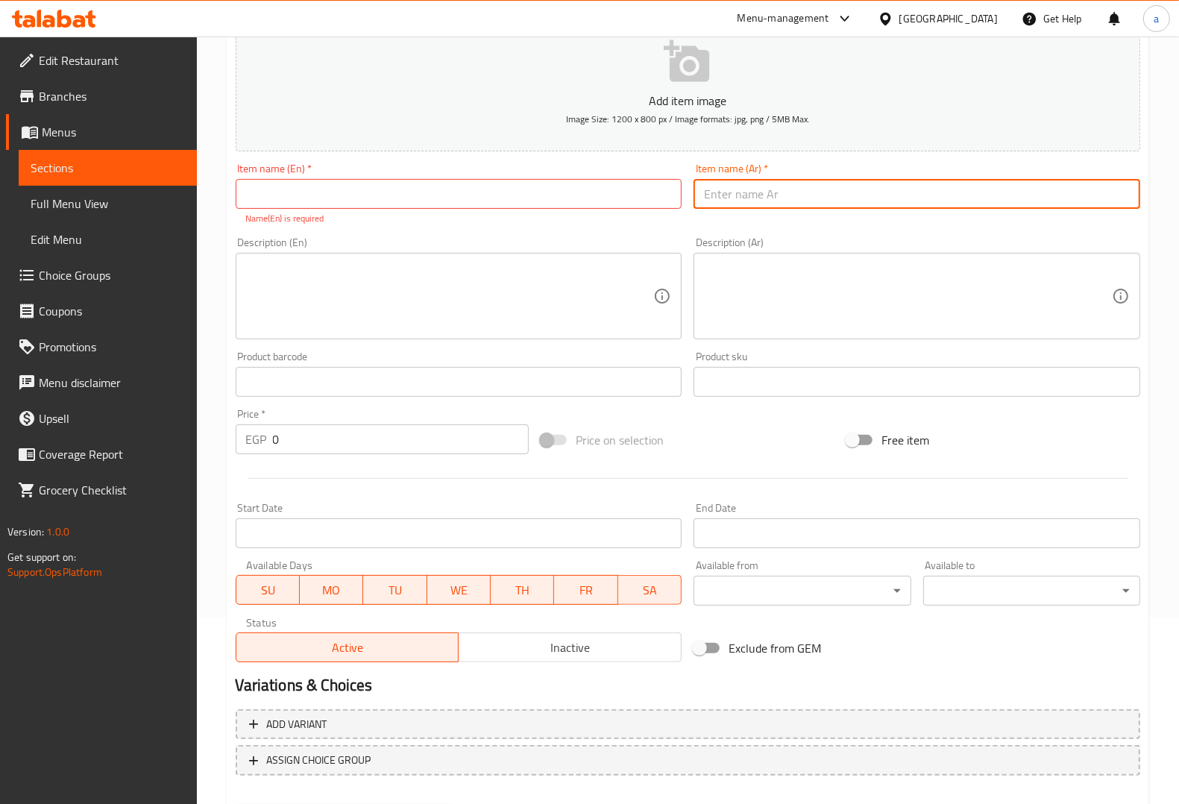
click at [777, 203] on input "text" at bounding box center [917, 194] width 447 height 30
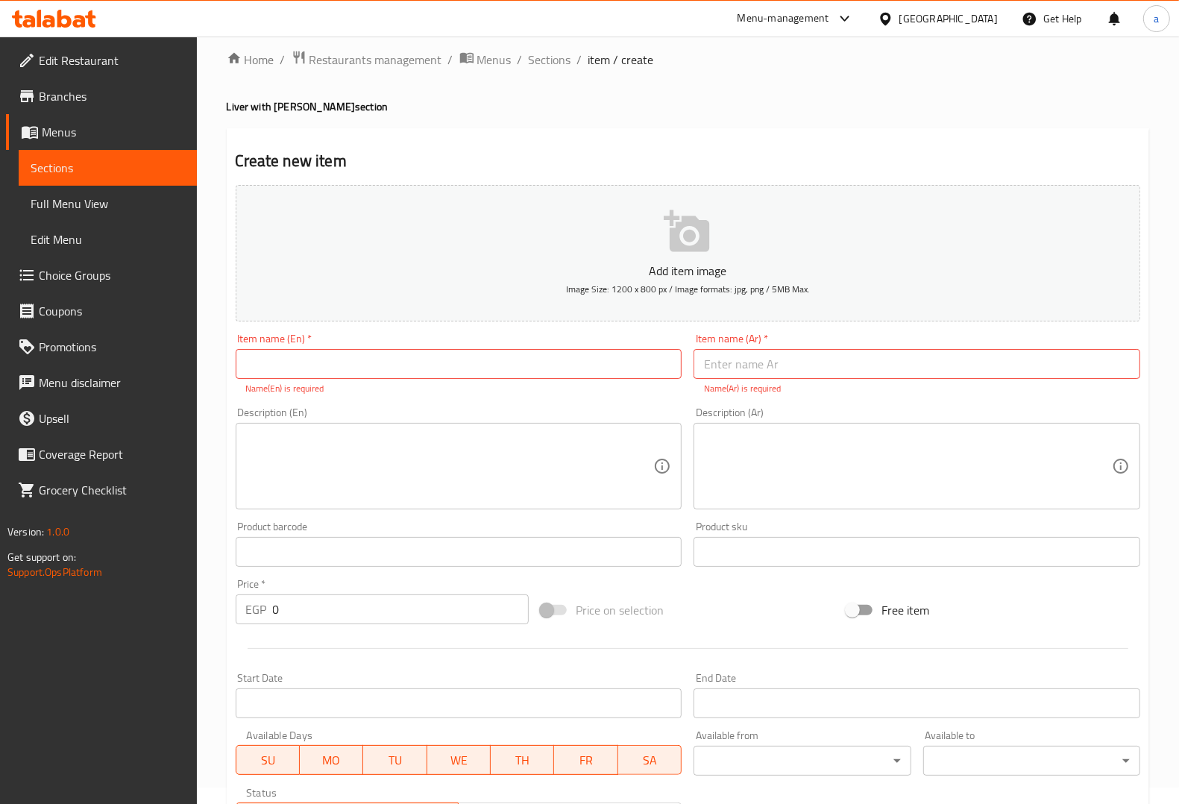
scroll to position [0, 0]
